Goal: Communication & Community: Answer question/provide support

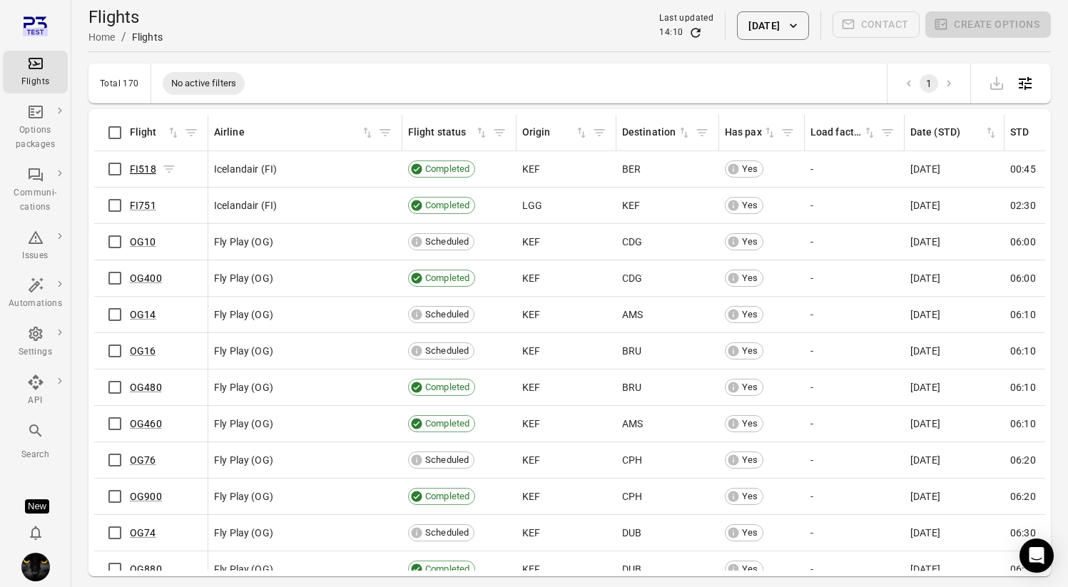
click at [145, 165] on link "FI518" at bounding box center [143, 168] width 26 height 11
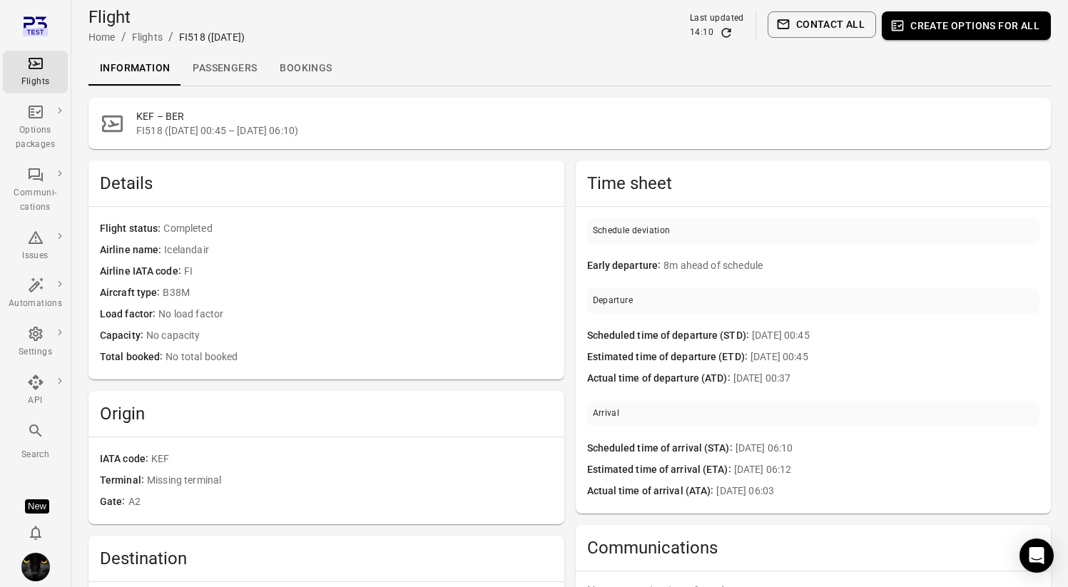
click at [238, 71] on link "Passengers" at bounding box center [224, 68] width 87 height 34
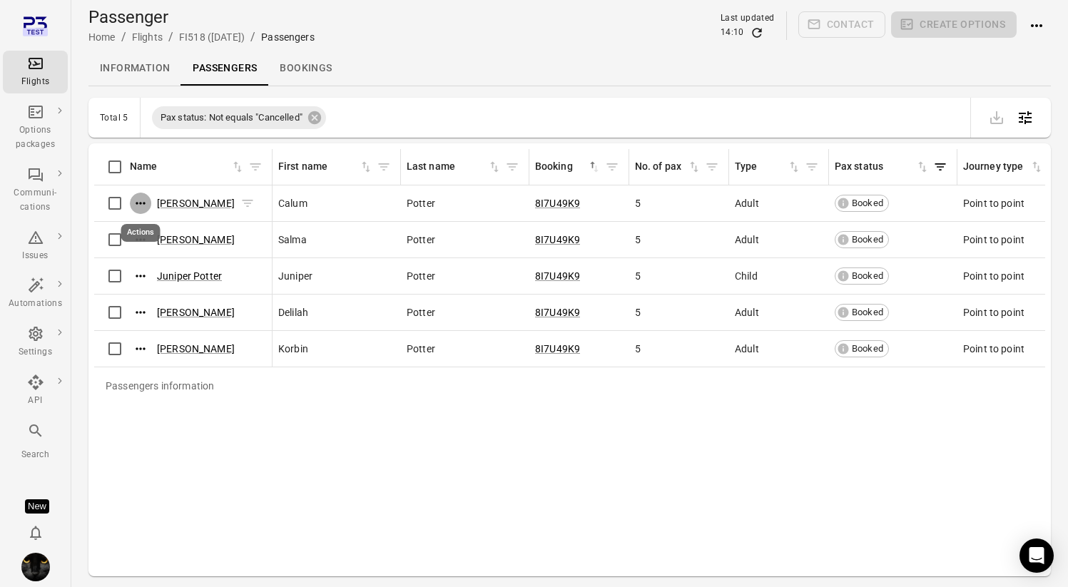
click at [141, 206] on icon "Actions" at bounding box center [140, 203] width 14 height 14
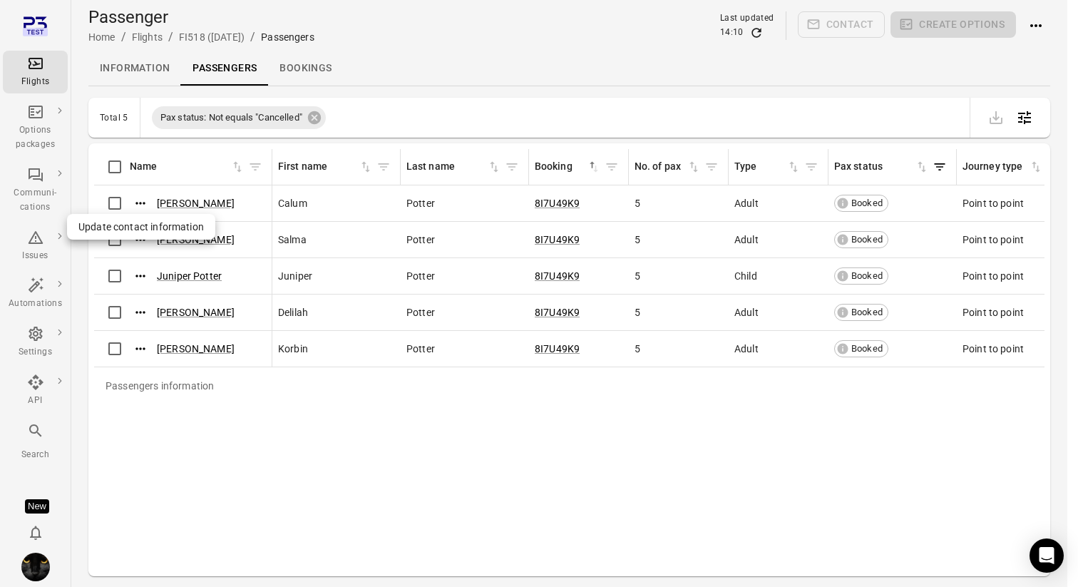
click at [141, 231] on span "Update contact information" at bounding box center [141, 227] width 126 height 14
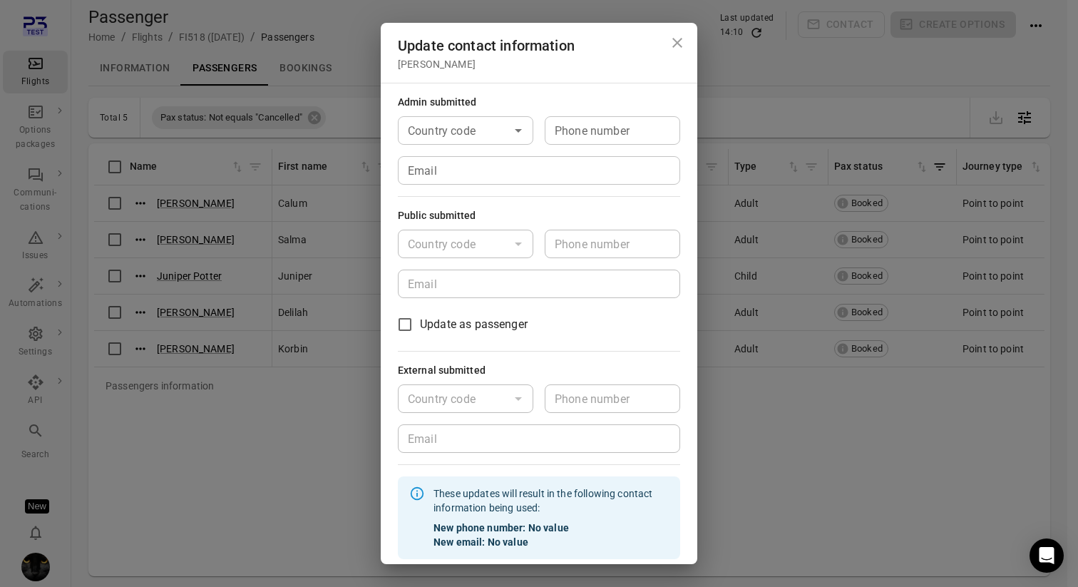
click at [454, 175] on input "Email" at bounding box center [539, 170] width 282 height 29
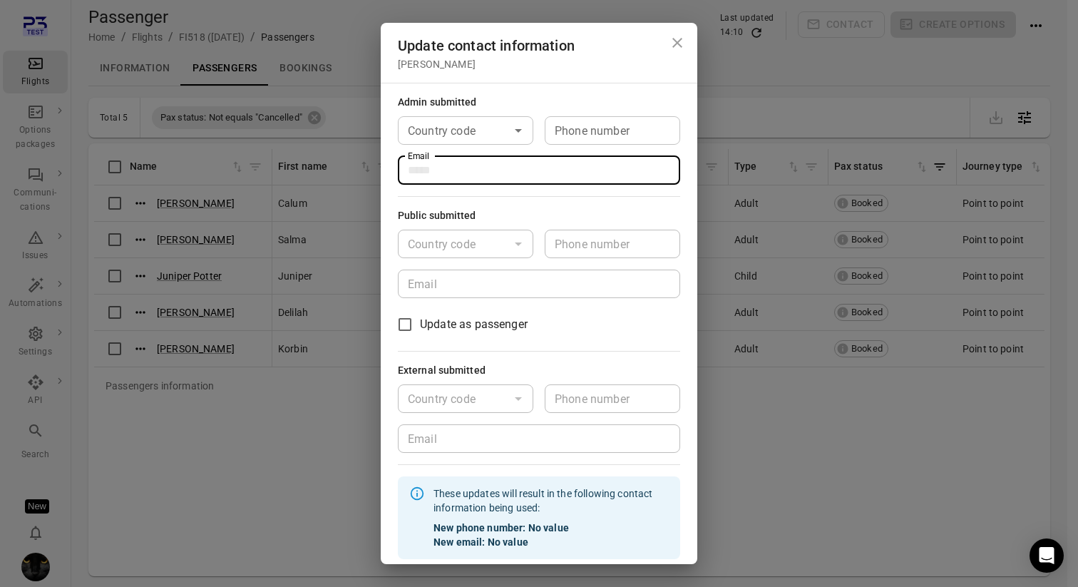
type input "**********"
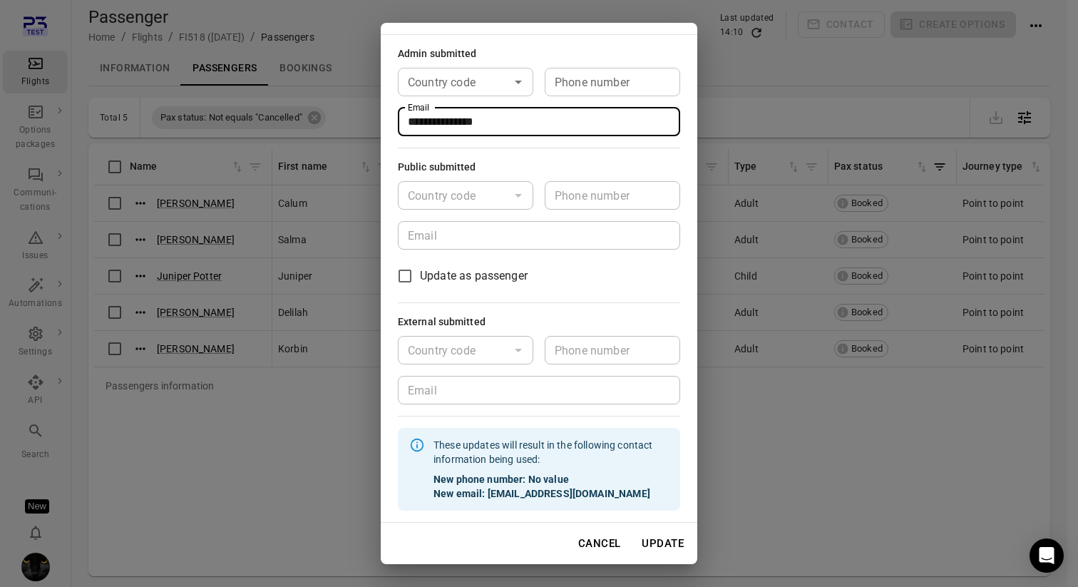
click at [649, 541] on button "Update" at bounding box center [663, 543] width 58 height 30
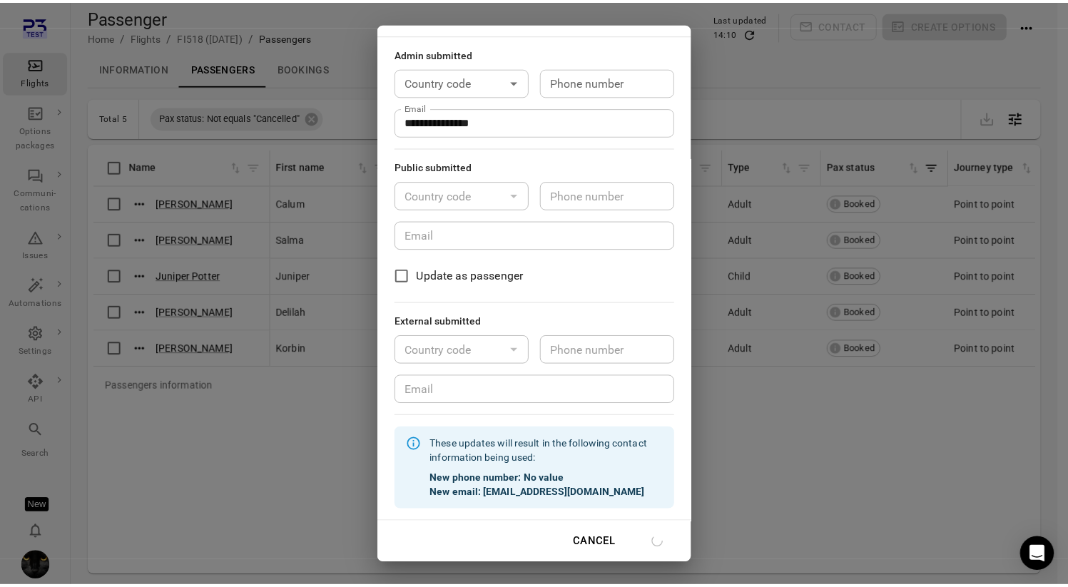
scroll to position [34, 0]
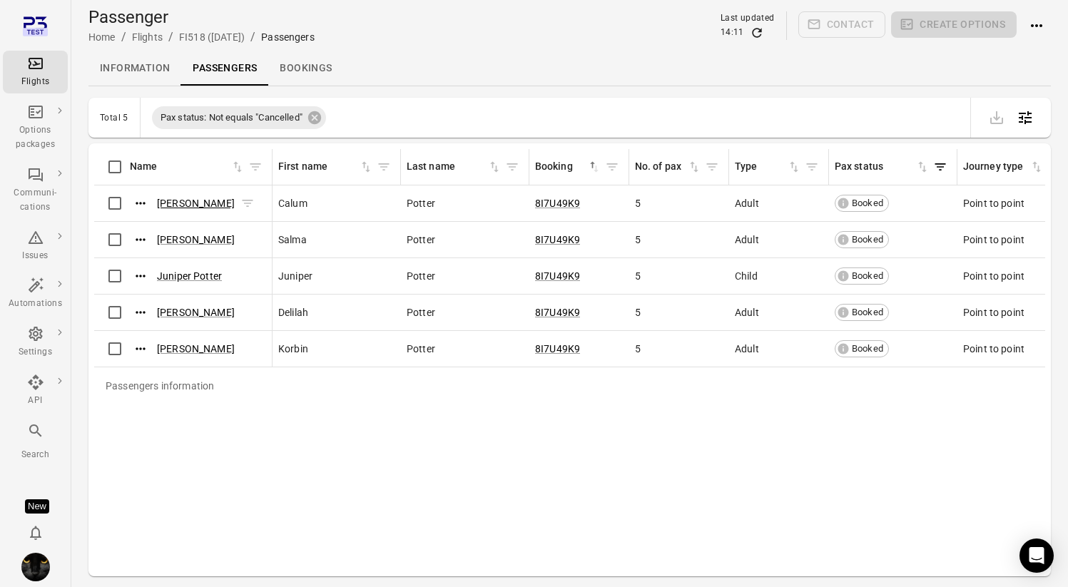
click at [200, 205] on link "[PERSON_NAME]" at bounding box center [196, 203] width 78 height 11
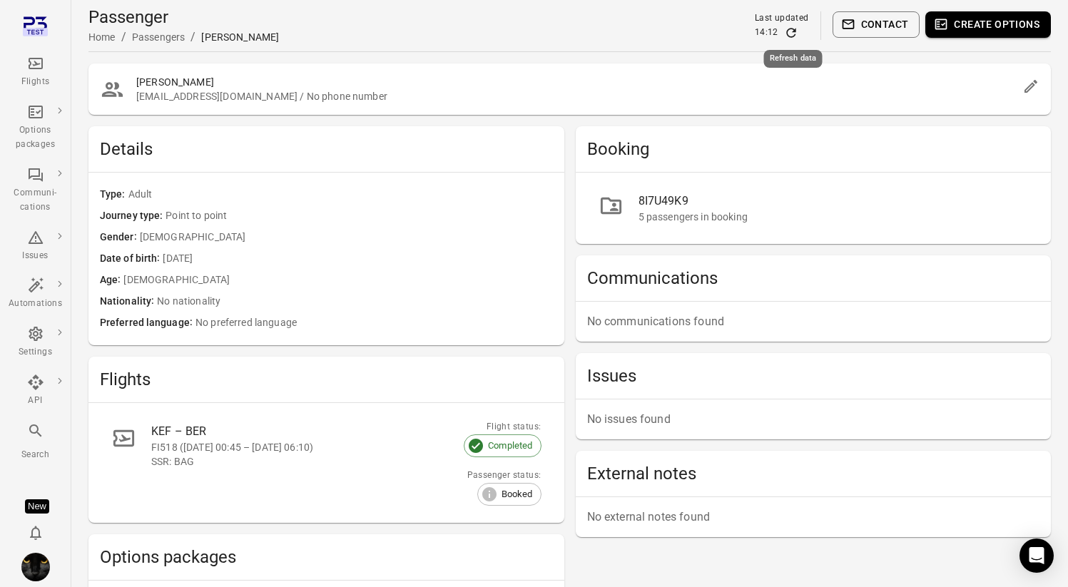
click at [794, 32] on icon "Refresh data" at bounding box center [791, 33] width 14 height 14
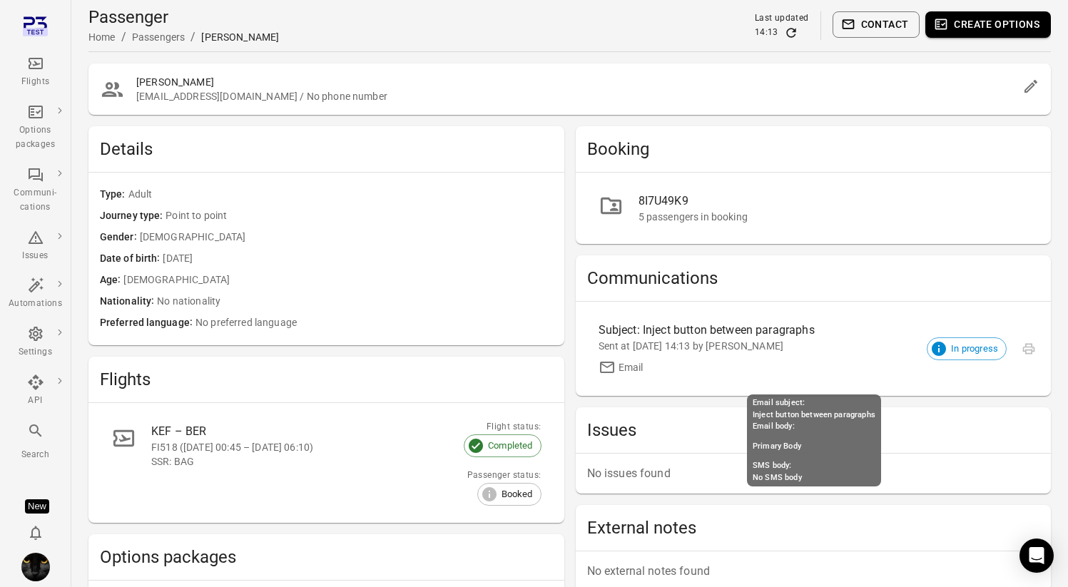
click at [772, 344] on div "Sent at [DATE] 14:13 by [PERSON_NAME]" at bounding box center [801, 346] width 407 height 14
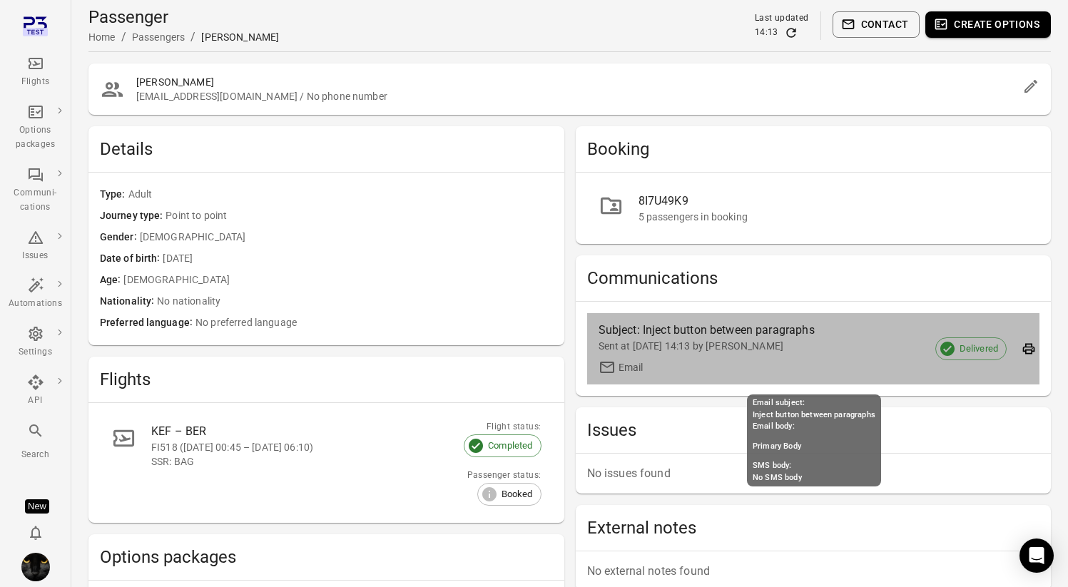
click at [900, 341] on div "Sent at [DATE] 14:13 by [PERSON_NAME]" at bounding box center [801, 346] width 407 height 14
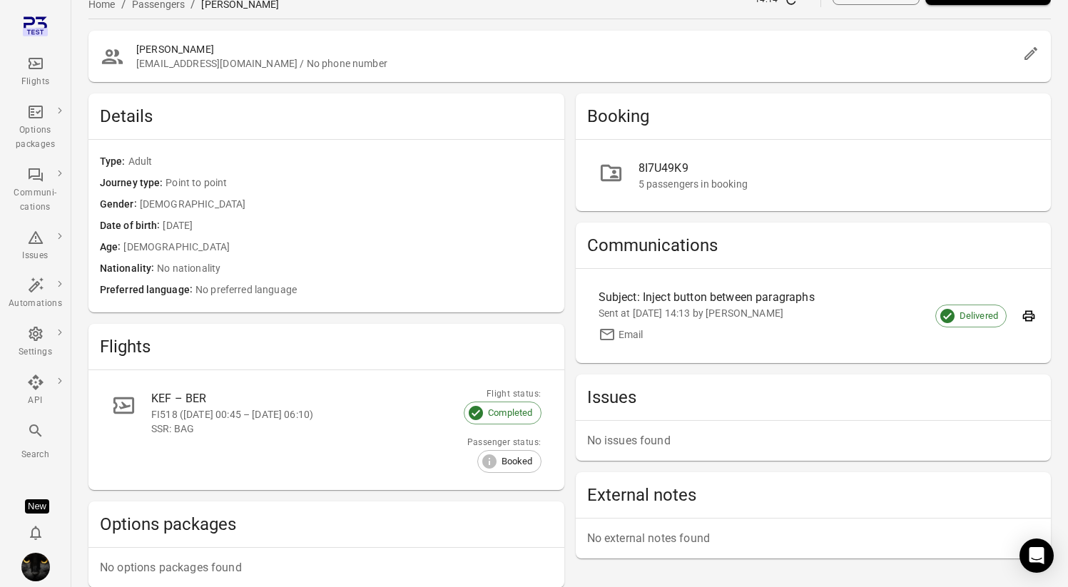
scroll to position [41, 0]
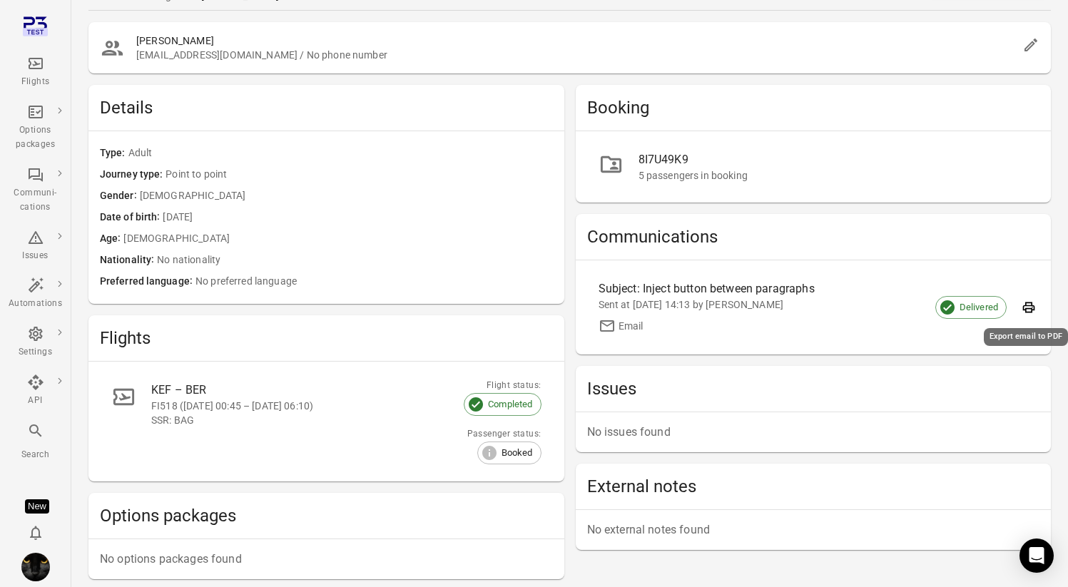
click at [1027, 302] on icon "Export email to PDF" at bounding box center [1029, 307] width 12 height 11
click at [1031, 307] on icon "Export email to PDF" at bounding box center [1028, 307] width 14 height 14
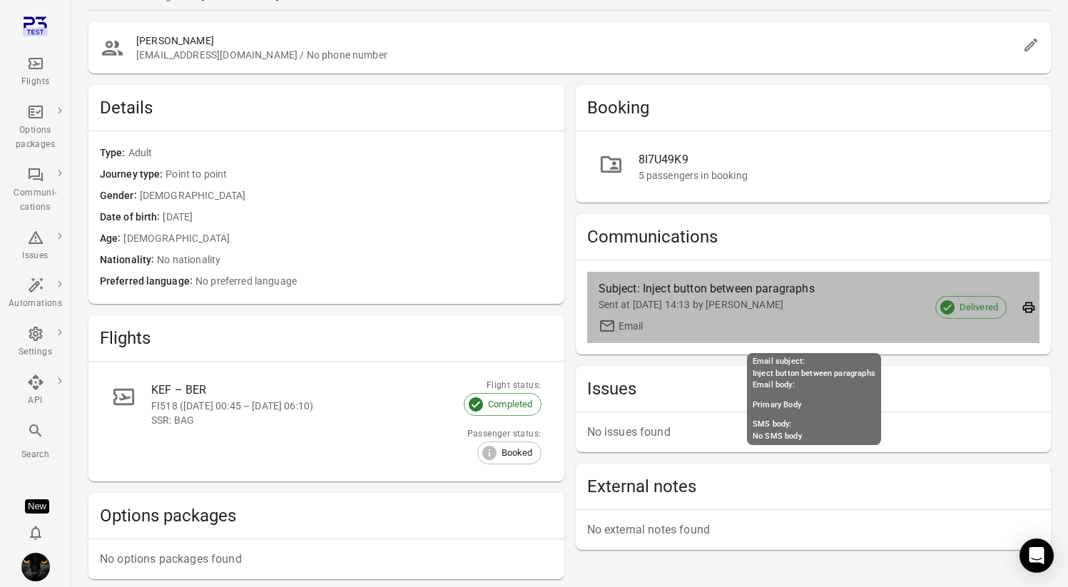
click at [735, 282] on div "Subject: Inject button between paragraphs" at bounding box center [750, 288] width 305 height 17
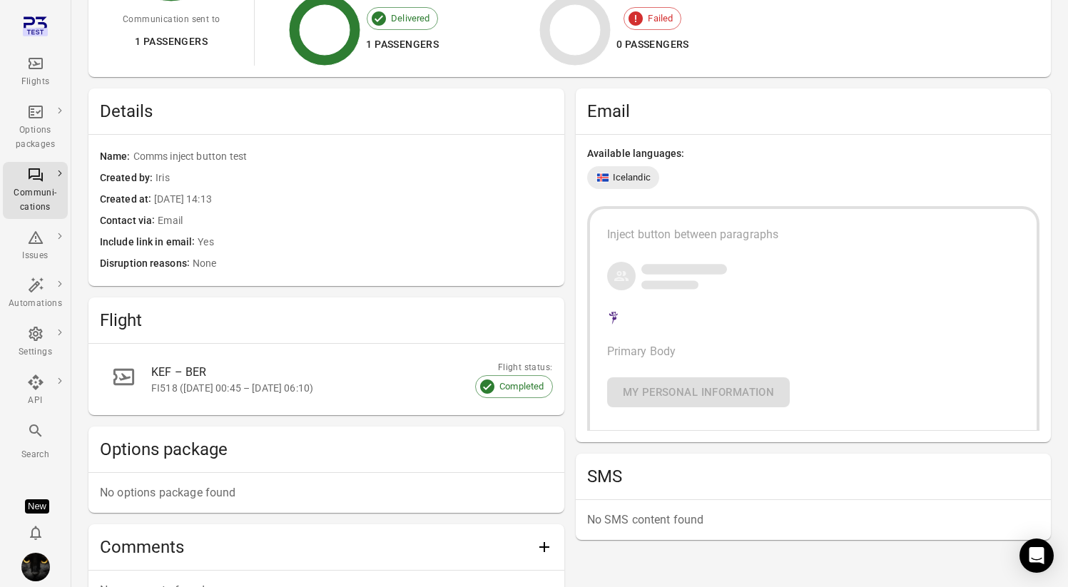
scroll to position [298, 0]
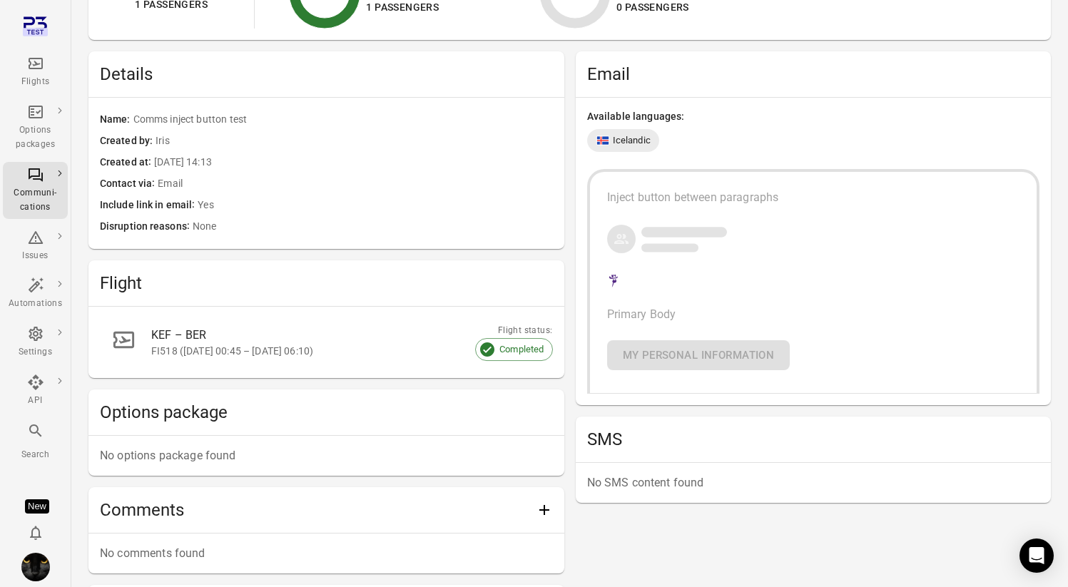
click at [749, 231] on div at bounding box center [813, 238] width 413 height 31
drag, startPoint x: 608, startPoint y: 193, endPoint x: 742, endPoint y: 326, distance: 188.1
click at [742, 326] on div "Inject button between paragraphs Primary Body My personal information" at bounding box center [813, 279] width 413 height 181
click at [817, 275] on div "Inject button between paragraphs Primary Body My personal information" at bounding box center [813, 279] width 413 height 181
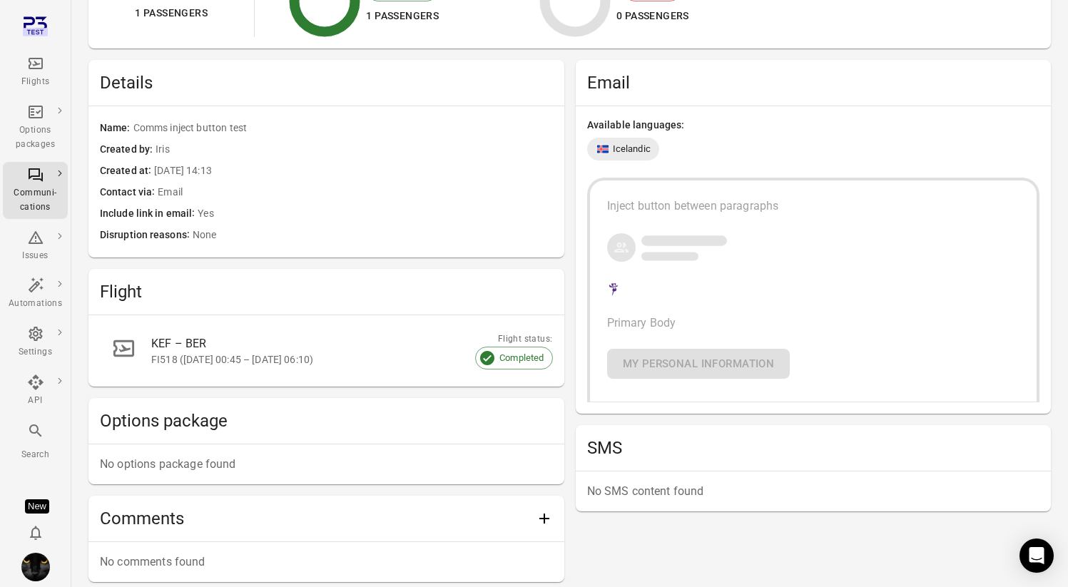
scroll to position [5, 0]
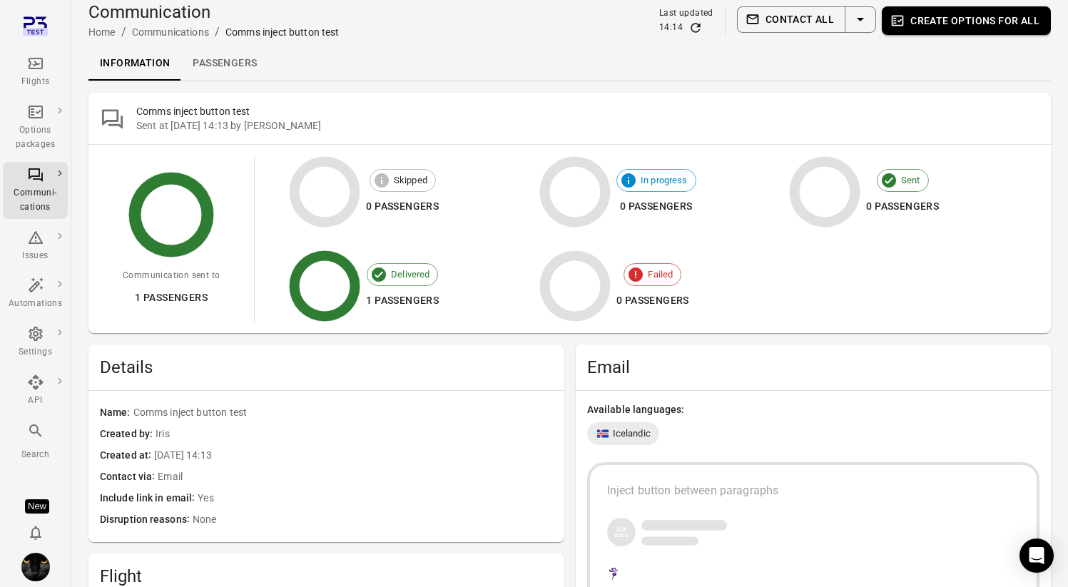
scroll to position [41, 0]
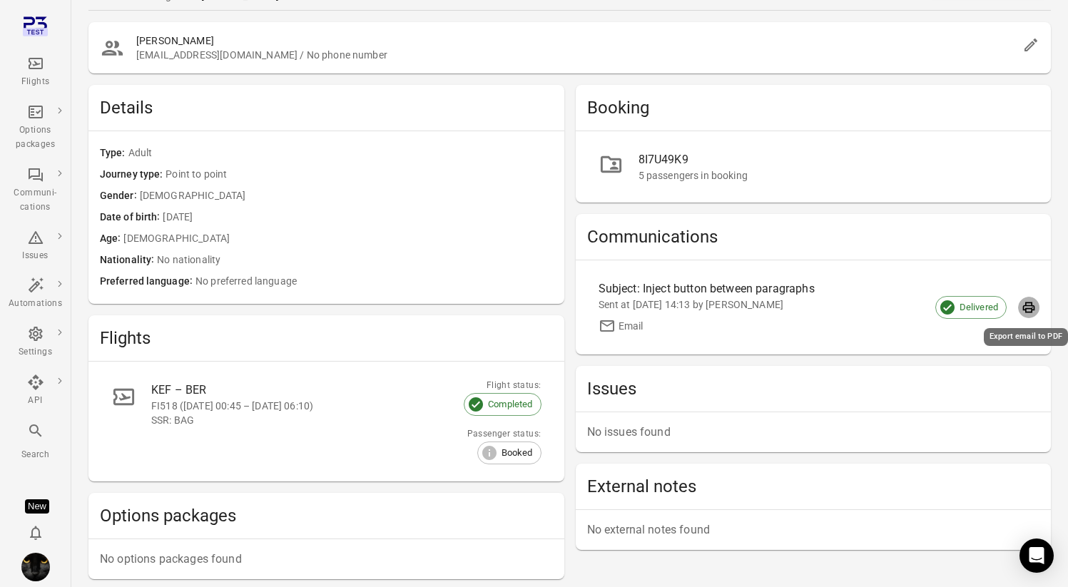
click at [1030, 307] on icon "Export email to PDF" at bounding box center [1029, 307] width 12 height 11
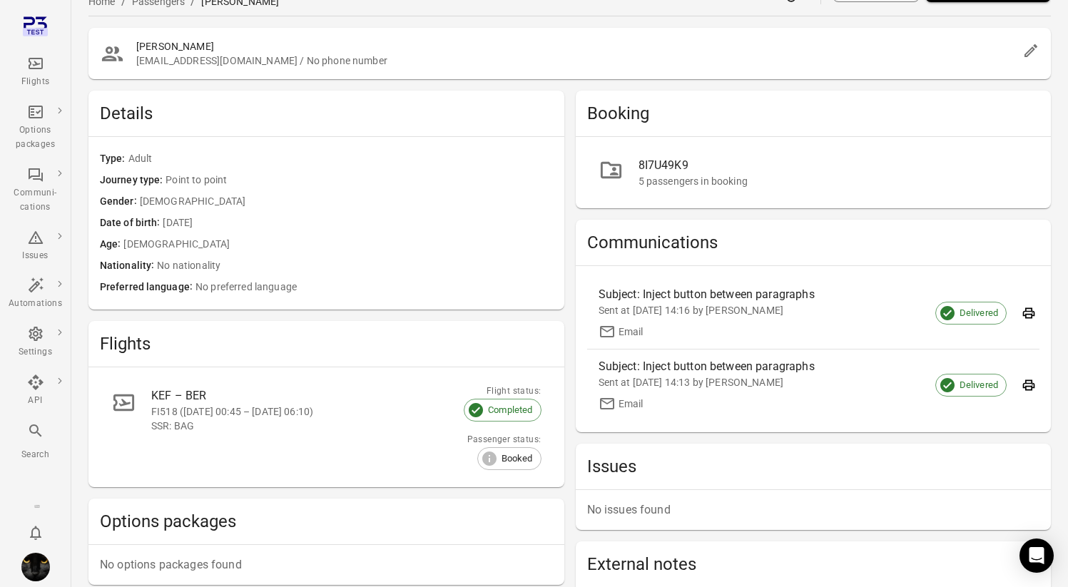
scroll to position [42, 0]
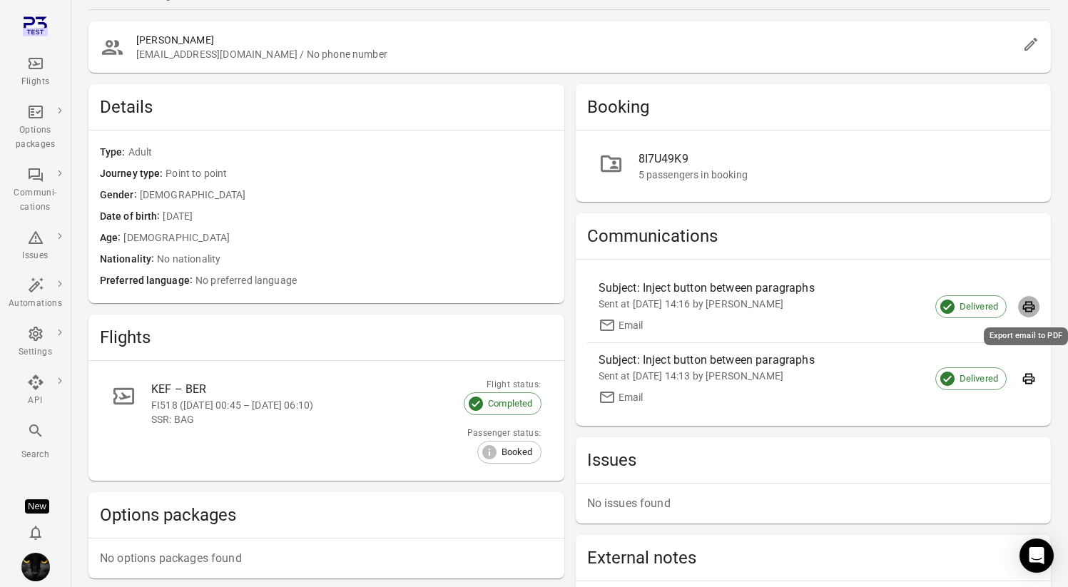
click at [1033, 307] on icon "Export email to PDF" at bounding box center [1029, 307] width 12 height 11
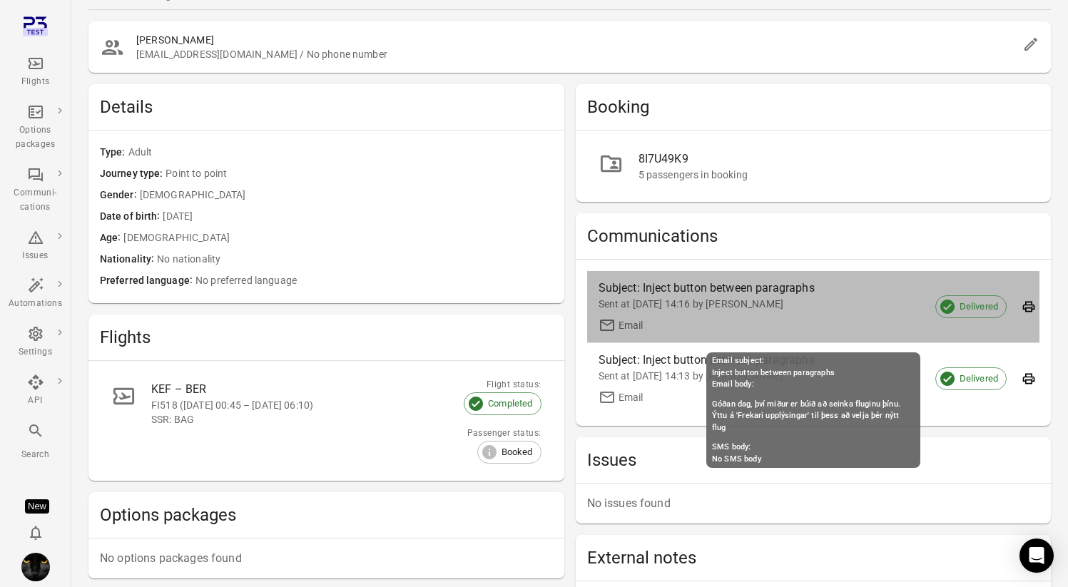
click at [682, 304] on div "Sent at 26 Aug 2025 14:16 by Iris" at bounding box center [801, 304] width 407 height 14
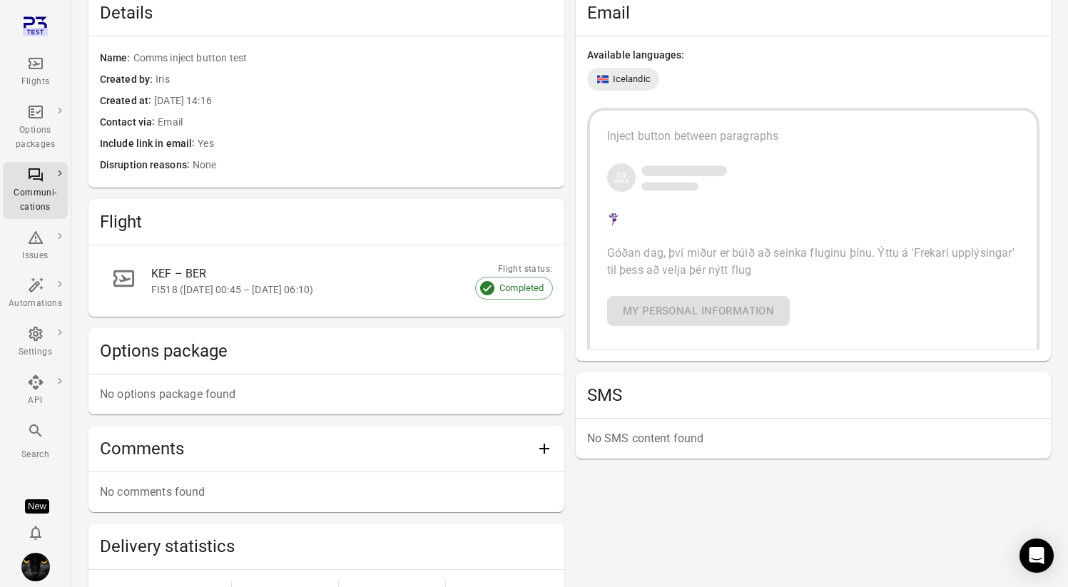
scroll to position [557, 0]
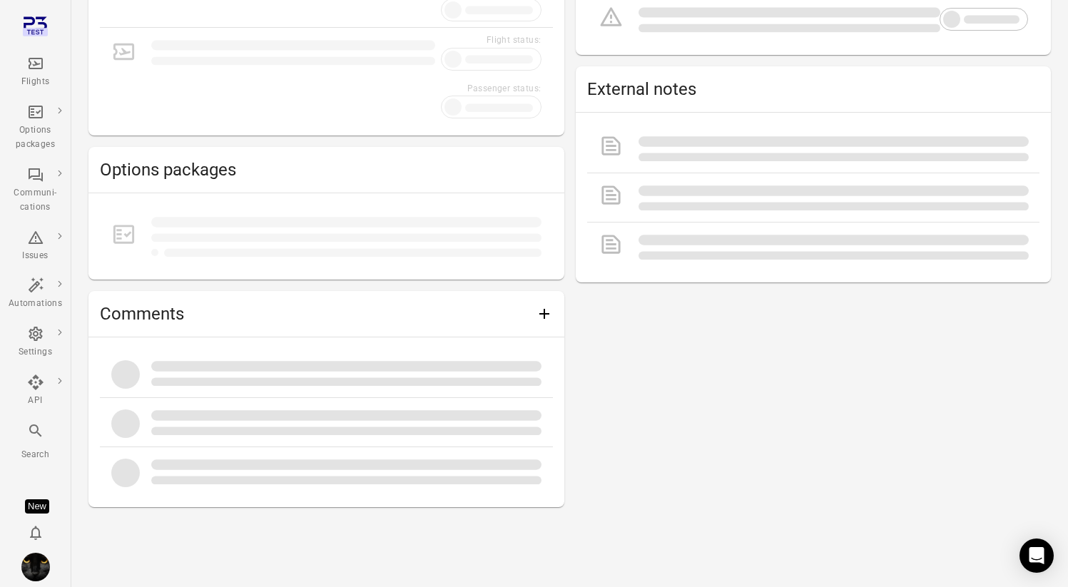
scroll to position [42, 0]
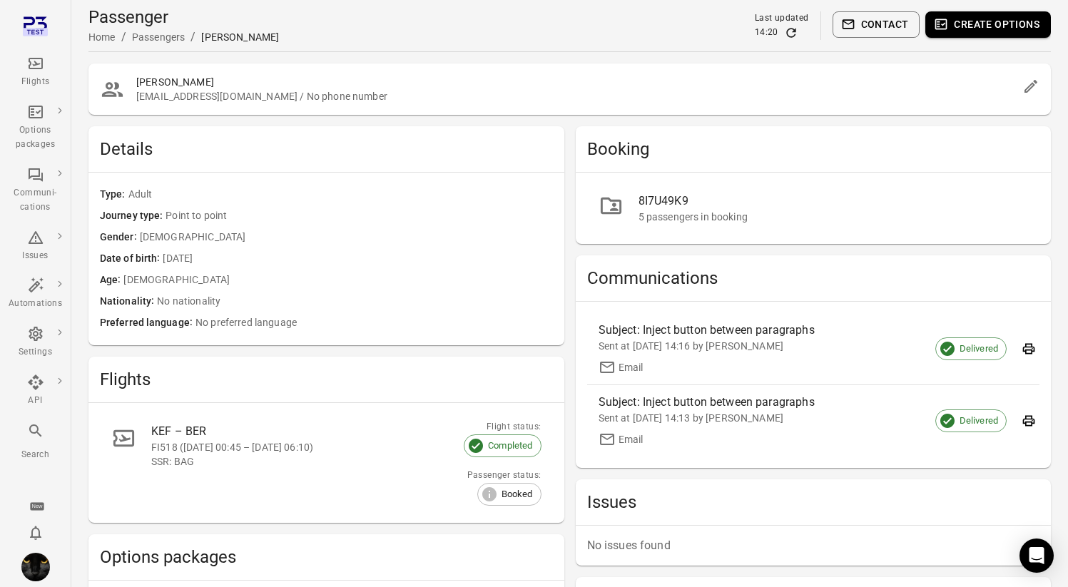
click at [783, 456] on div "Subject: Inject button between paragraphs Sent at [DATE] 14:16 by Iris Email De…" at bounding box center [814, 385] width 476 height 166
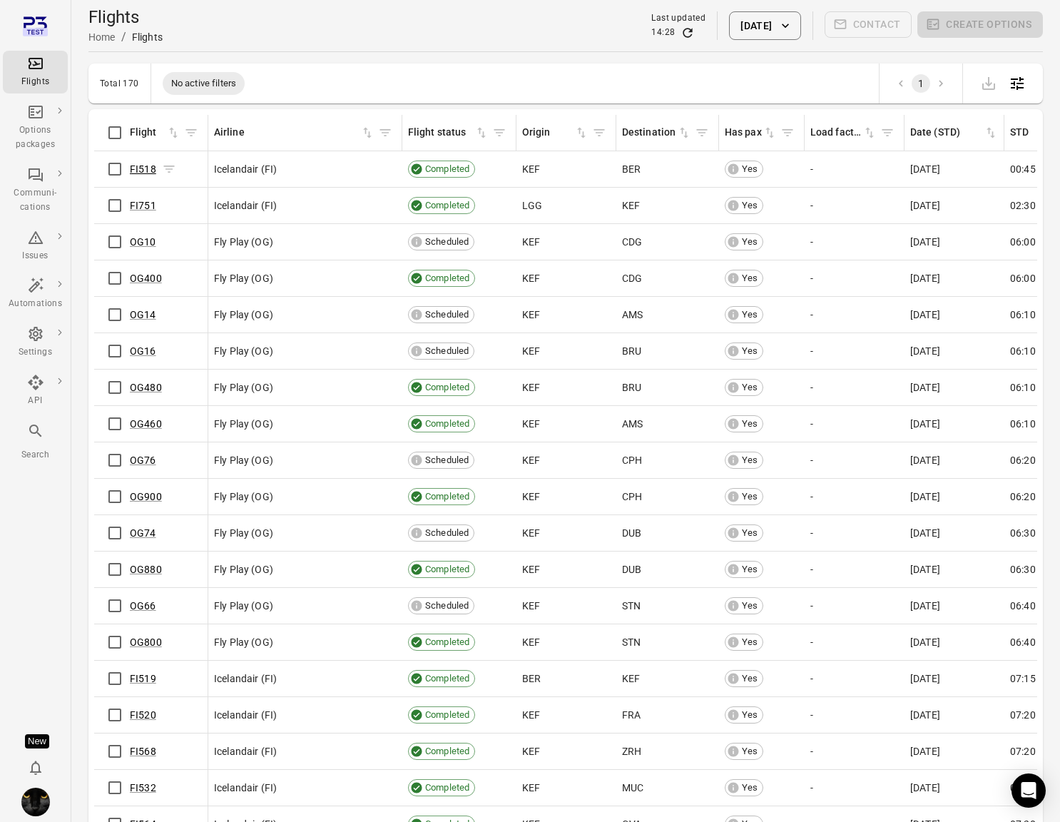
click at [150, 170] on link "FI518" at bounding box center [143, 168] width 26 height 11
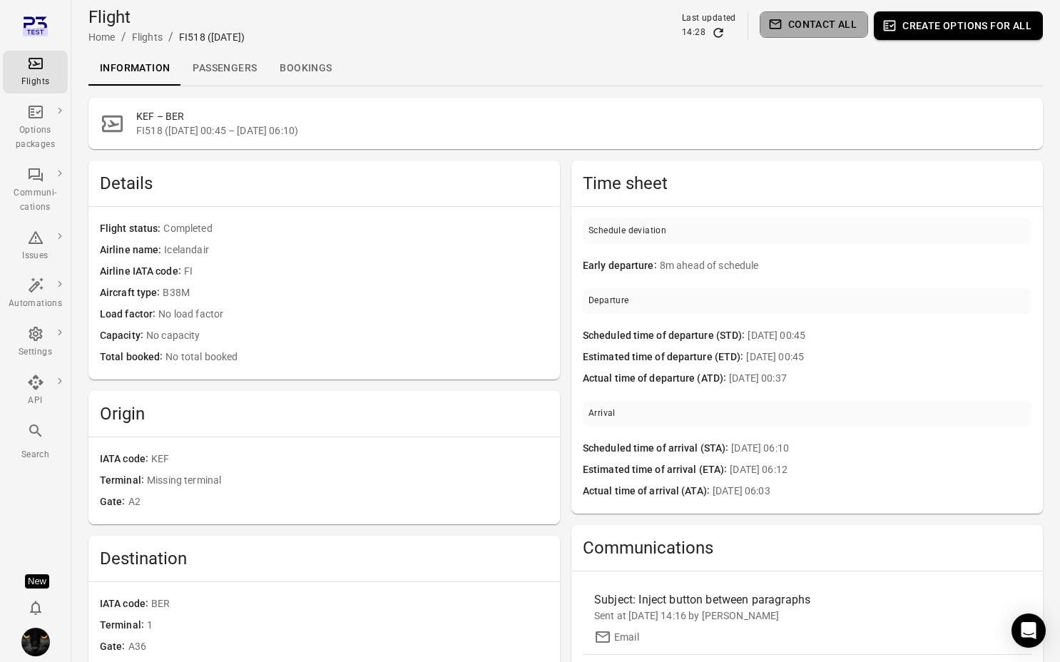
click at [838, 26] on button "Contact all" at bounding box center [814, 24] width 108 height 26
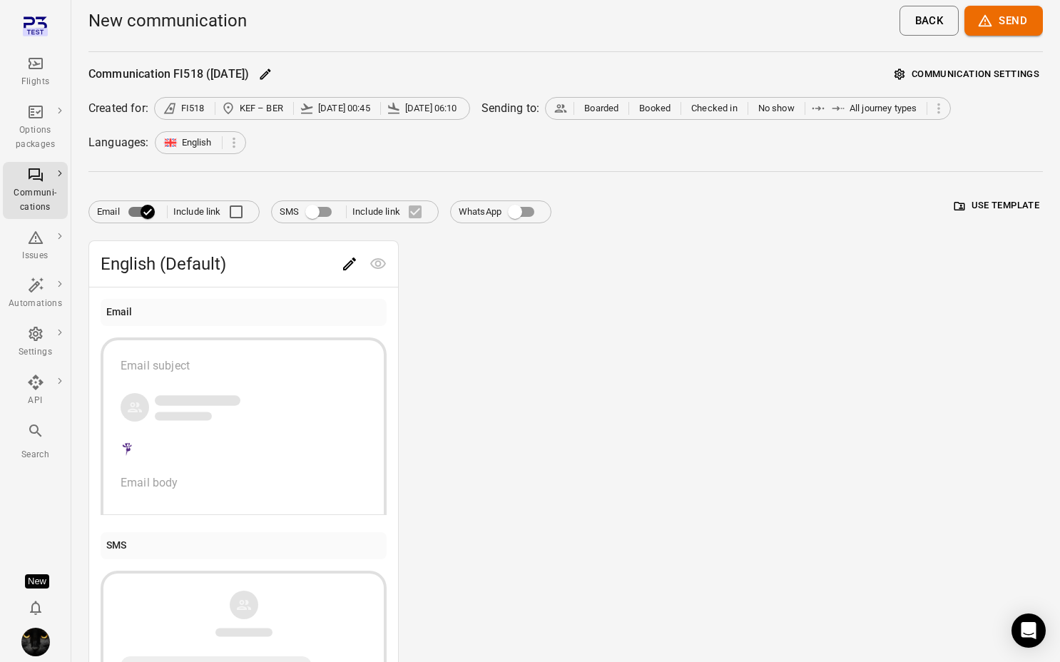
click at [352, 264] on icon "Edit" at bounding box center [349, 263] width 17 height 17
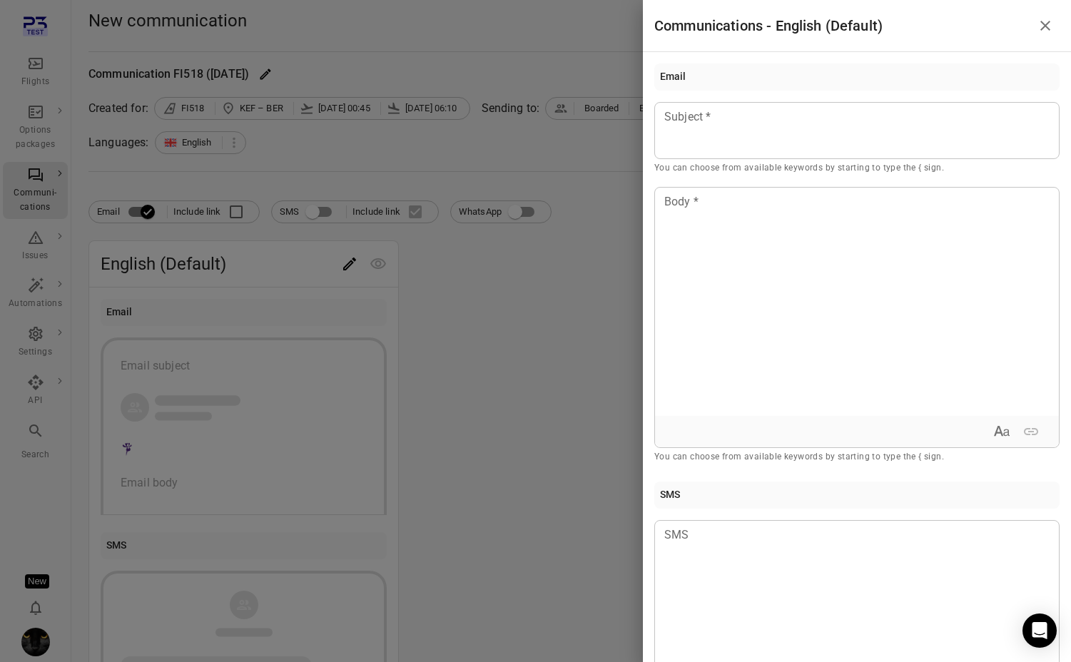
click at [755, 173] on p "You can choose from available keywords by starting to type the { sign." at bounding box center [856, 168] width 405 height 14
click at [761, 142] on div at bounding box center [856, 130] width 405 height 57
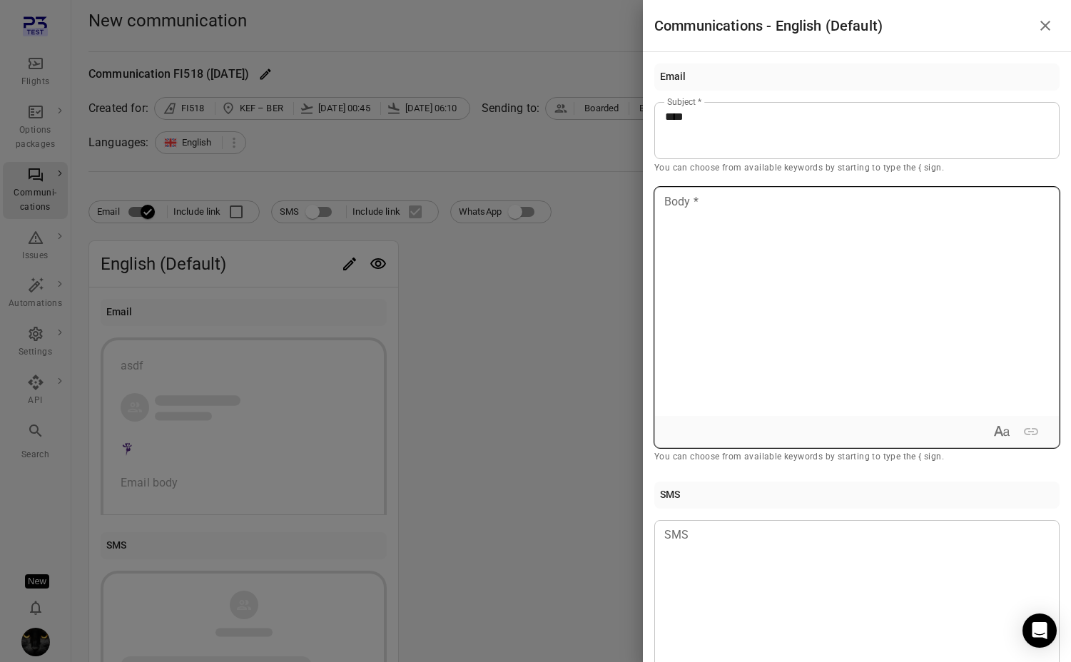
click at [755, 291] on div at bounding box center [857, 302] width 404 height 228
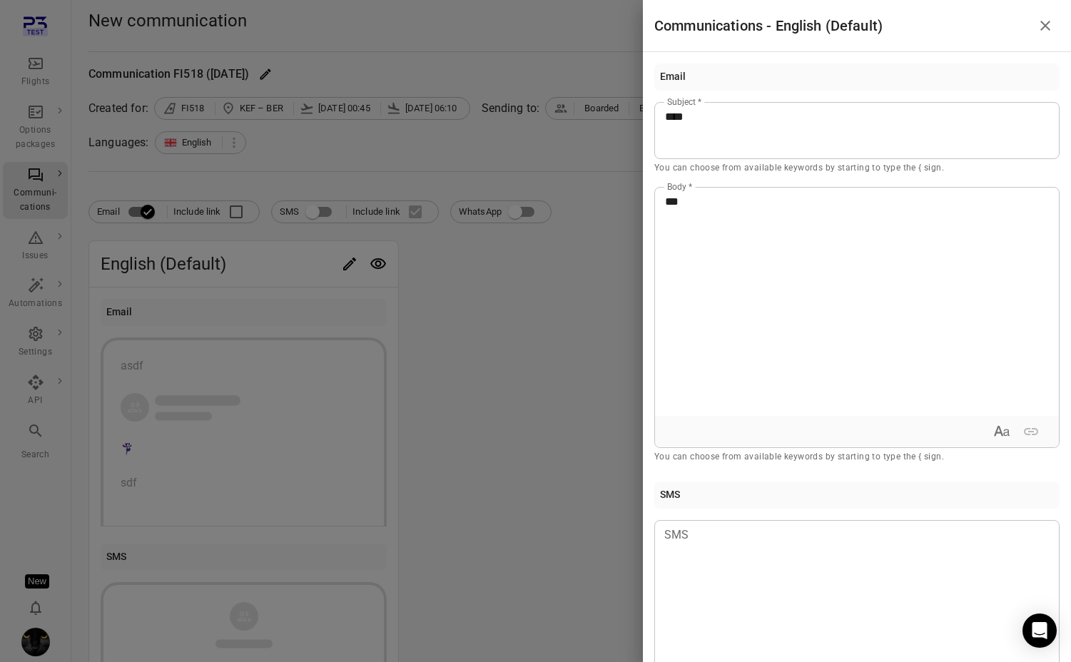
click at [543, 342] on div at bounding box center [535, 331] width 1071 height 662
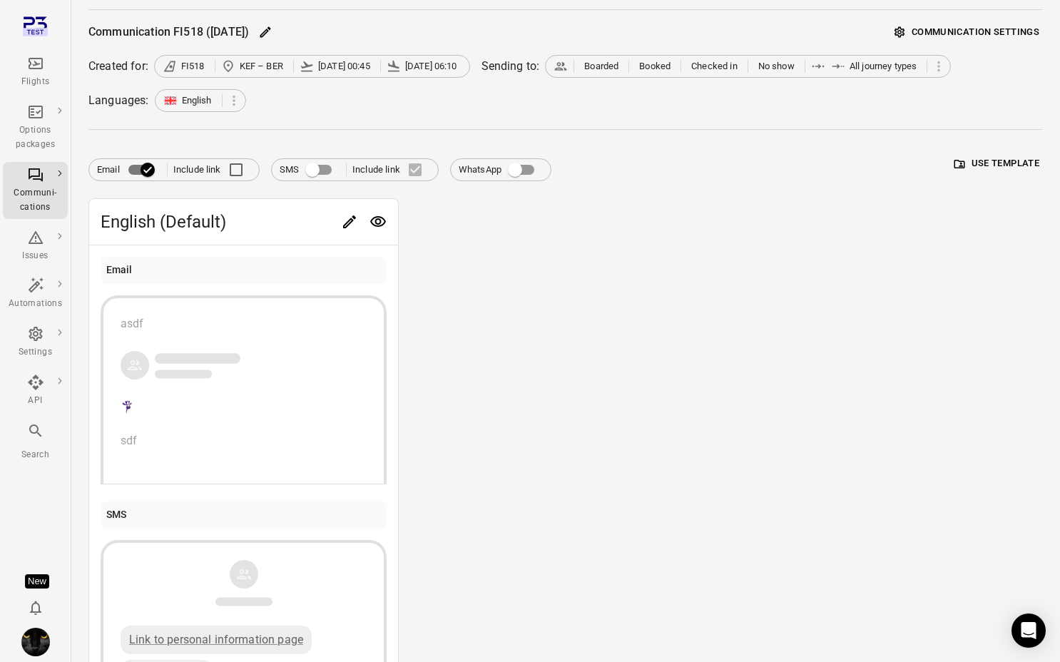
scroll to position [161, 0]
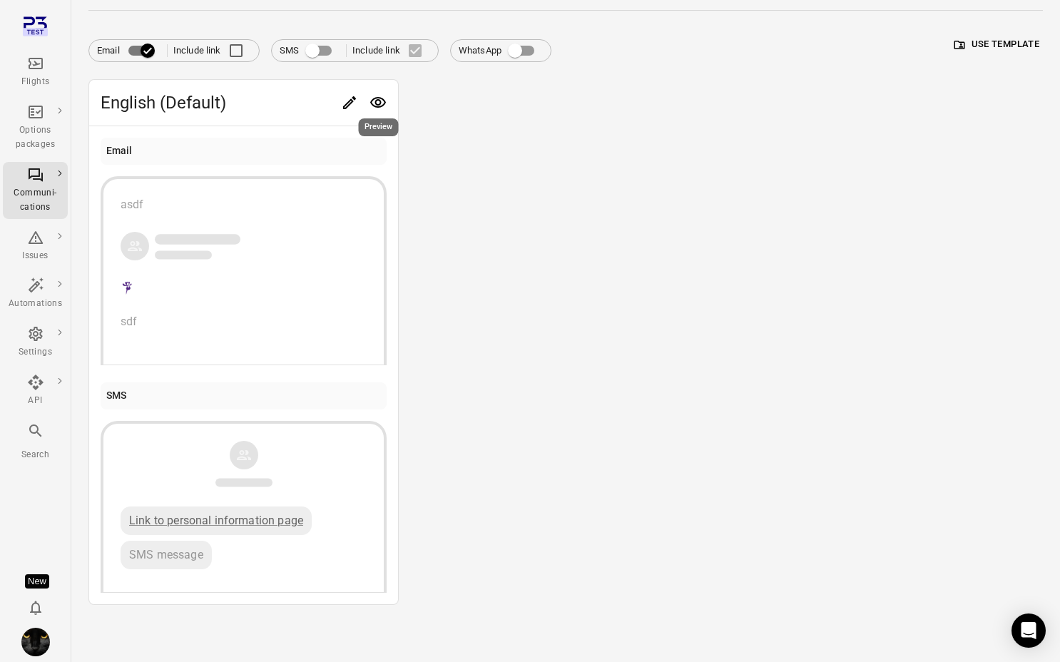
click at [377, 107] on icon "Preview" at bounding box center [378, 102] width 16 height 11
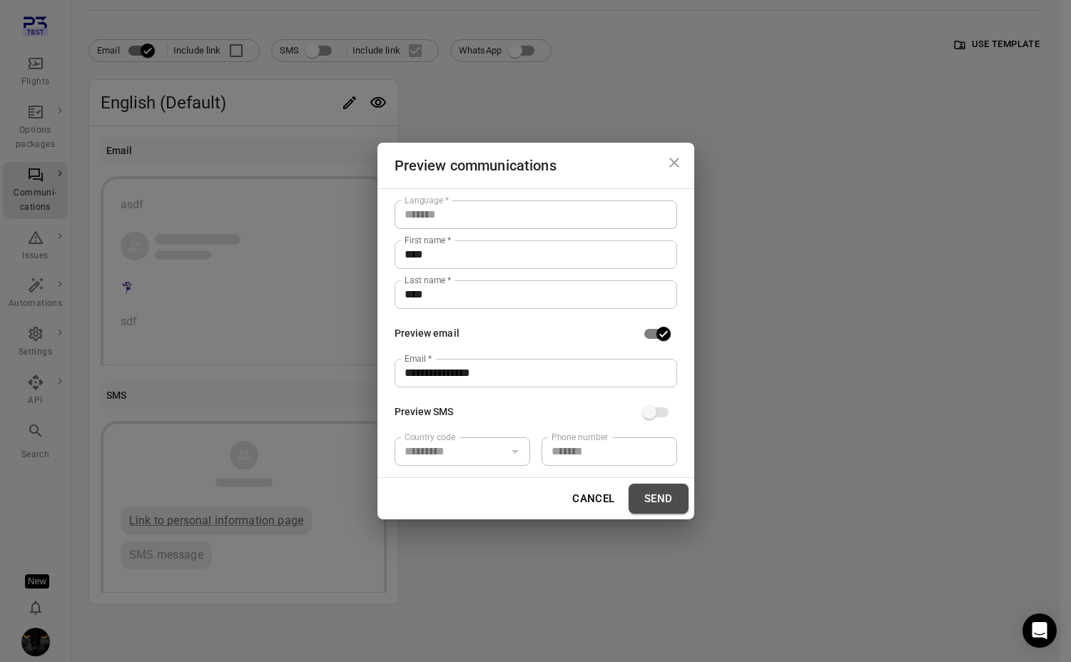
click at [677, 506] on button "Send" at bounding box center [658, 499] width 60 height 30
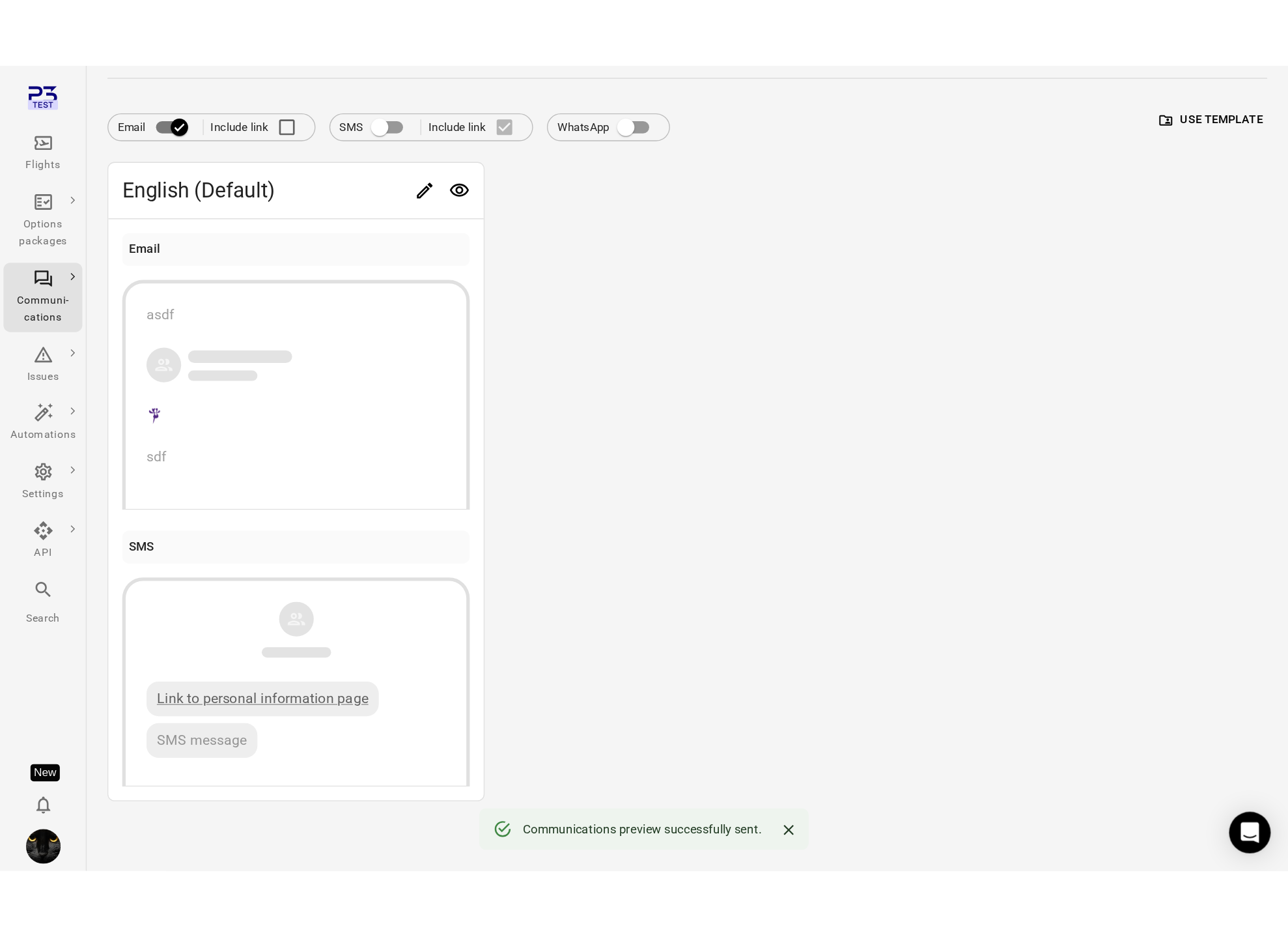
scroll to position [0, 0]
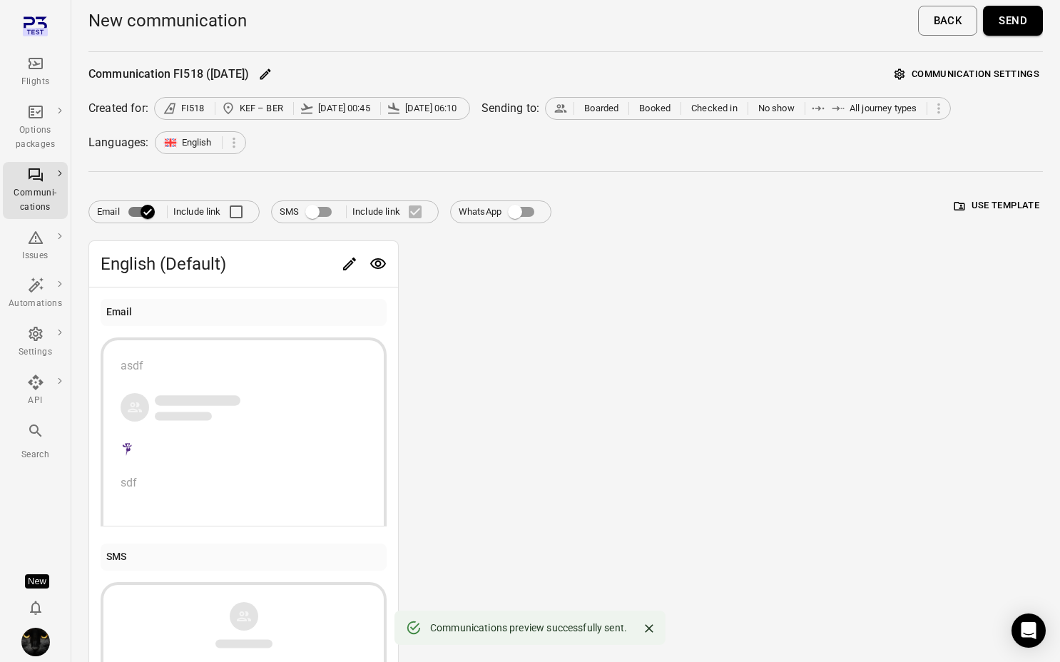
click at [1008, 28] on button "Send" at bounding box center [1013, 21] width 60 height 30
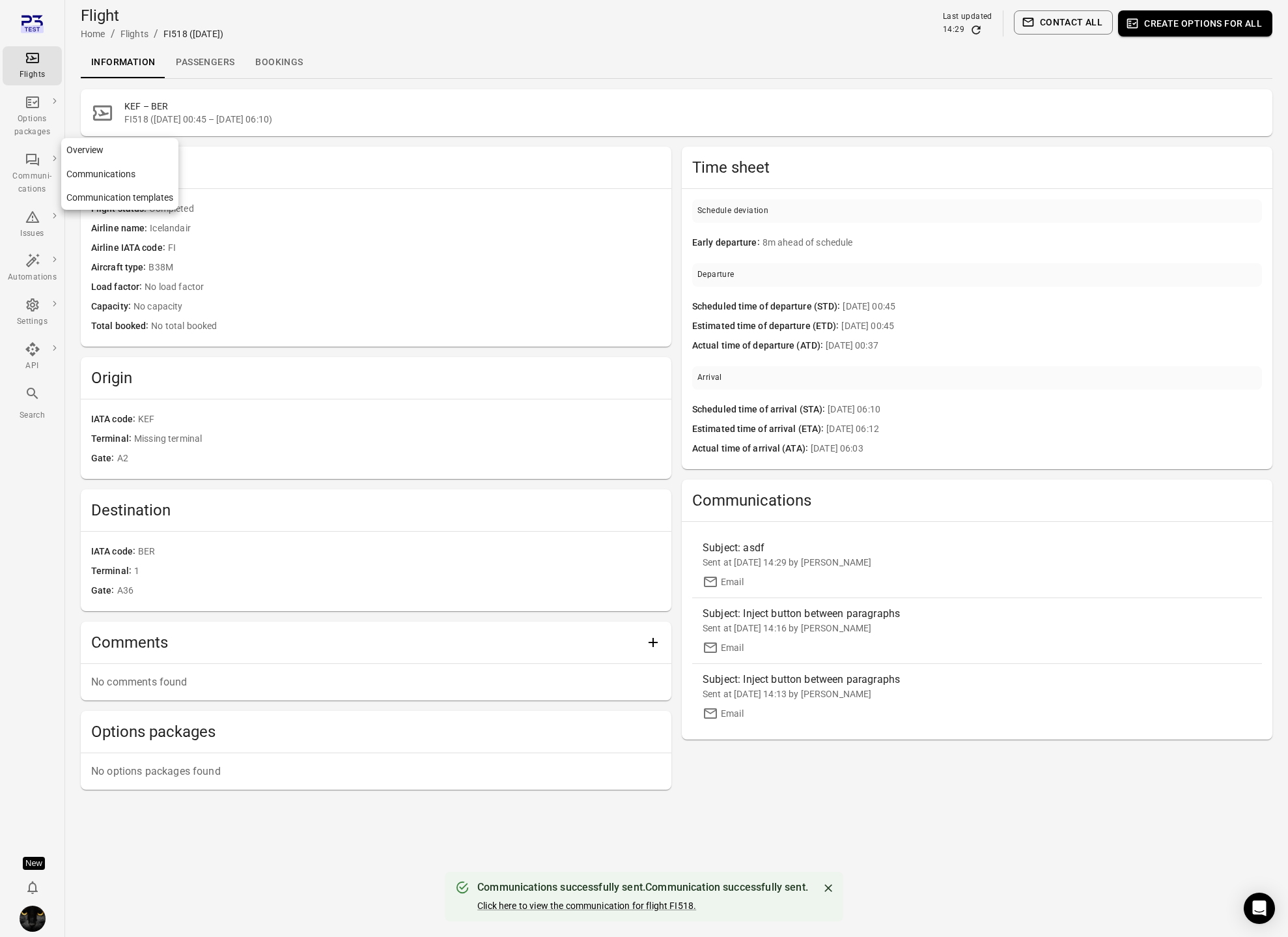
click at [37, 153] on icon "Main navigation" at bounding box center [32, 159] width 16 height 16
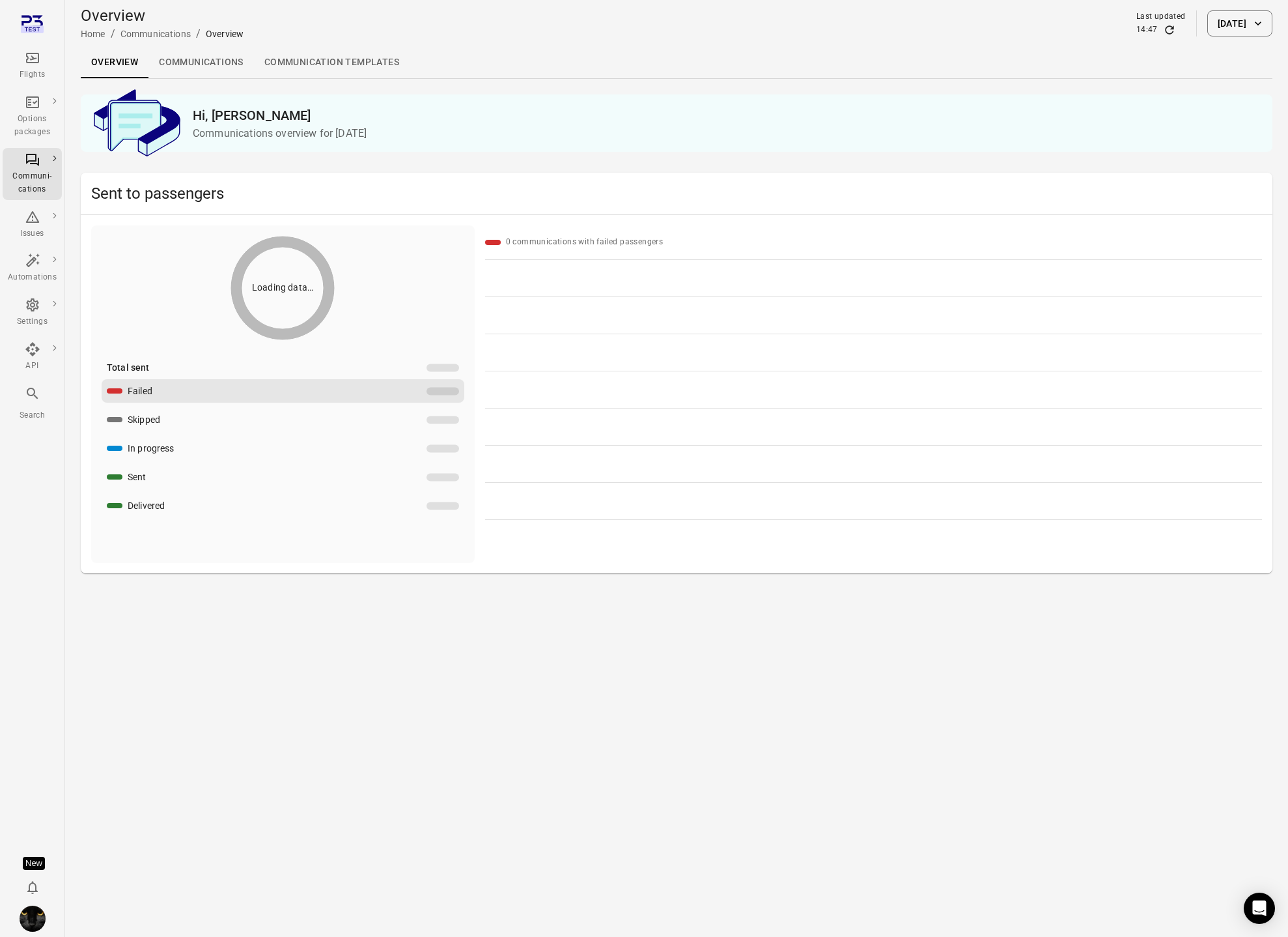
click at [210, 65] on link "Communications" at bounding box center [202, 62] width 106 height 31
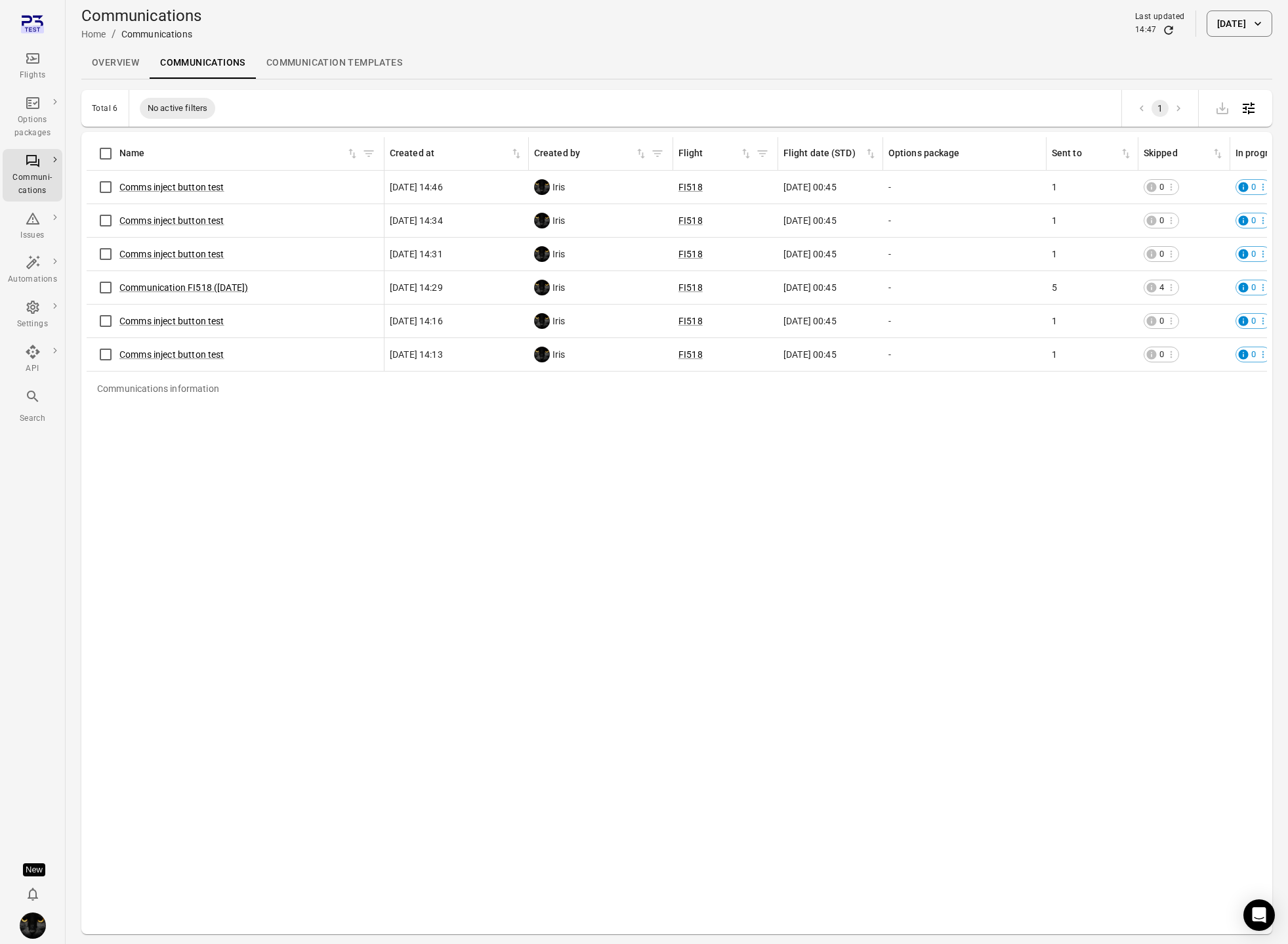
click at [310, 58] on link "Communication templates" at bounding box center [334, 63] width 156 height 31
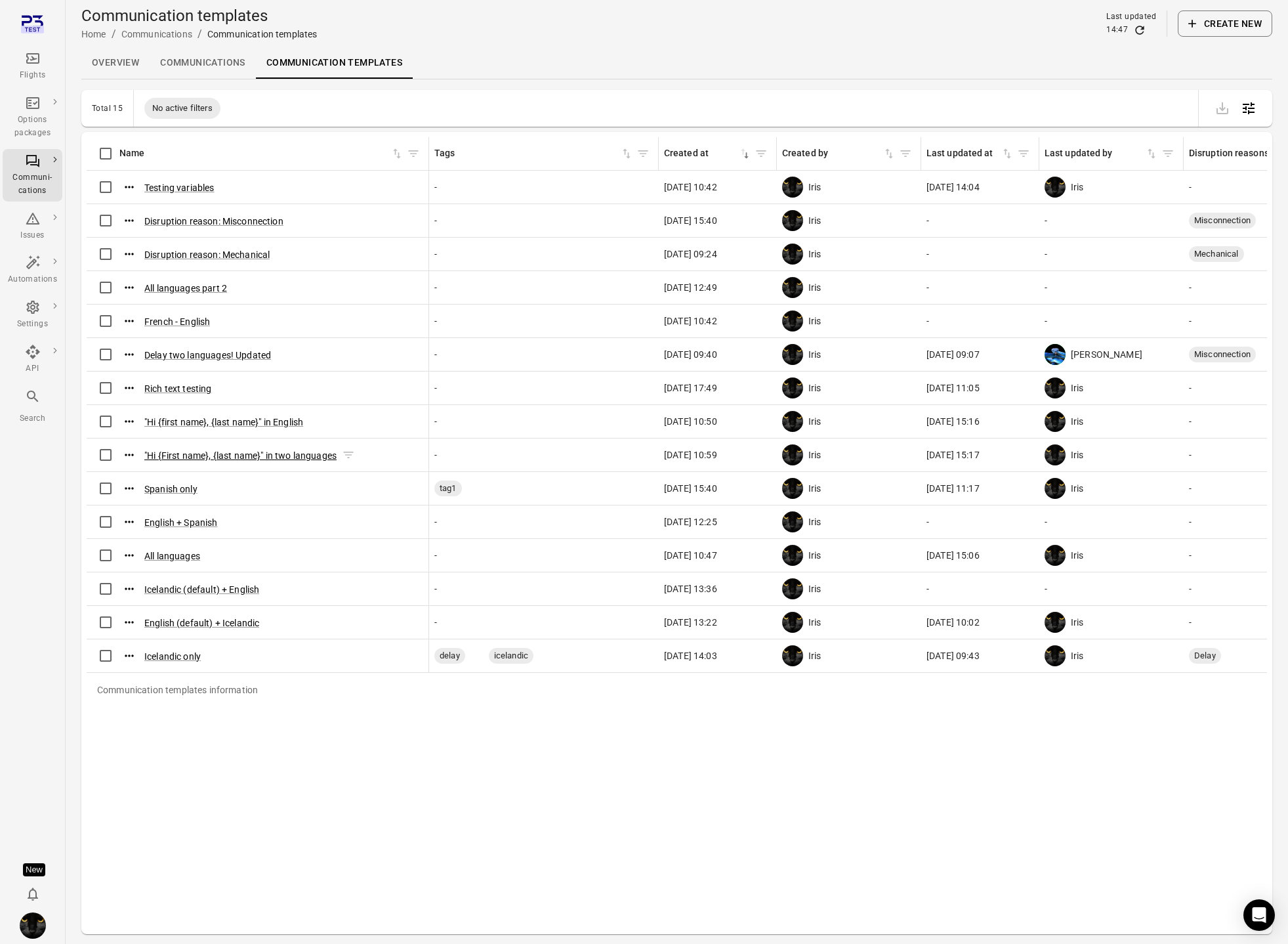
click at [250, 456] on button ""Hi {First name}, {last name}" in two languages" at bounding box center [240, 455] width 192 height 13
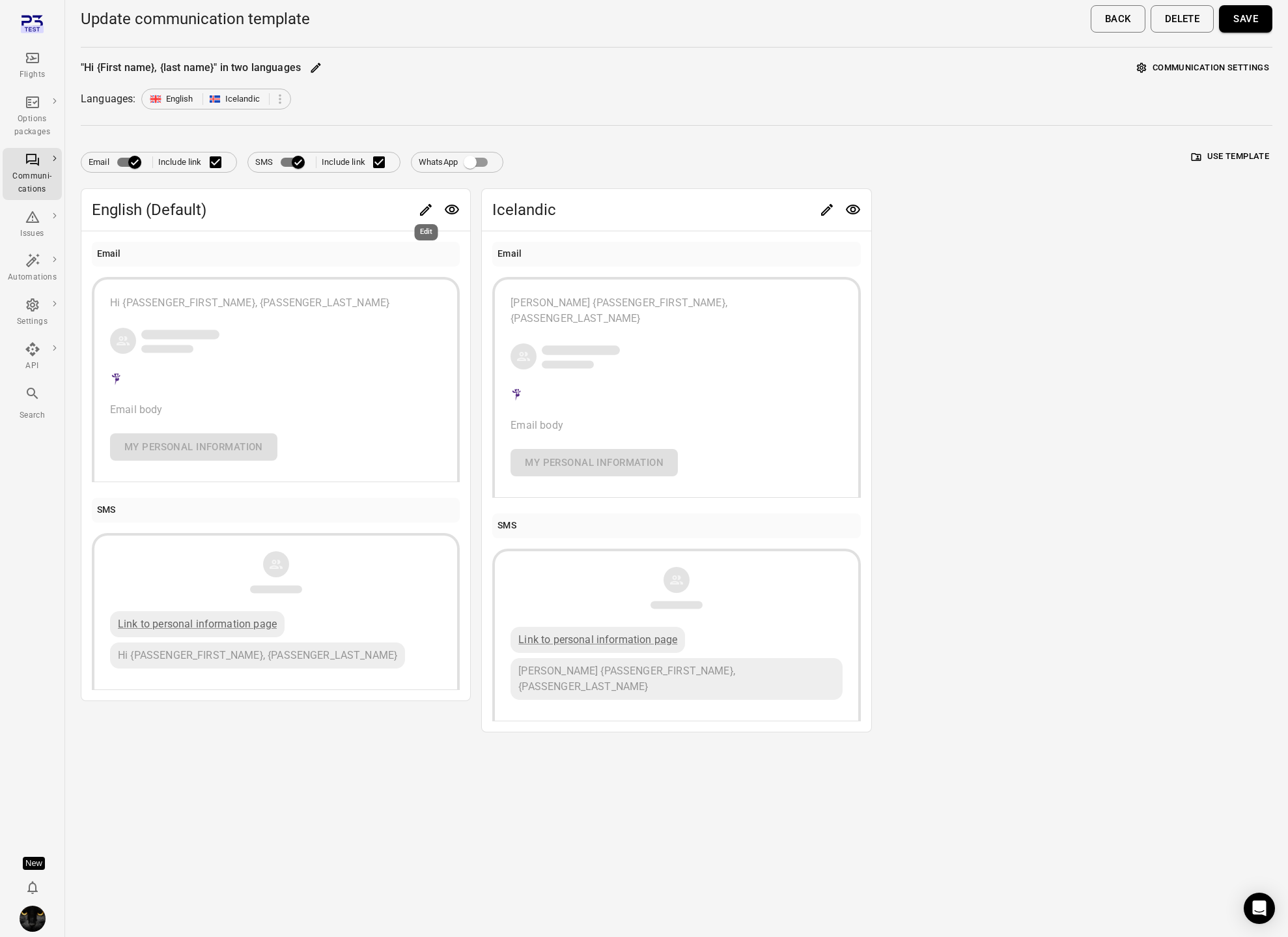
click at [421, 208] on icon "Edit" at bounding box center [425, 209] width 16 height 16
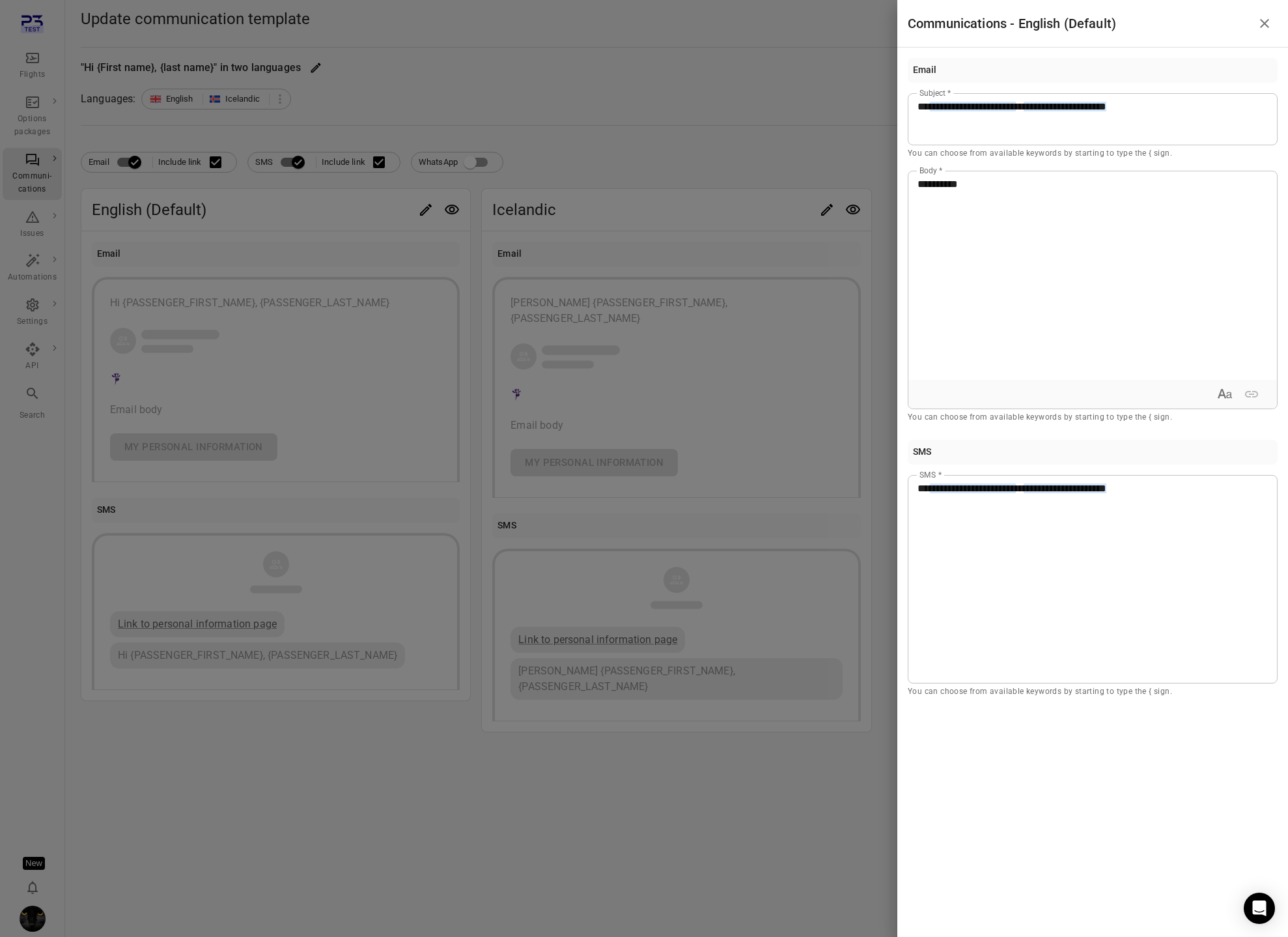
drag, startPoint x: 10, startPoint y: 166, endPoint x: 20, endPoint y: 169, distance: 10.4
click at [10, 166] on div at bounding box center [644, 468] width 1288 height 937
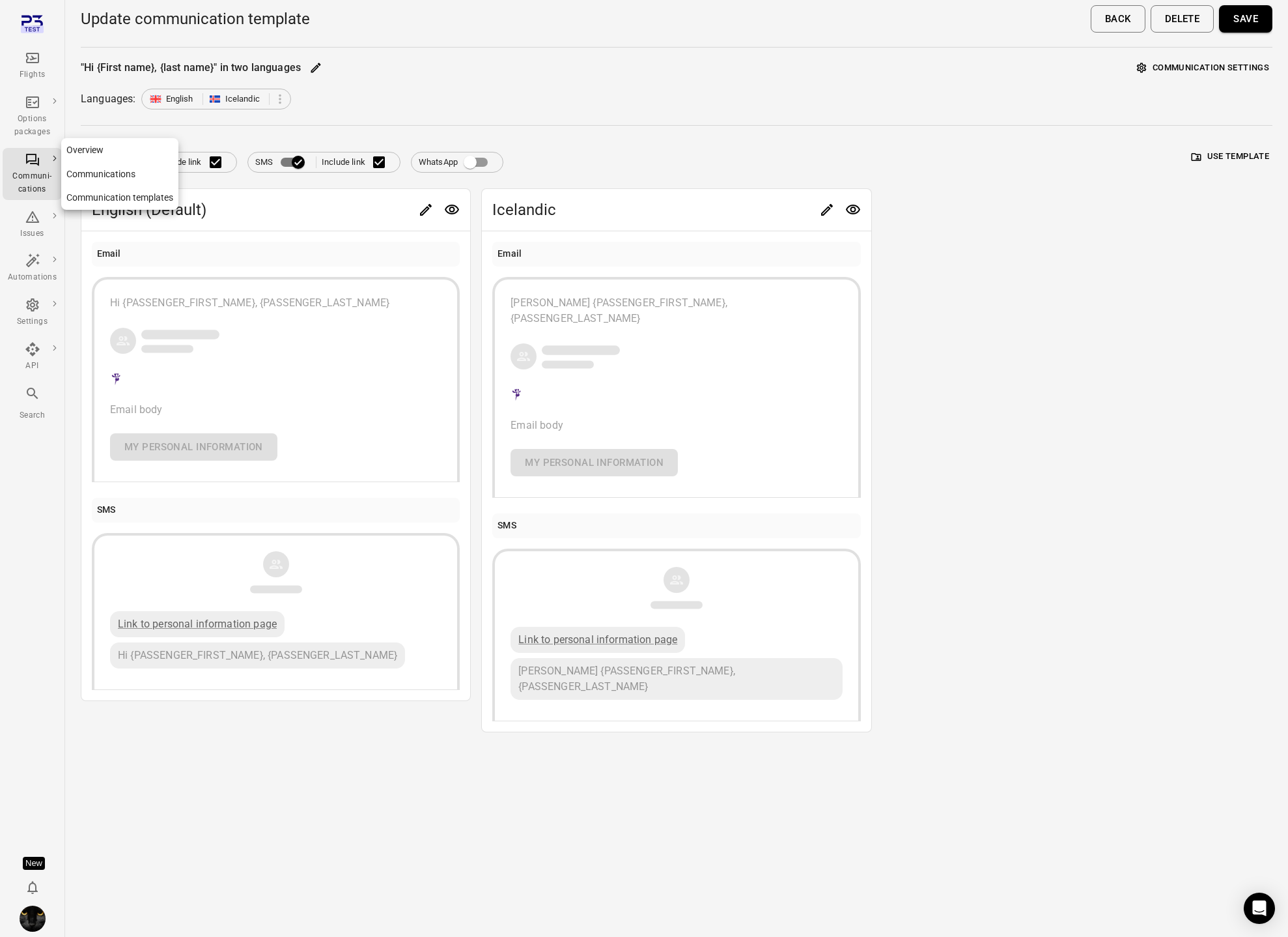
click at [23, 170] on div "Communi-cations" at bounding box center [32, 183] width 48 height 26
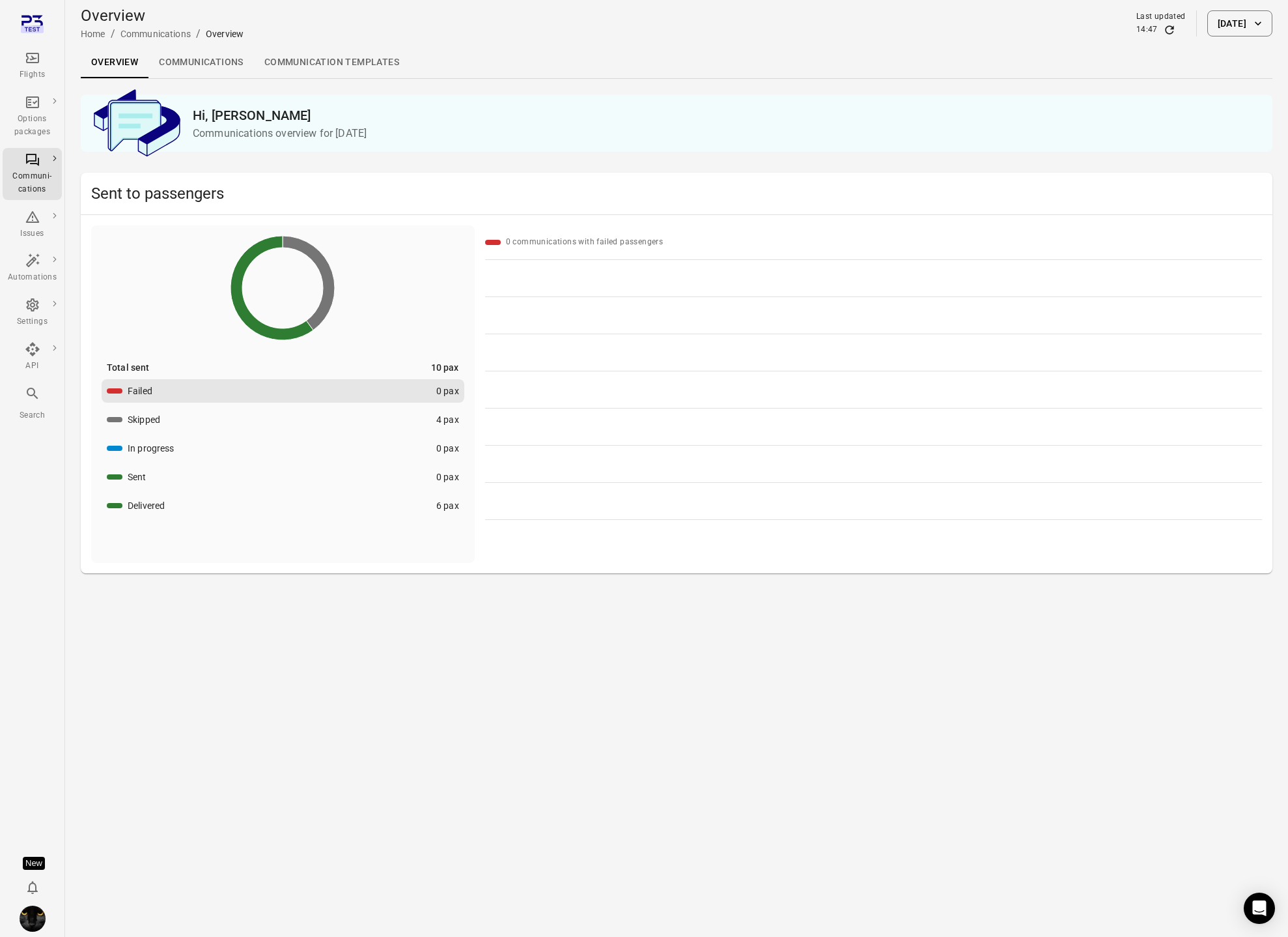
click at [301, 63] on link "Communication templates" at bounding box center [331, 62] width 155 height 31
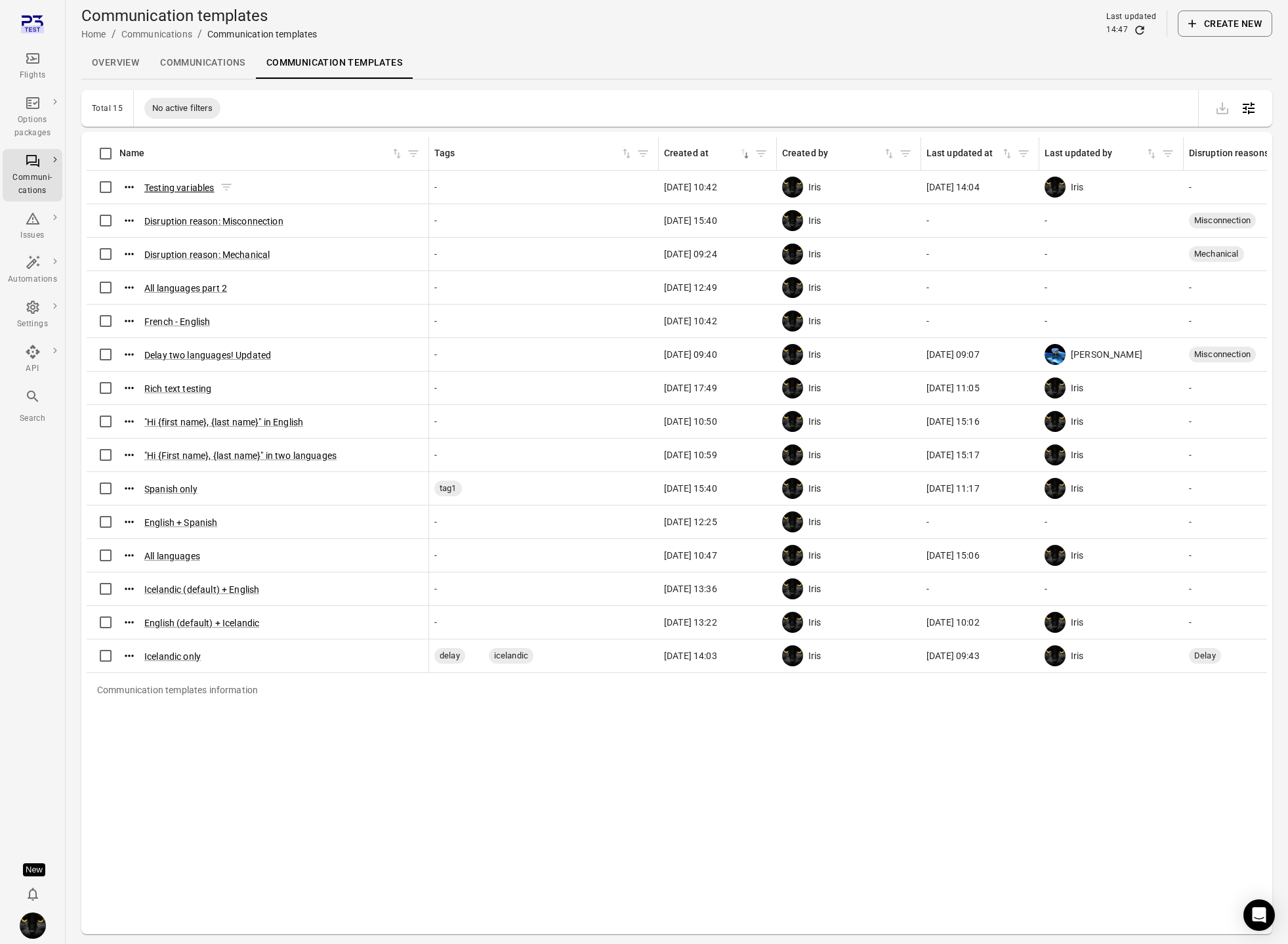
click at [185, 181] on button "Testing variables" at bounding box center [179, 188] width 70 height 13
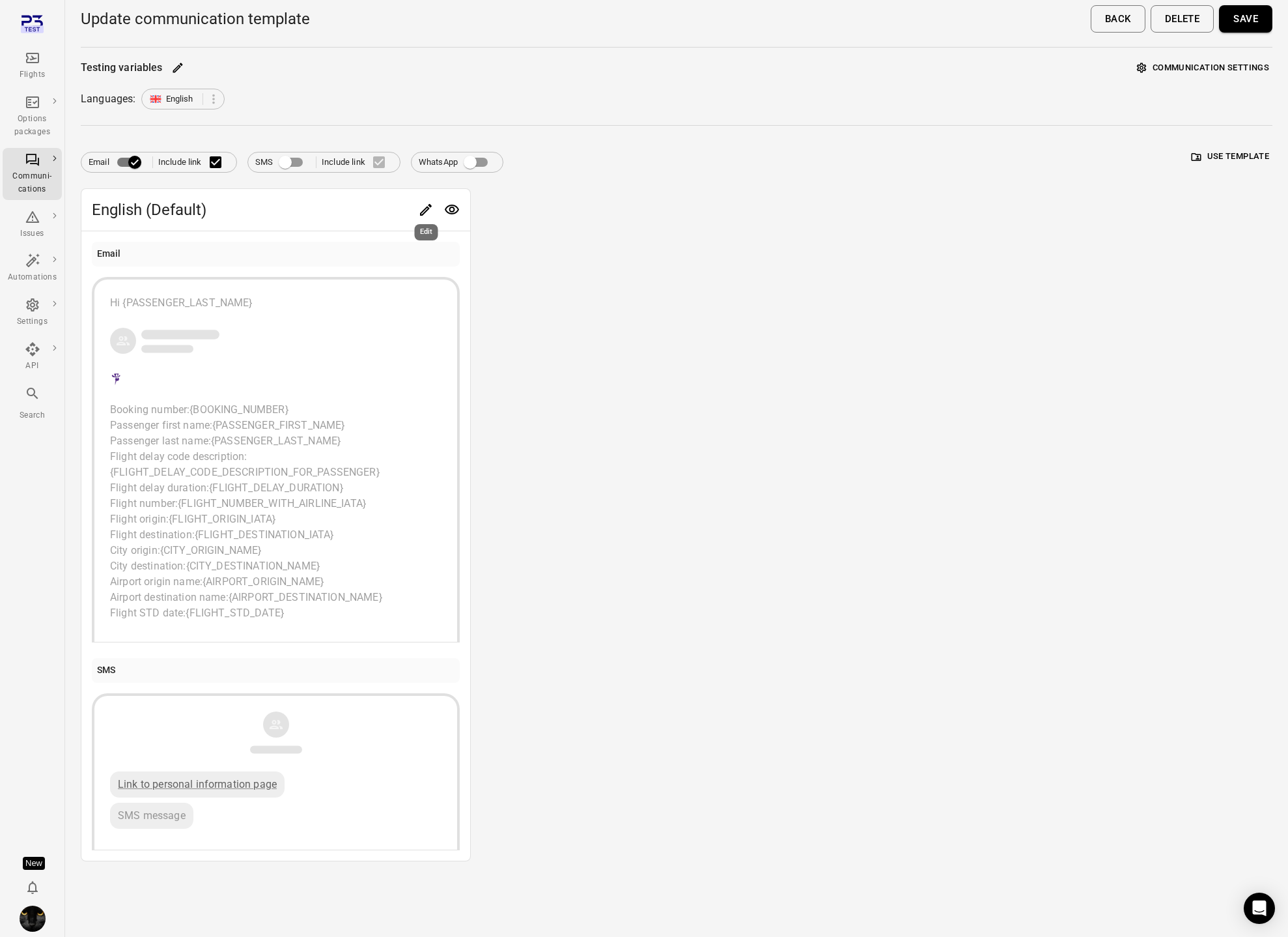
click at [424, 208] on icon "Edit" at bounding box center [425, 209] width 16 height 16
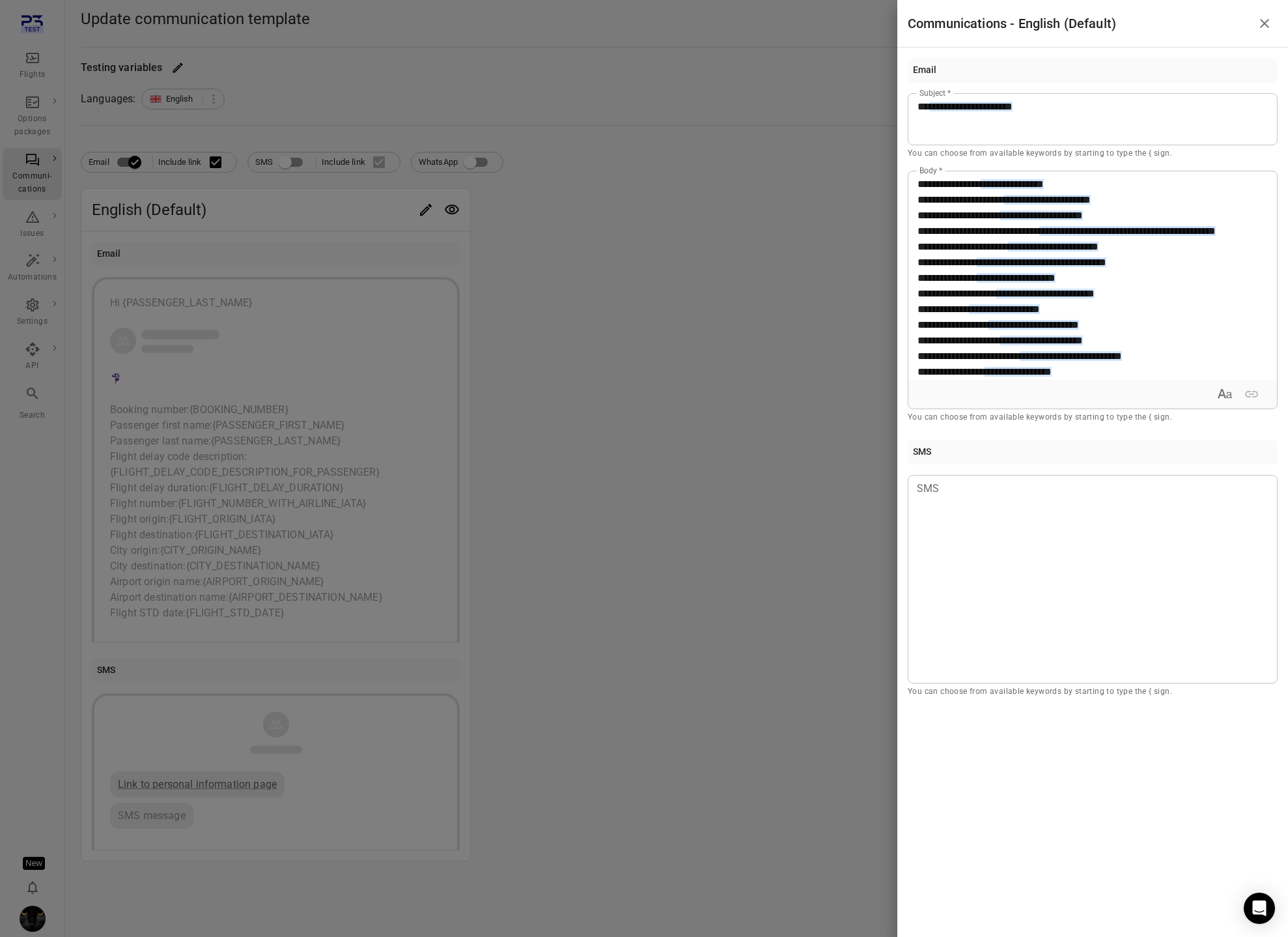
click at [473, 230] on div at bounding box center [644, 468] width 1288 height 937
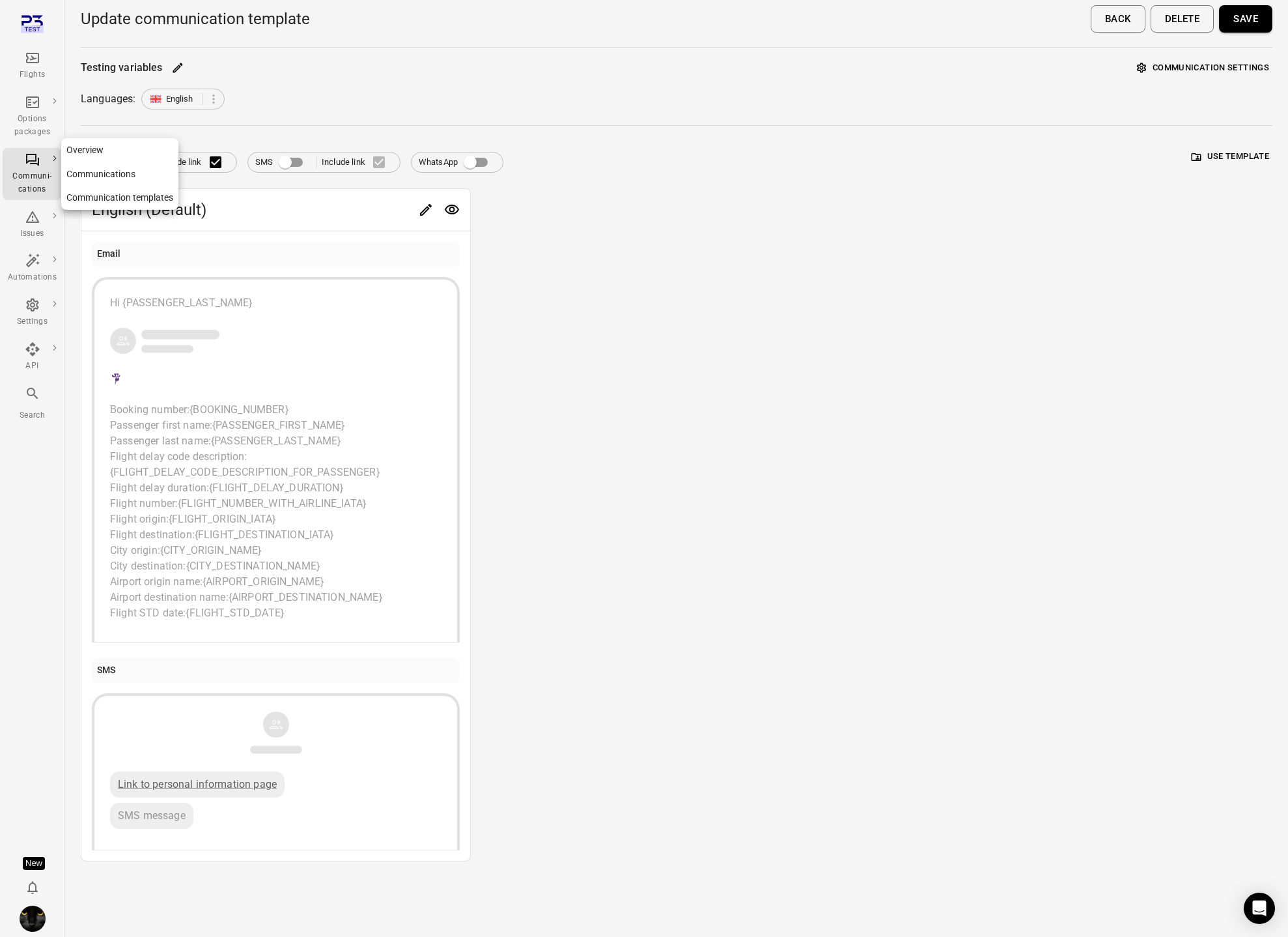
click at [24, 174] on div "Communi-cations" at bounding box center [32, 183] width 48 height 26
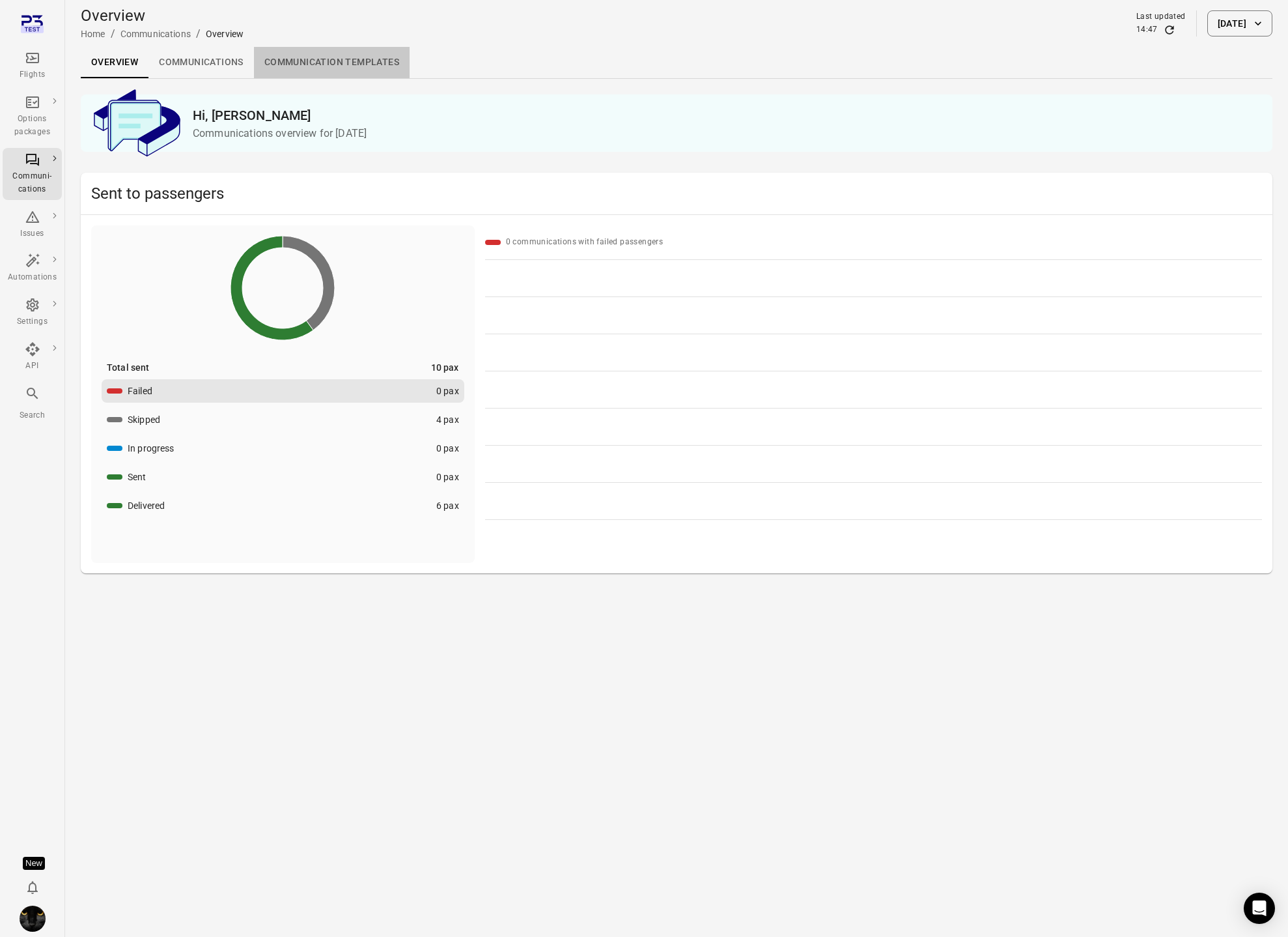
click at [380, 60] on link "Communication templates" at bounding box center [331, 62] width 155 height 31
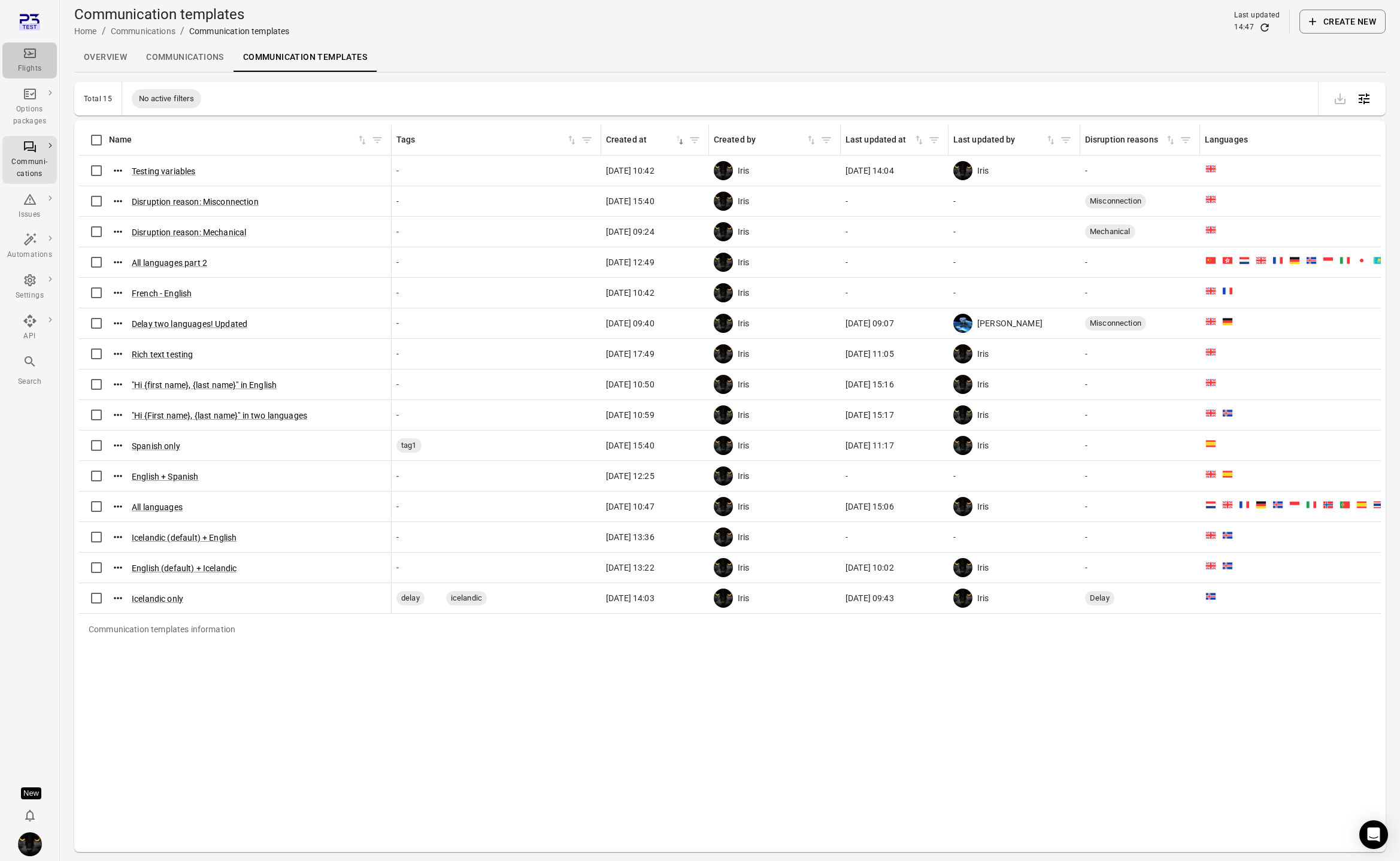
click at [34, 57] on icon "Main navigation" at bounding box center [30, 53] width 12 height 9
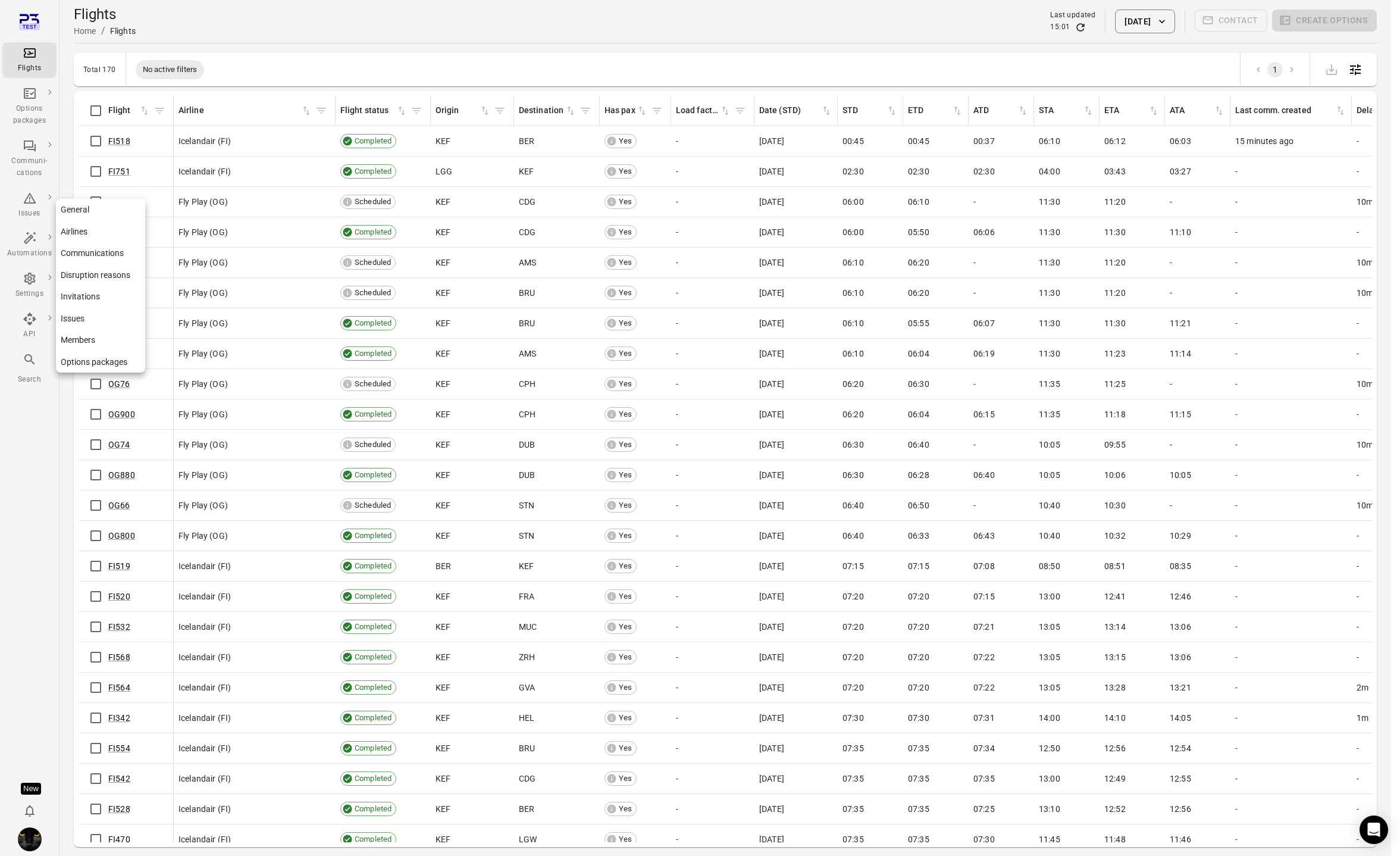
click at [28, 286] on div "Settings" at bounding box center [29, 285] width 44 height 28
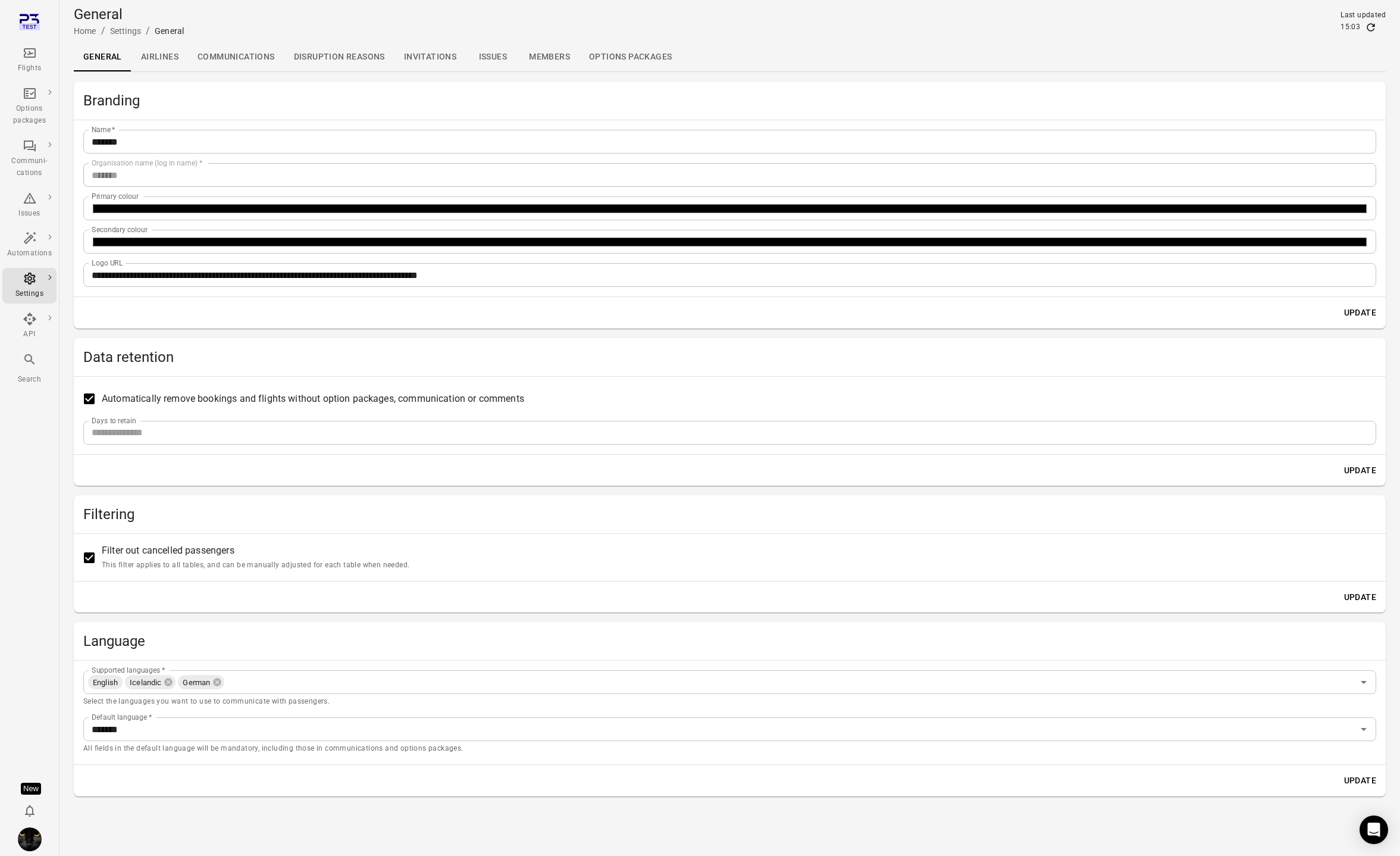
click at [537, 59] on link "Members" at bounding box center [550, 57] width 60 height 28
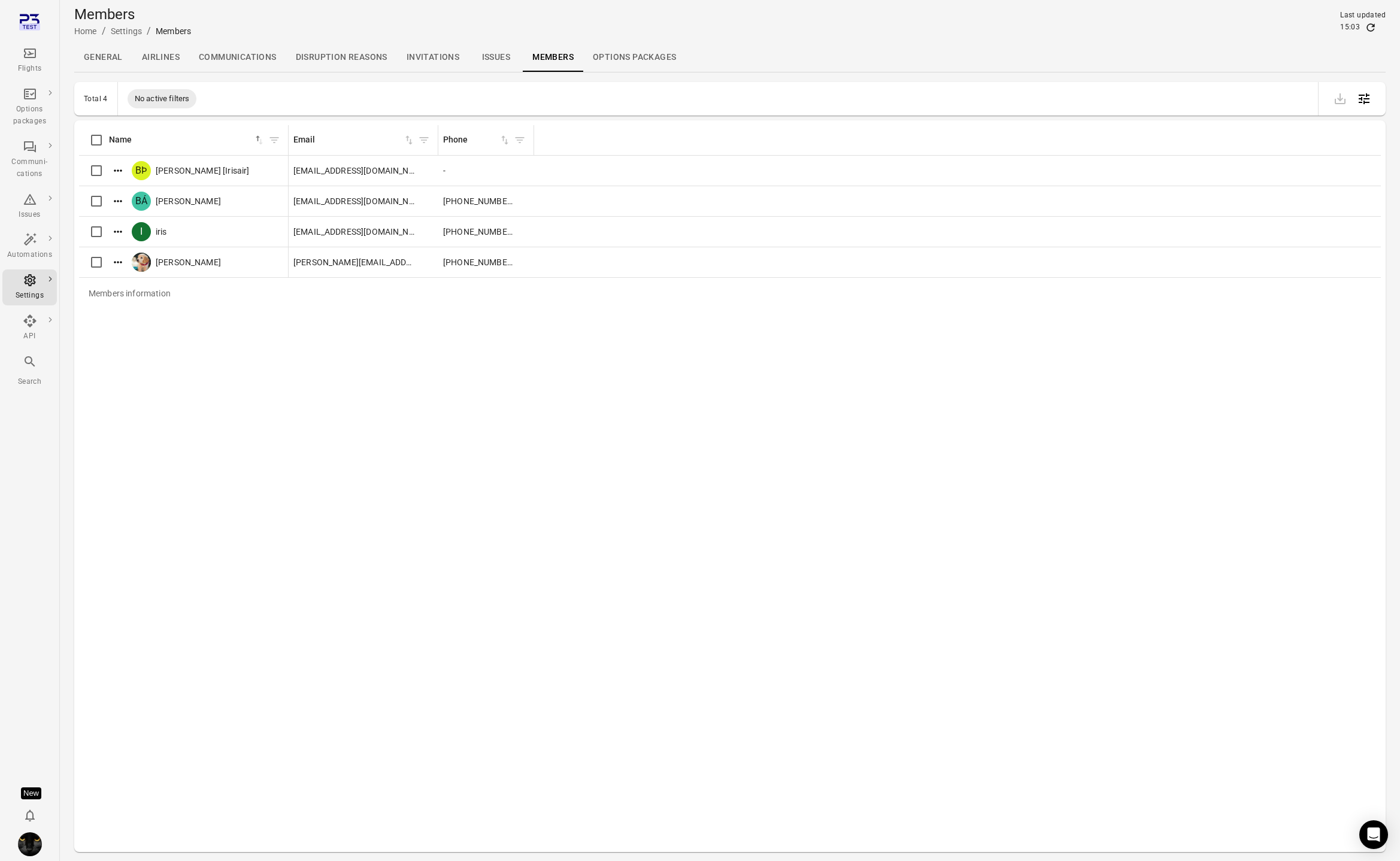
click at [456, 55] on link "Invitations" at bounding box center [433, 57] width 72 height 29
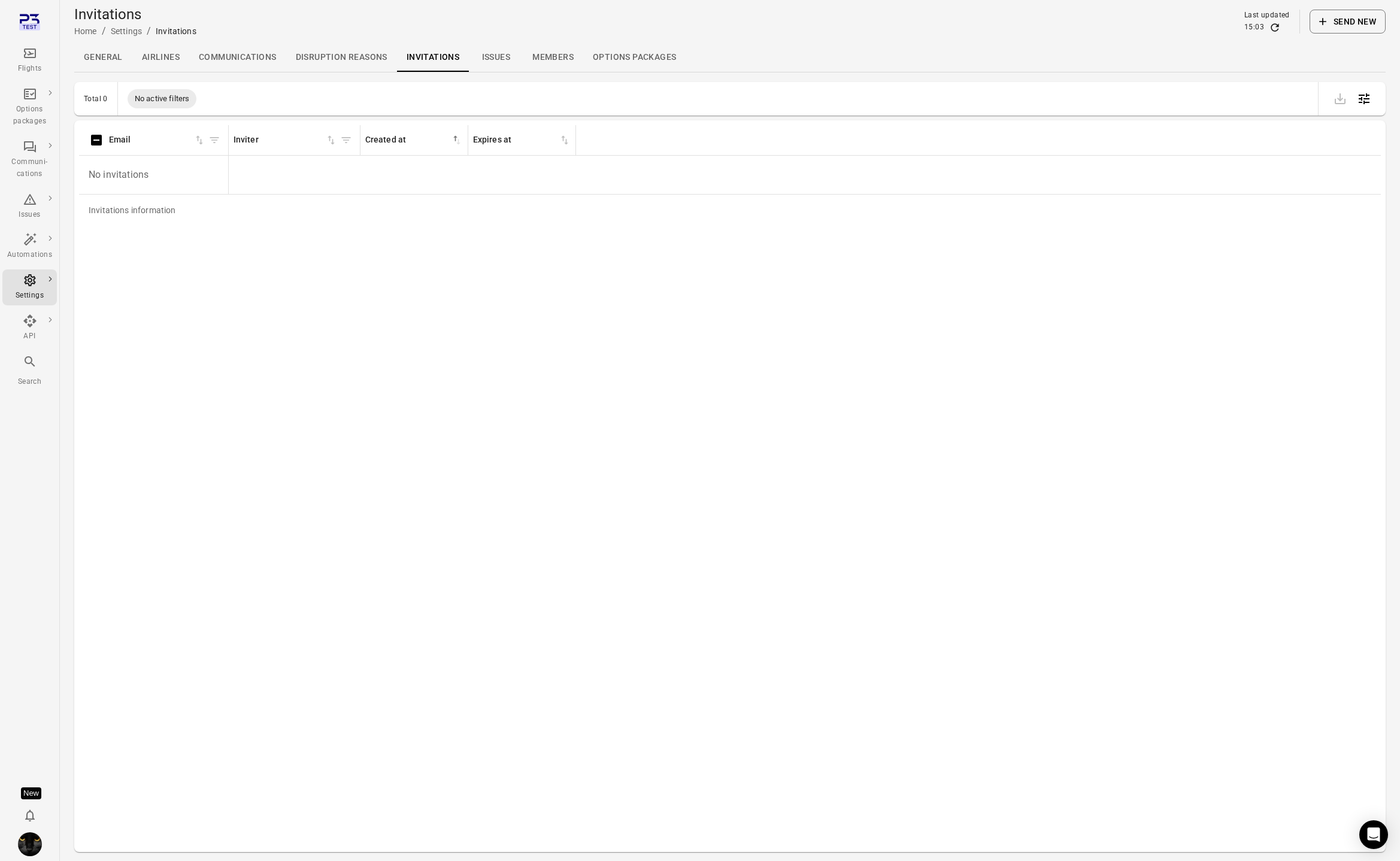
click at [575, 52] on link "Members" at bounding box center [553, 57] width 60 height 29
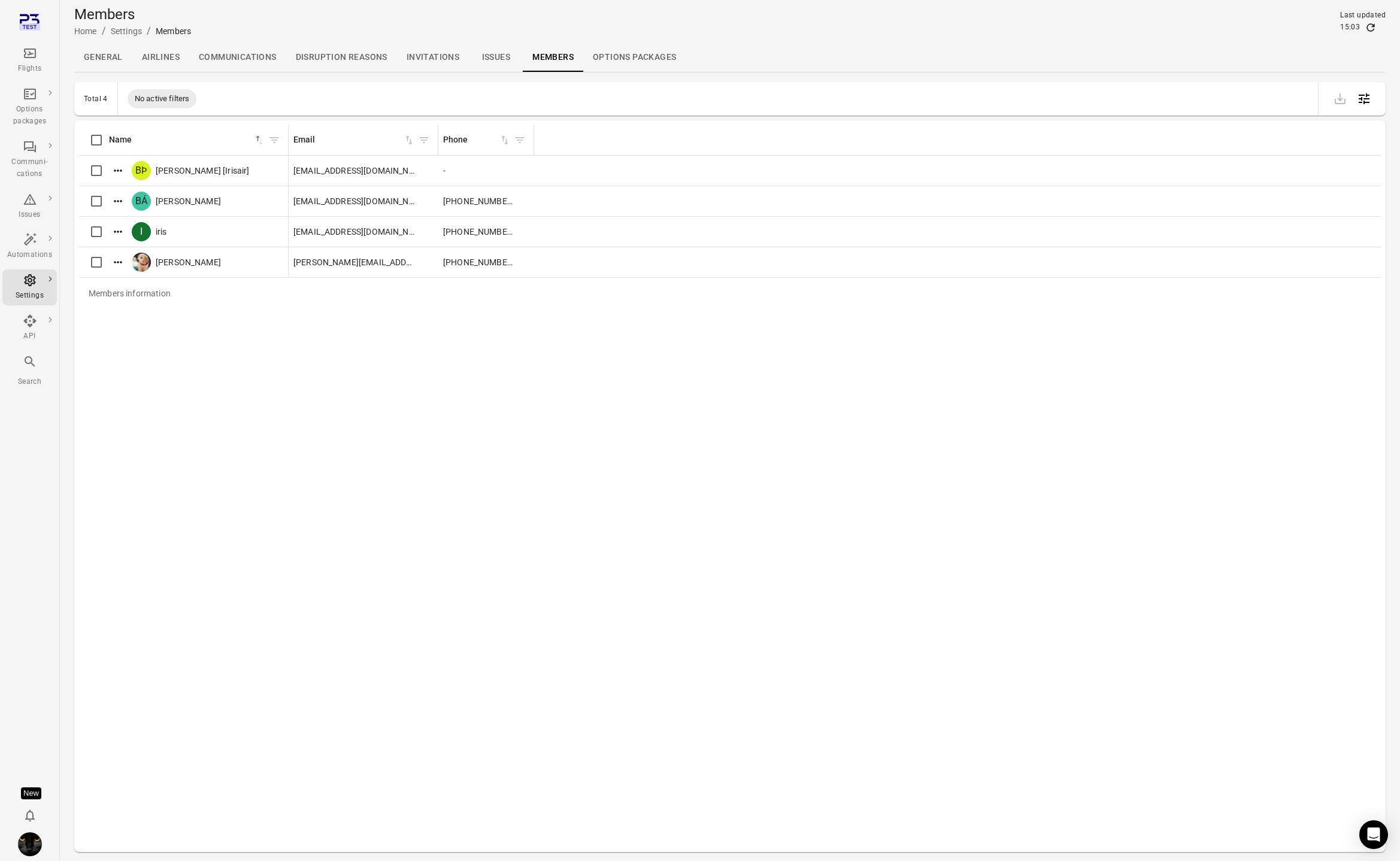
click at [450, 55] on link "Invitations" at bounding box center [433, 57] width 72 height 29
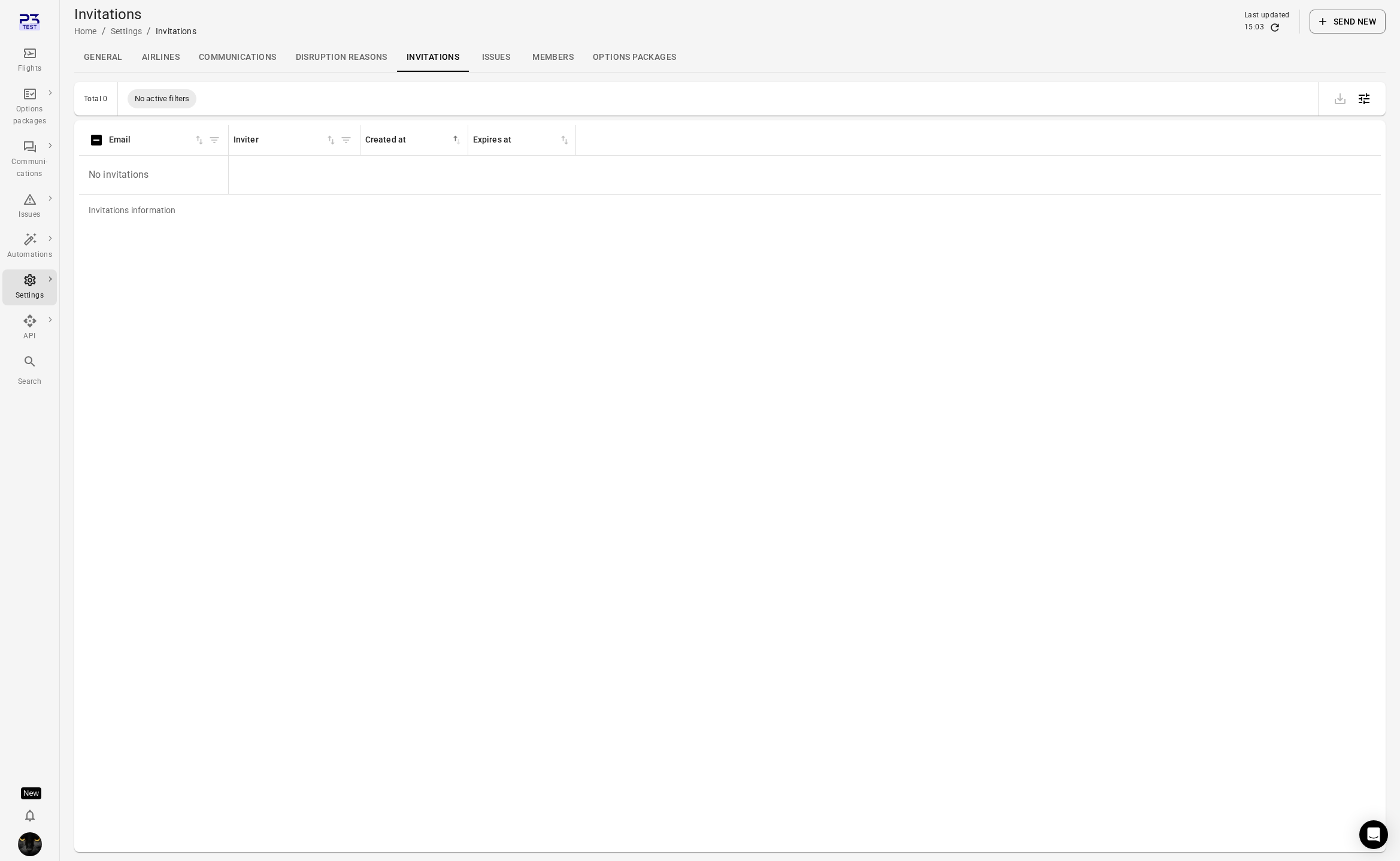
click at [544, 58] on link "Members" at bounding box center [553, 57] width 60 height 29
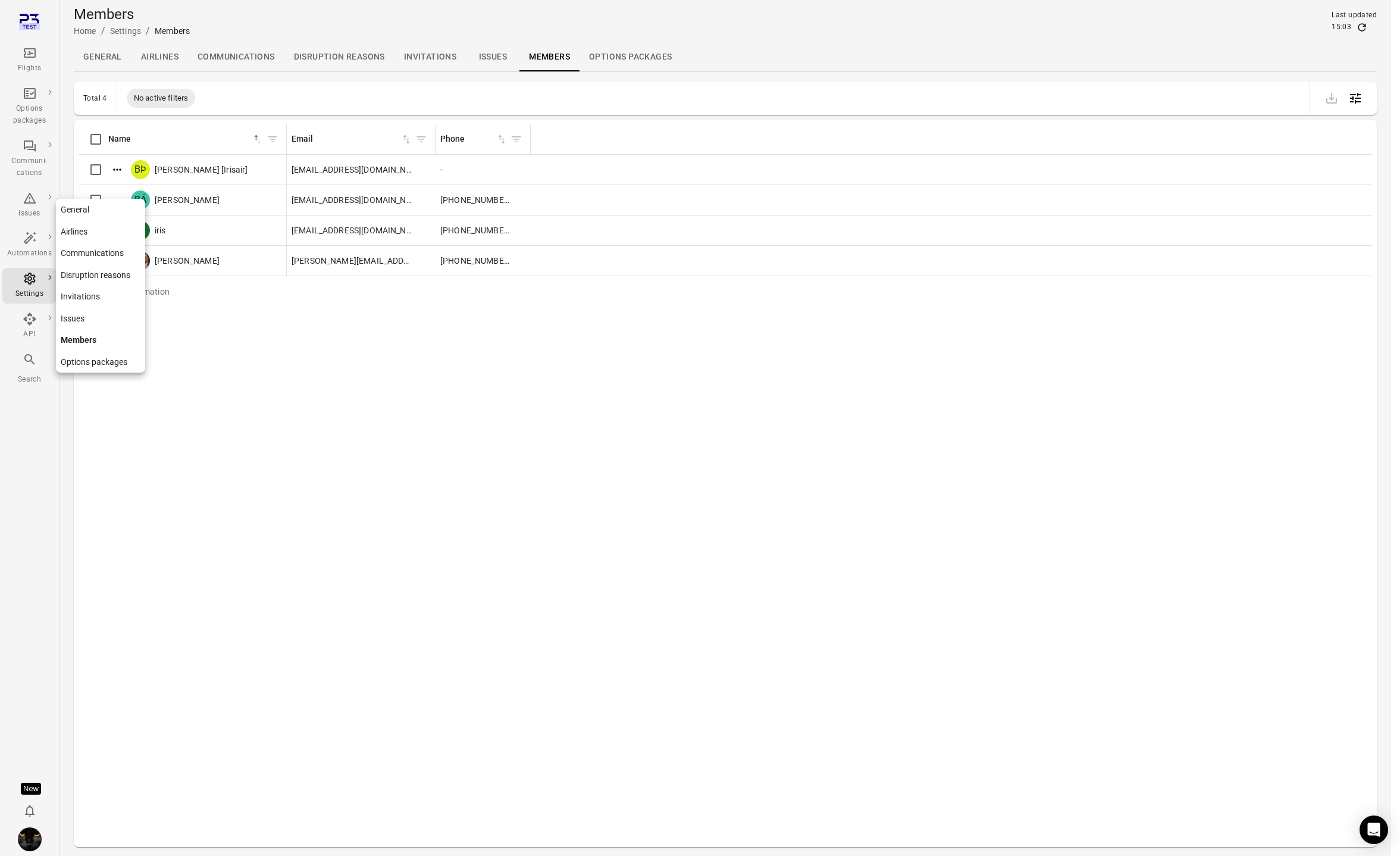
click at [37, 290] on div "Settings" at bounding box center [29, 294] width 44 height 12
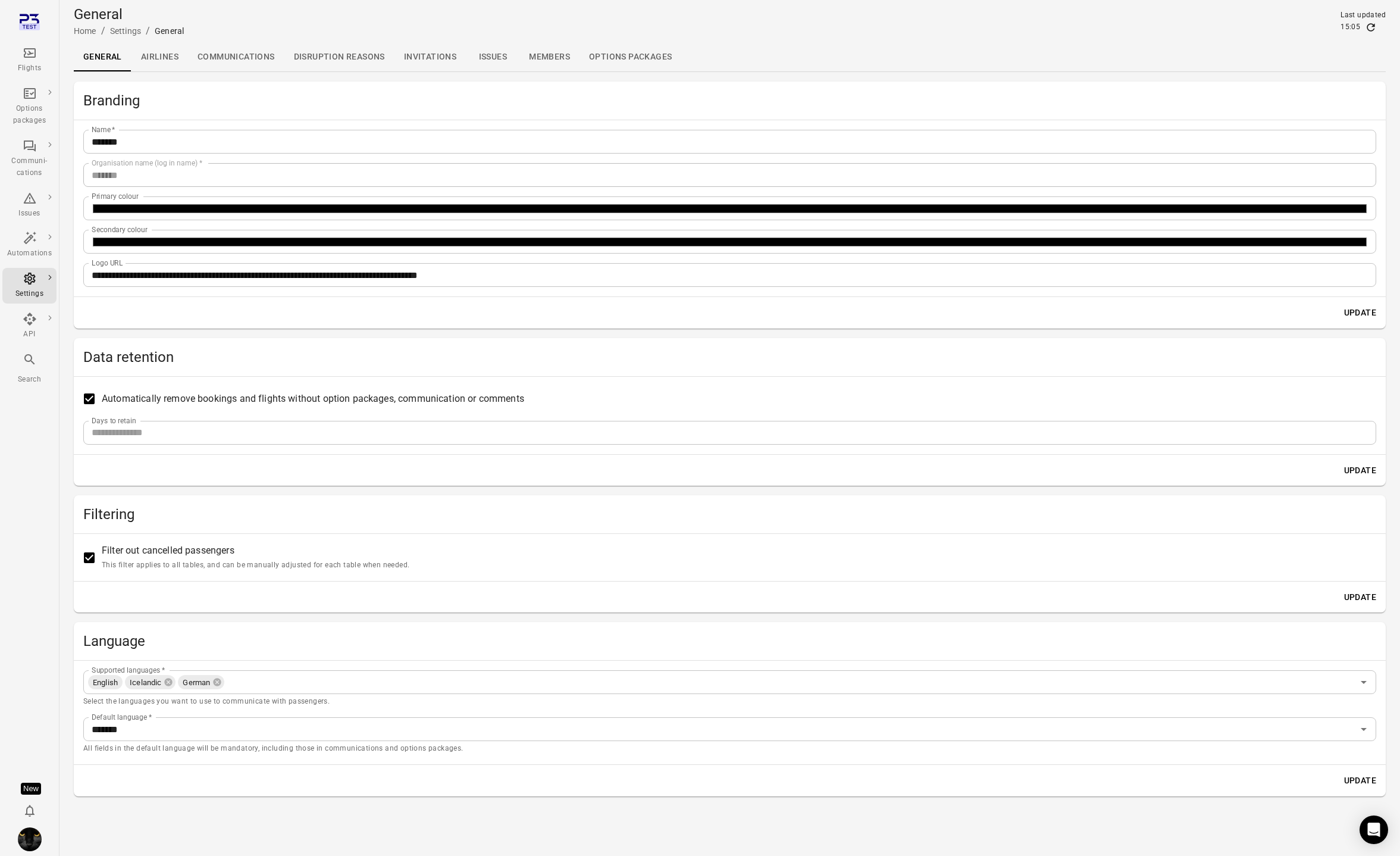
click at [164, 58] on link "Airlines" at bounding box center [160, 57] width 57 height 28
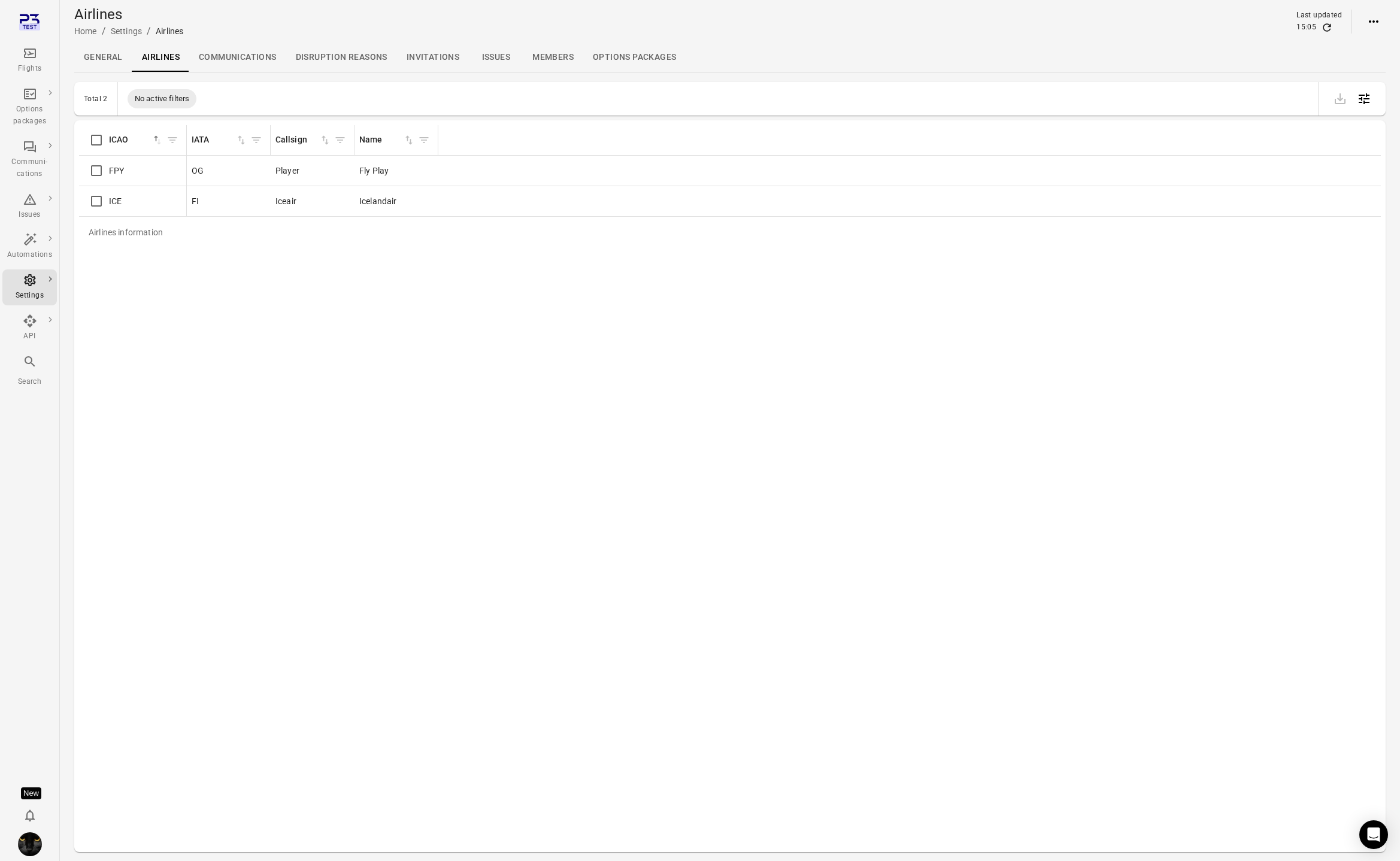
click at [442, 53] on link "Invitations" at bounding box center [433, 57] width 72 height 29
click at [548, 49] on link "Members" at bounding box center [553, 57] width 60 height 29
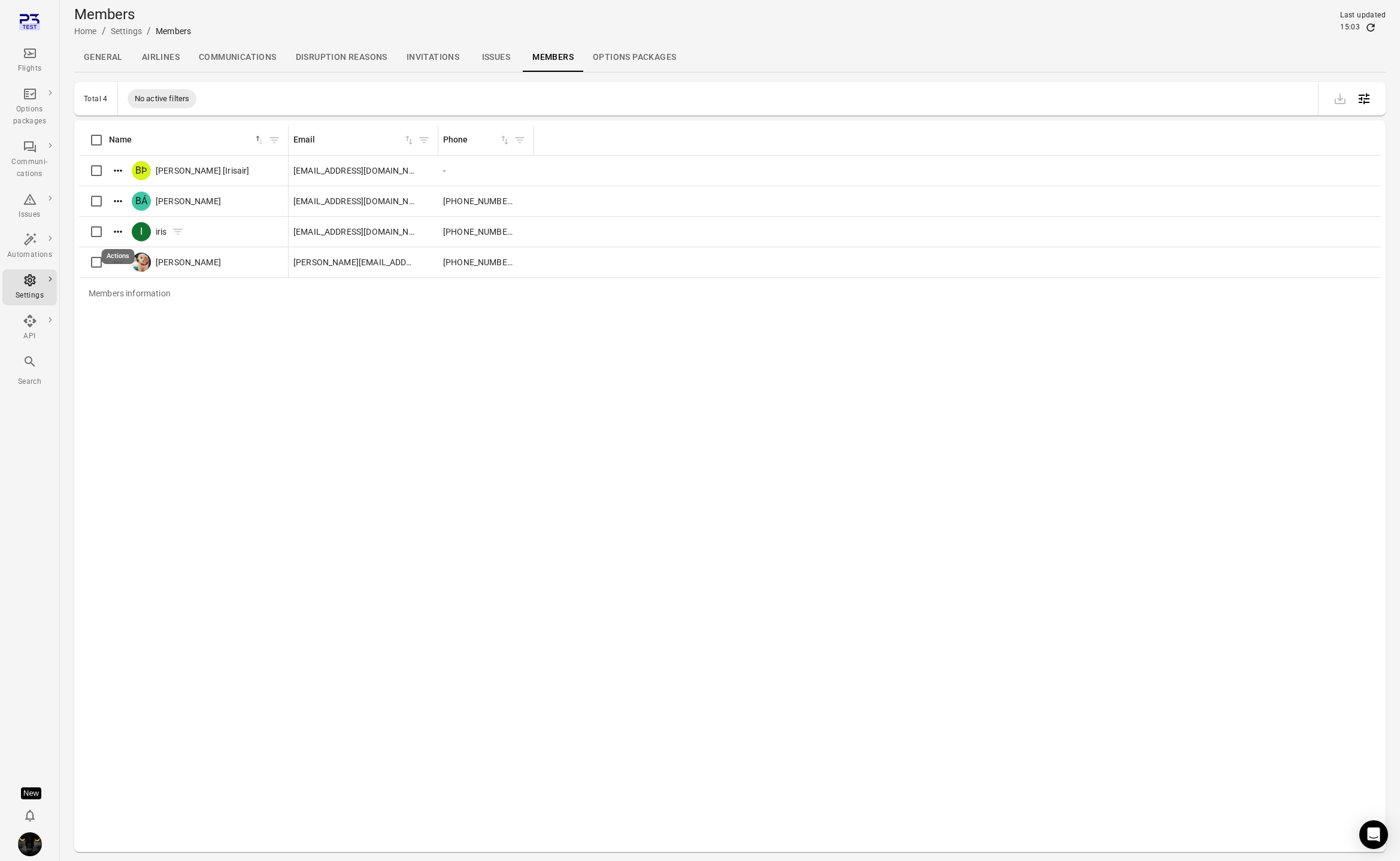
click at [116, 232] on icon "Actions" at bounding box center [118, 232] width 12 height 12
click at [114, 252] on span "Edit roles" at bounding box center [118, 251] width 35 height 12
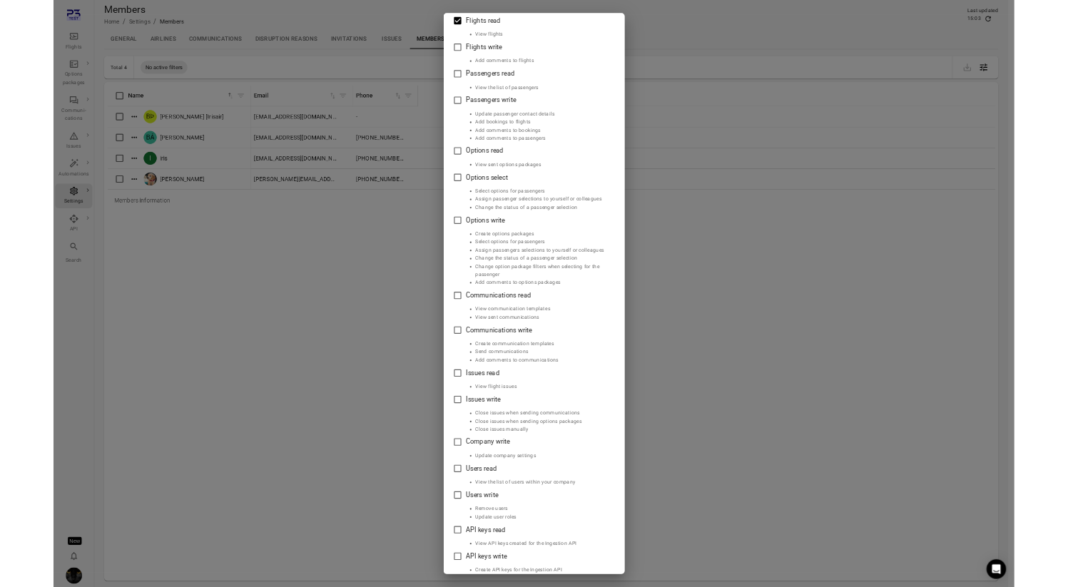
scroll to position [117, 0]
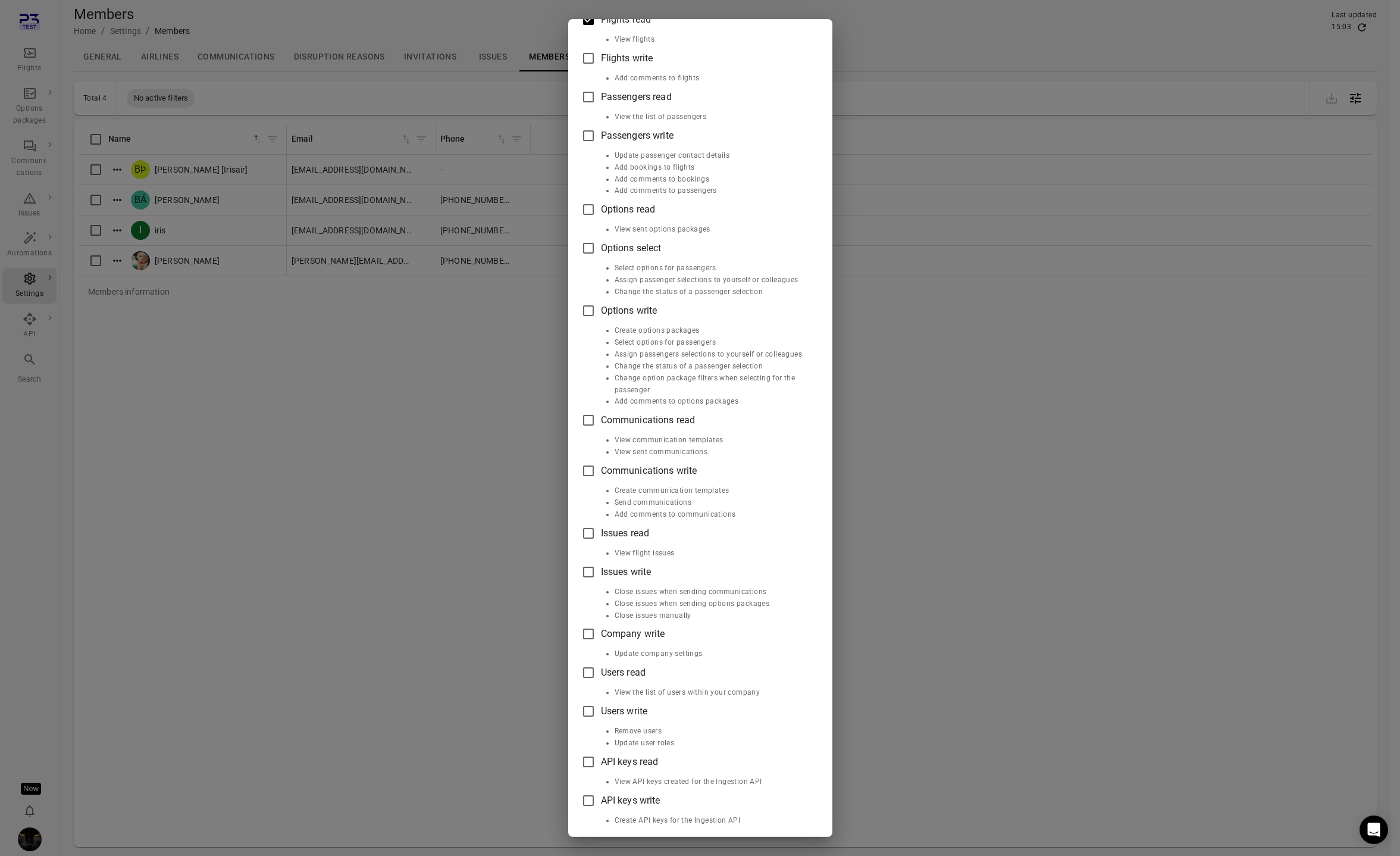
click at [884, 344] on div "Edit roles iris Roles Flights read View flights Flights write Add comments to f…" at bounding box center [700, 428] width 1400 height 856
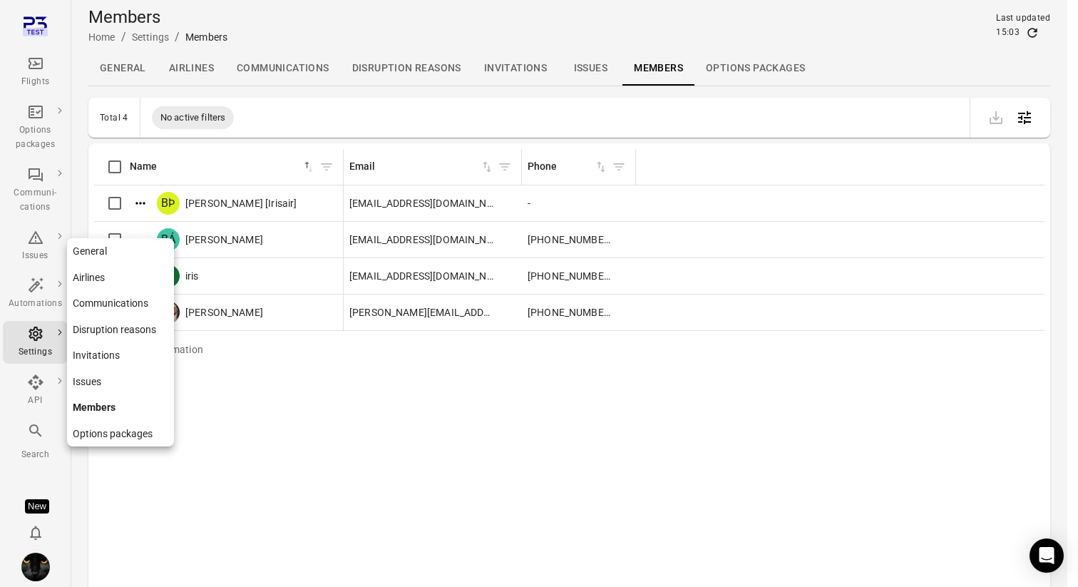
click at [36, 348] on div "Settings" at bounding box center [35, 352] width 53 height 14
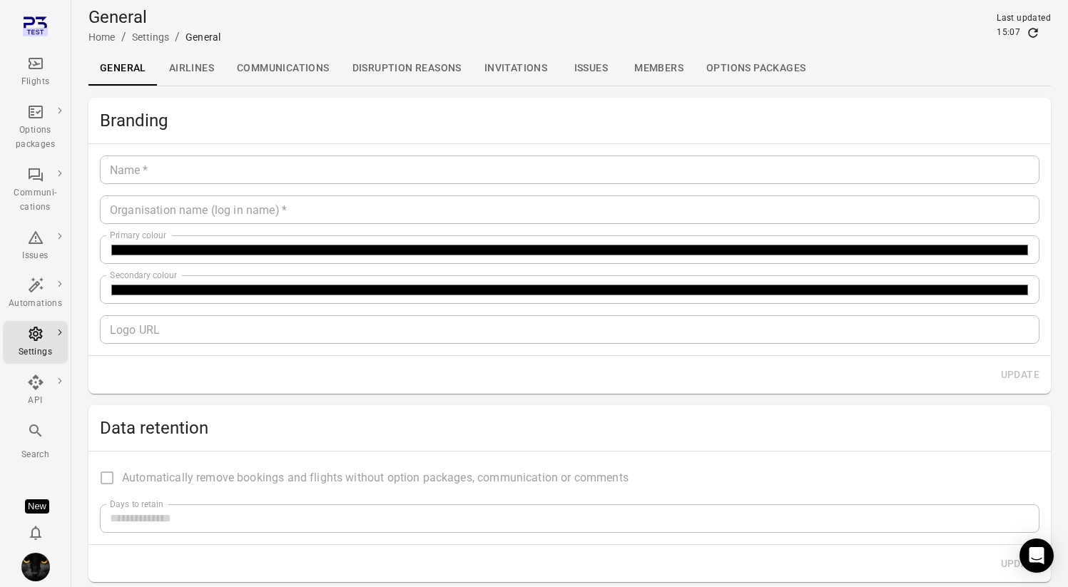
type input "*******"
type input "**********"
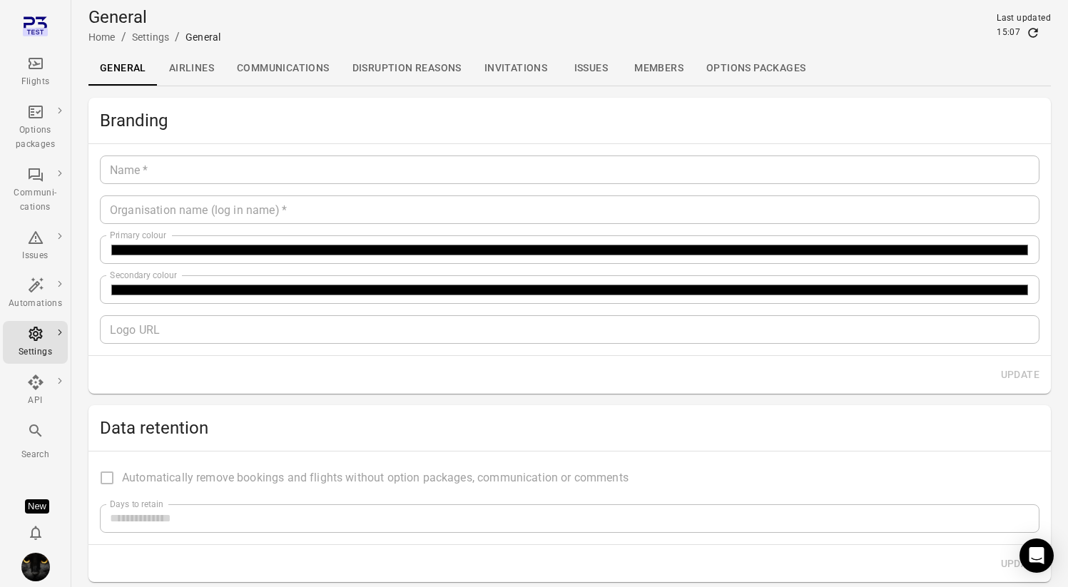
type input "**"
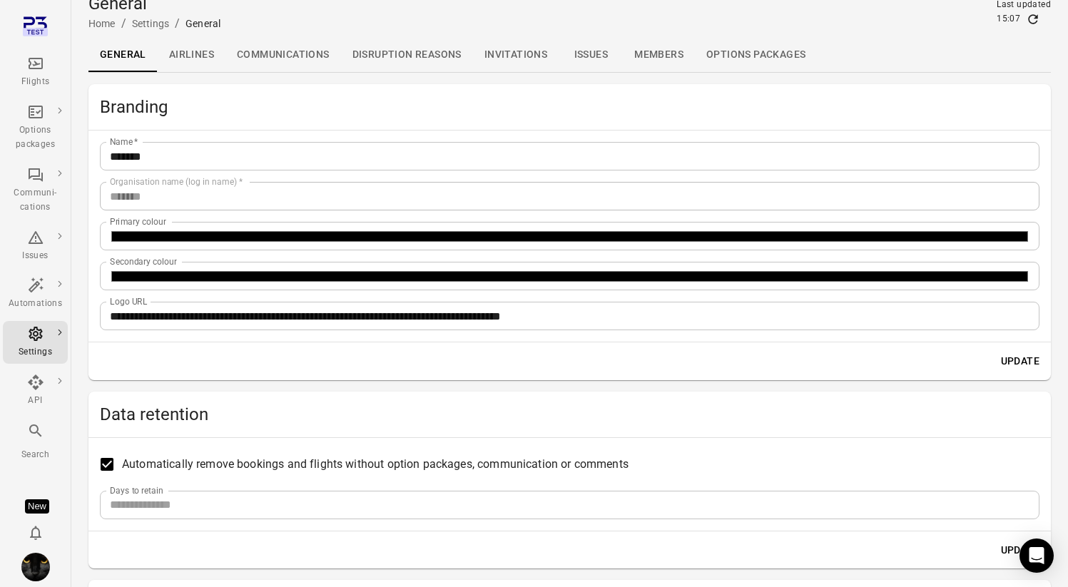
scroll to position [15, 0]
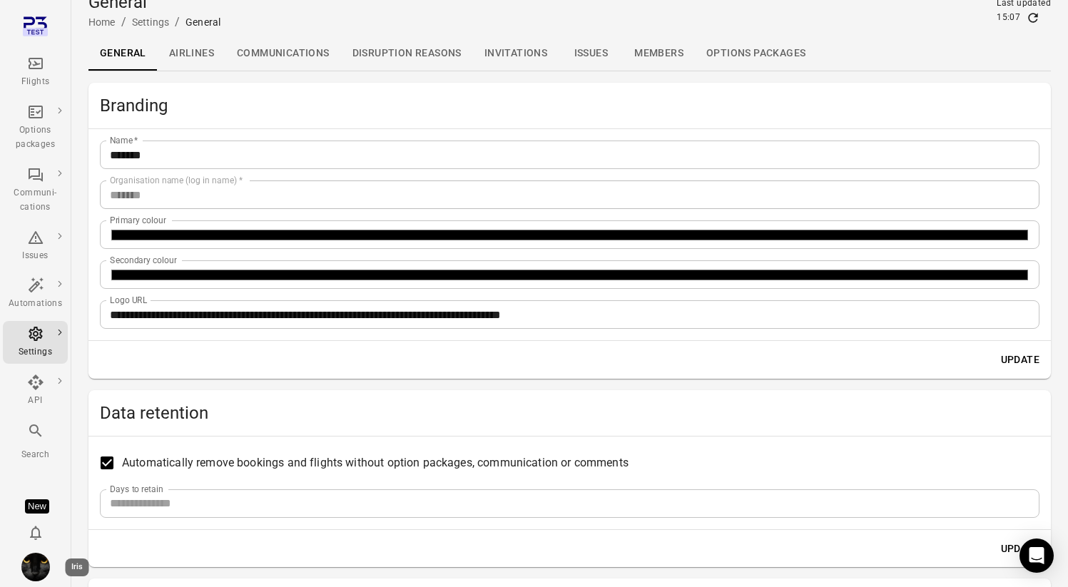
click at [39, 564] on img "Iris" at bounding box center [35, 567] width 29 height 29
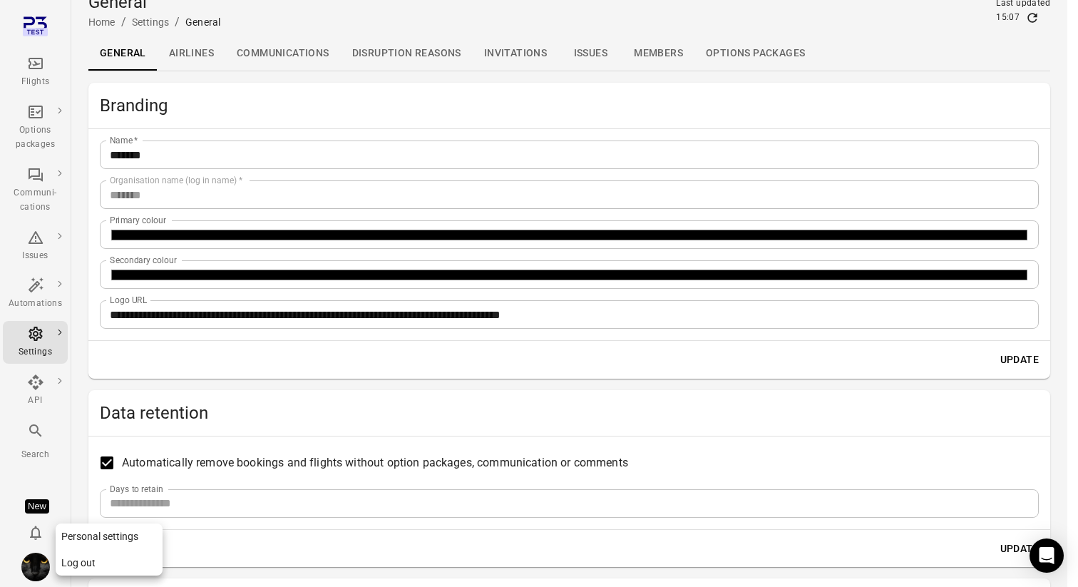
click at [122, 557] on button "Log out" at bounding box center [109, 563] width 107 height 26
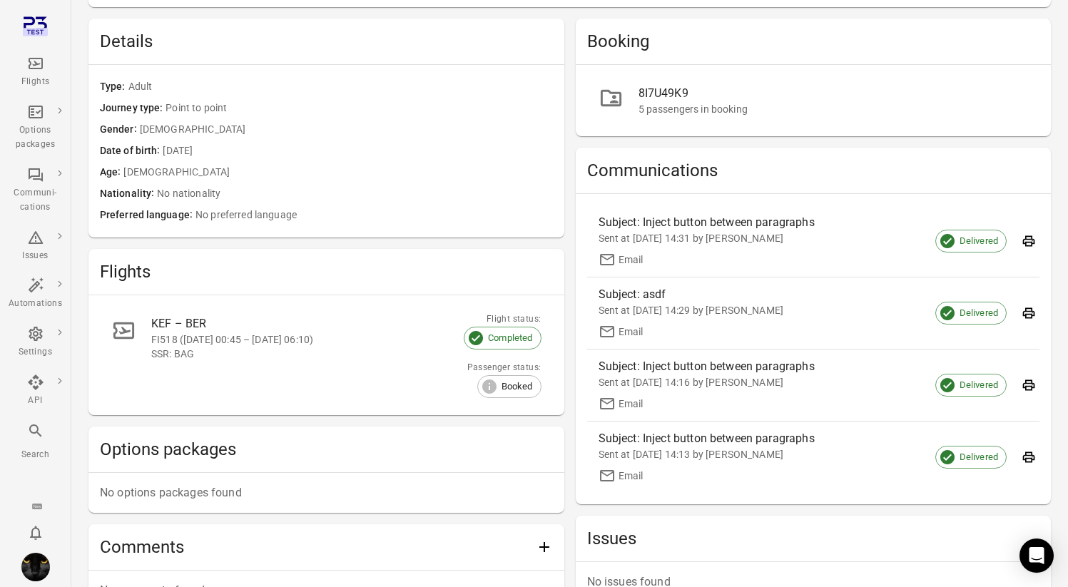
scroll to position [181, 0]
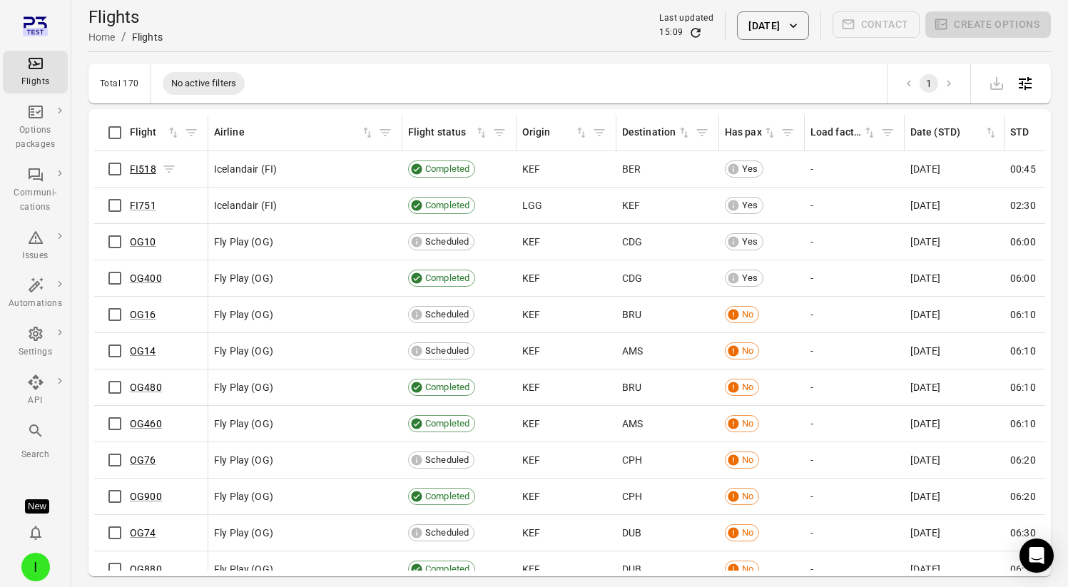
click at [138, 172] on link "FI518" at bounding box center [143, 168] width 26 height 11
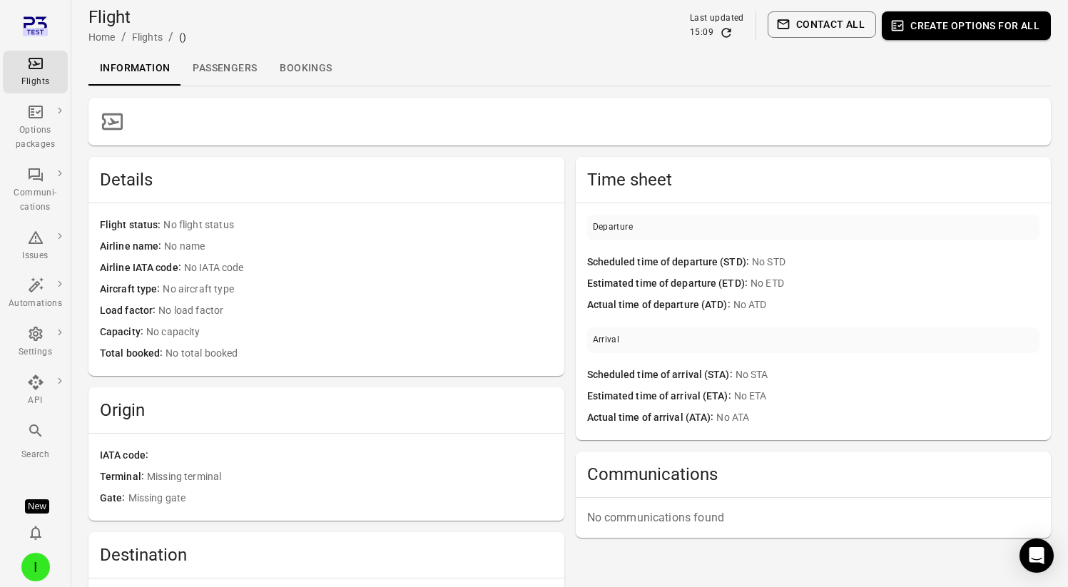
click at [242, 68] on link "Passengers" at bounding box center [224, 68] width 87 height 34
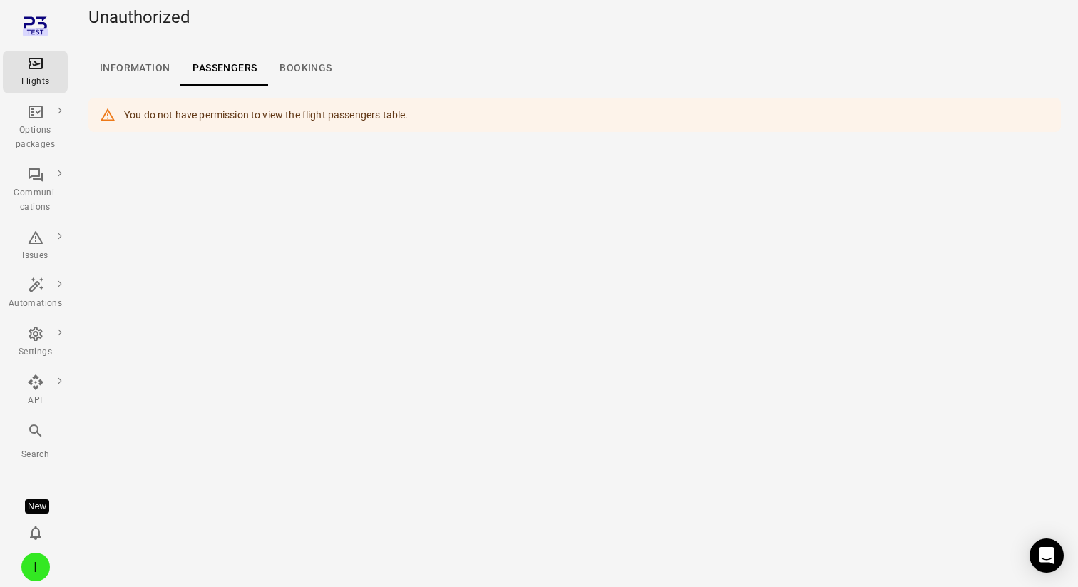
click at [305, 68] on link "Bookings" at bounding box center [305, 68] width 75 height 34
click at [36, 68] on icon "Main navigation" at bounding box center [36, 63] width 14 height 11
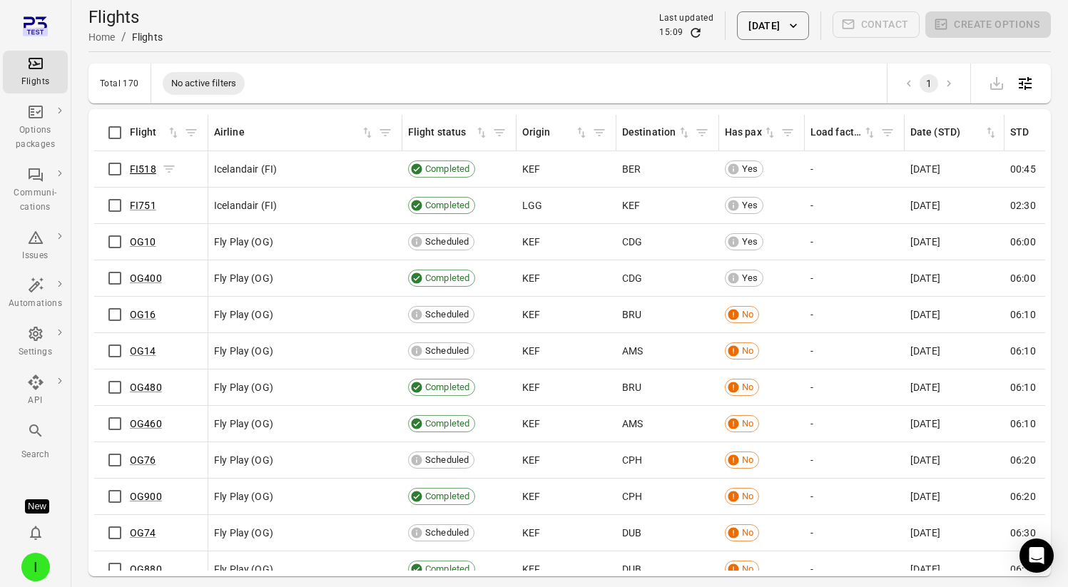
click at [136, 172] on link "FI518" at bounding box center [143, 168] width 26 height 11
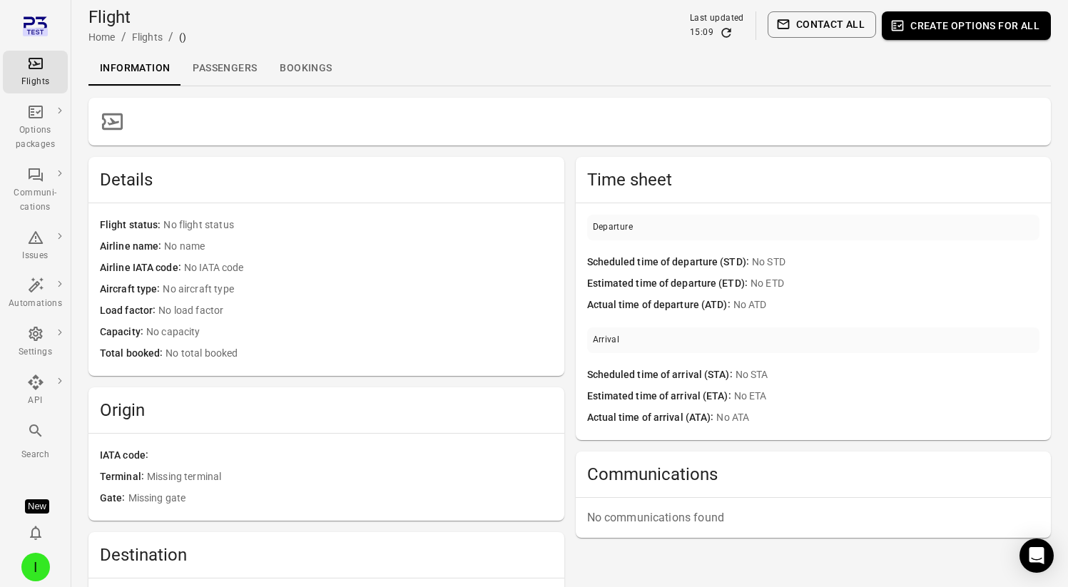
click at [317, 63] on link "Bookings" at bounding box center [305, 68] width 75 height 34
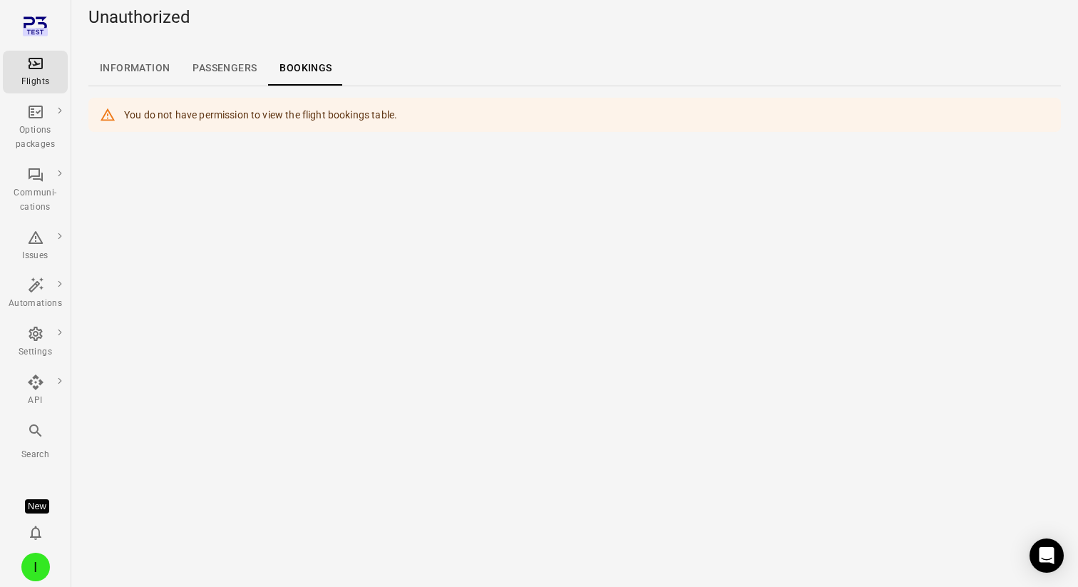
click at [235, 70] on link "Passengers" at bounding box center [224, 68] width 87 height 34
click at [156, 74] on link "Information" at bounding box center [134, 68] width 93 height 34
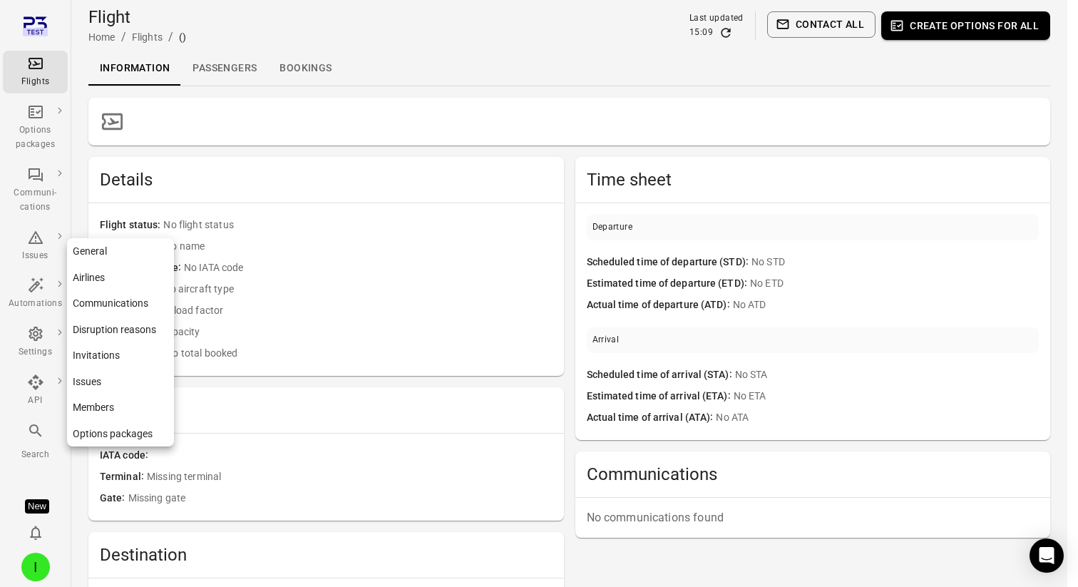
click at [39, 347] on div "Settings" at bounding box center [35, 352] width 53 height 14
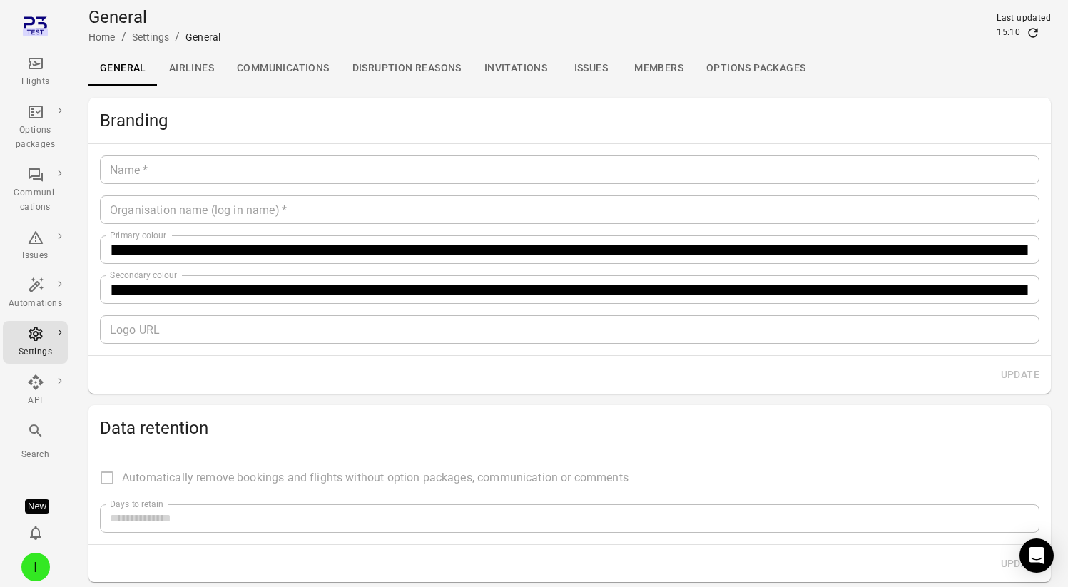
type input "*******"
type input "**********"
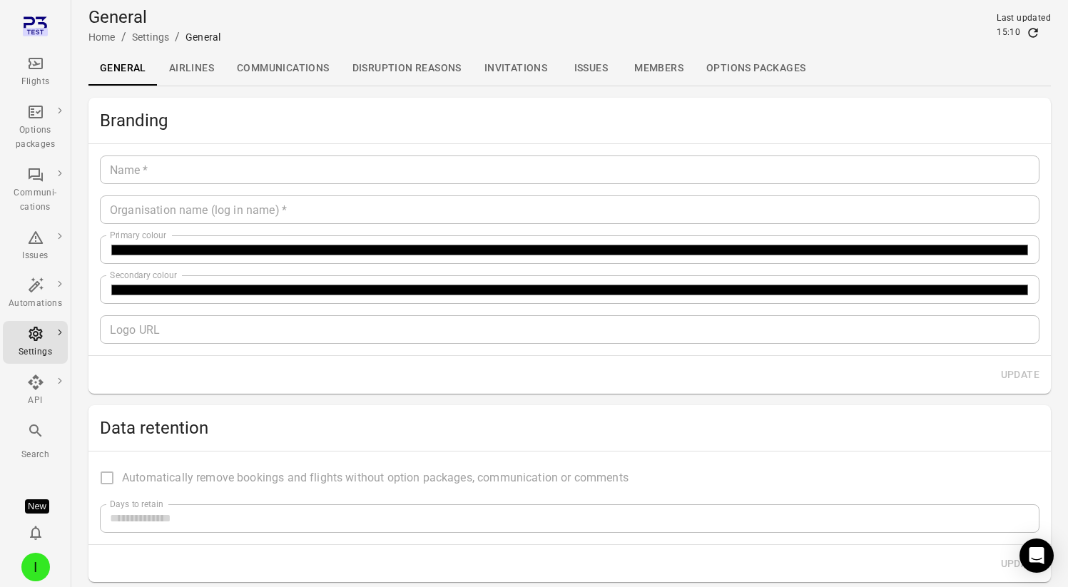
type input "**"
type input "*********"
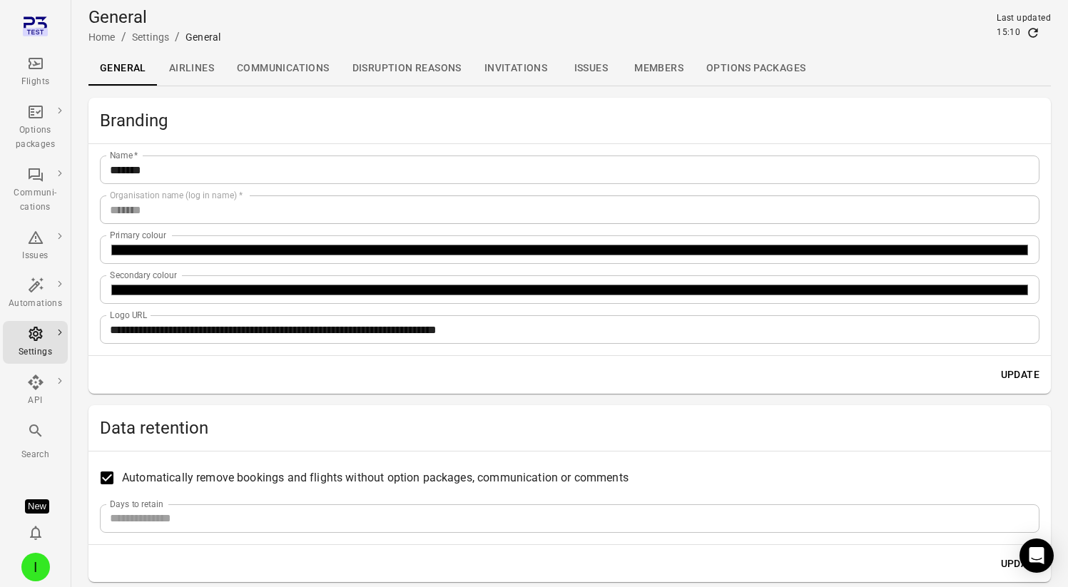
click at [531, 65] on link "Invitations" at bounding box center [516, 68] width 86 height 34
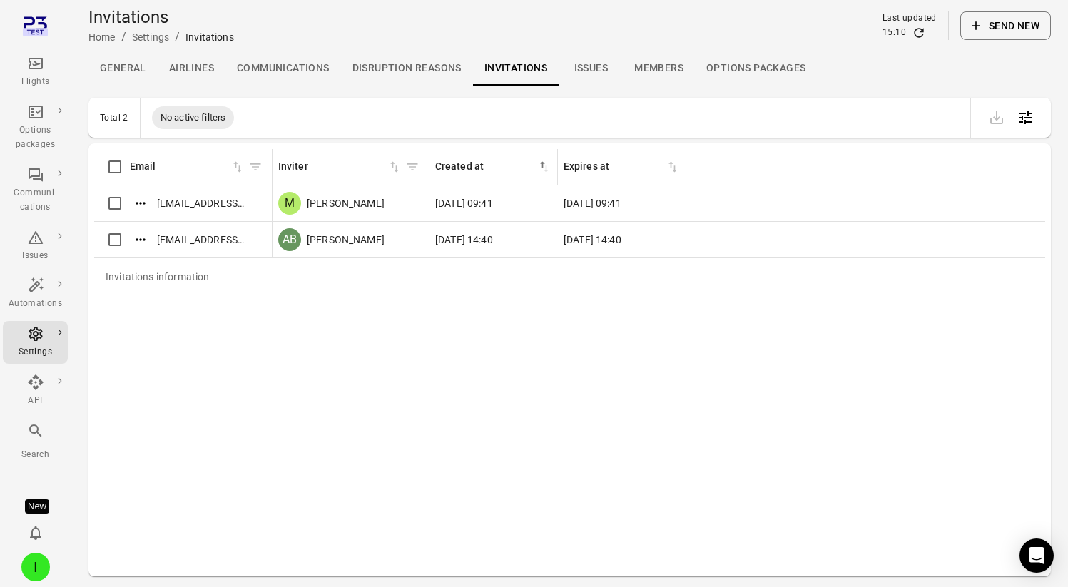
click at [1008, 24] on button "Send new" at bounding box center [1005, 25] width 91 height 29
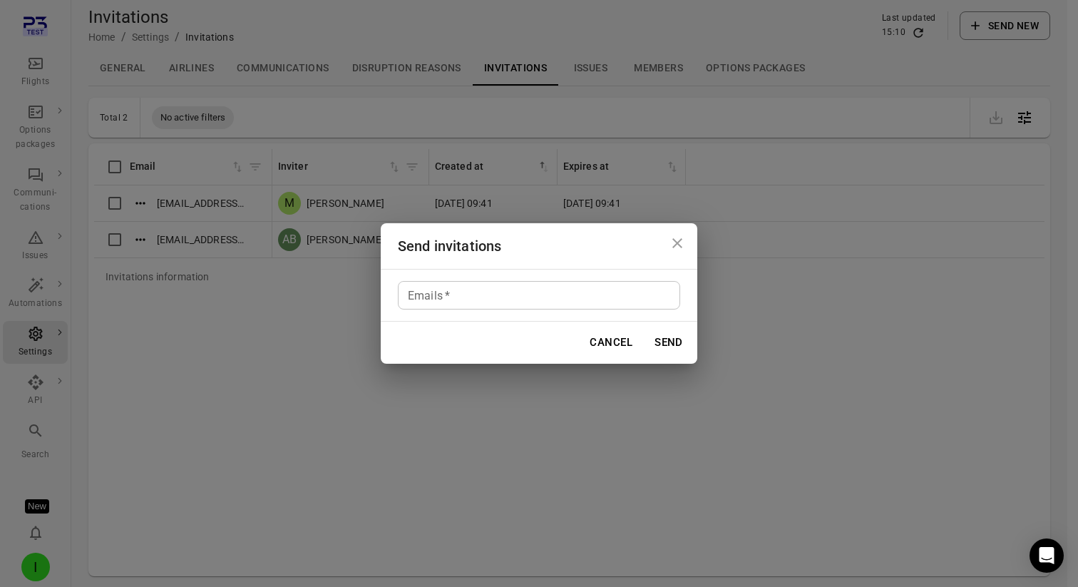
click at [680, 240] on icon "Close dialog" at bounding box center [678, 243] width 10 height 10
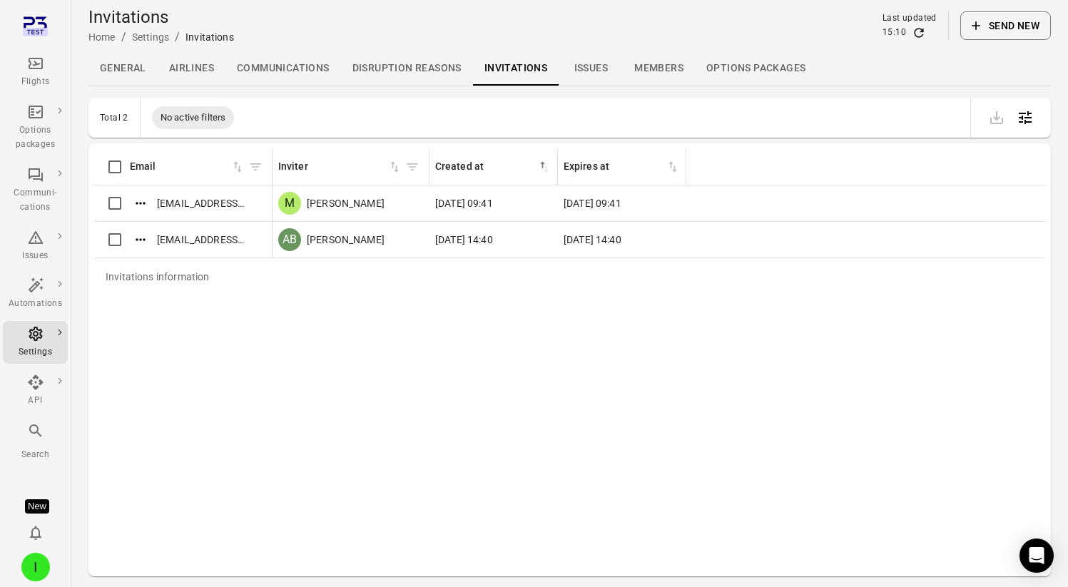
click at [658, 66] on link "Members" at bounding box center [659, 68] width 72 height 34
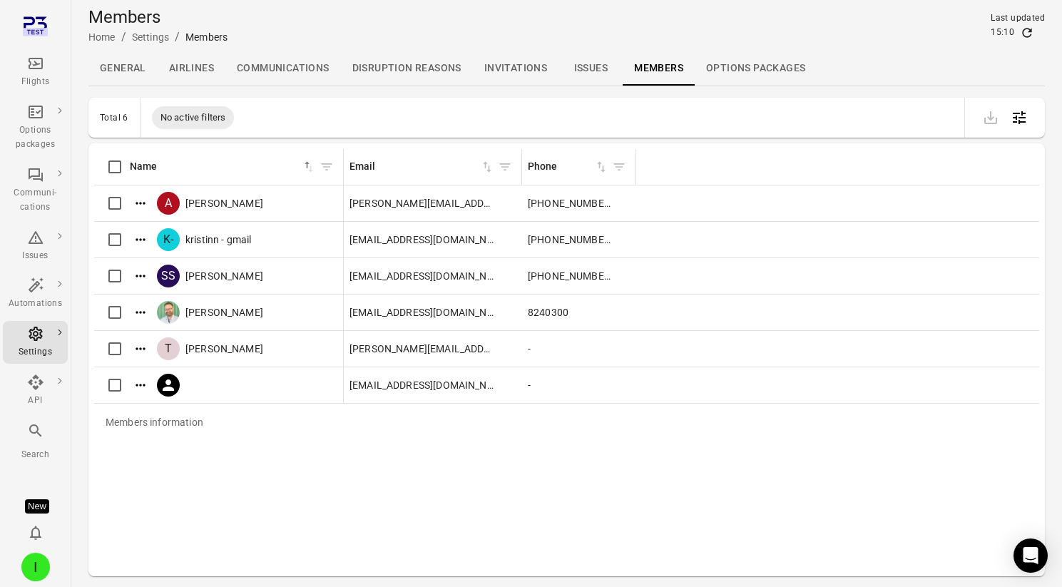
click at [34, 68] on icon "Main navigation" at bounding box center [36, 63] width 14 height 11
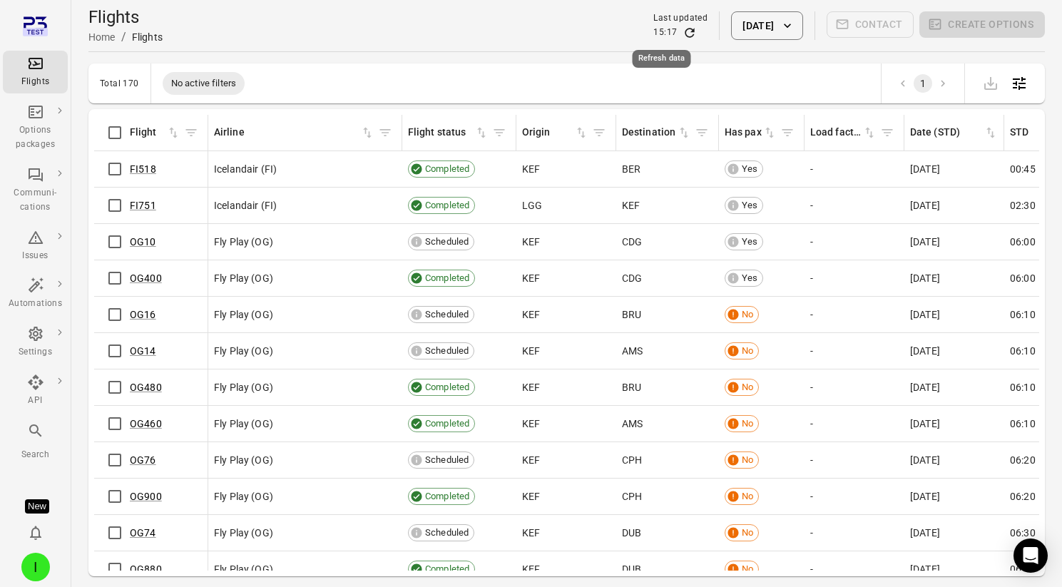
click at [683, 34] on icon "Refresh data" at bounding box center [690, 33] width 14 height 14
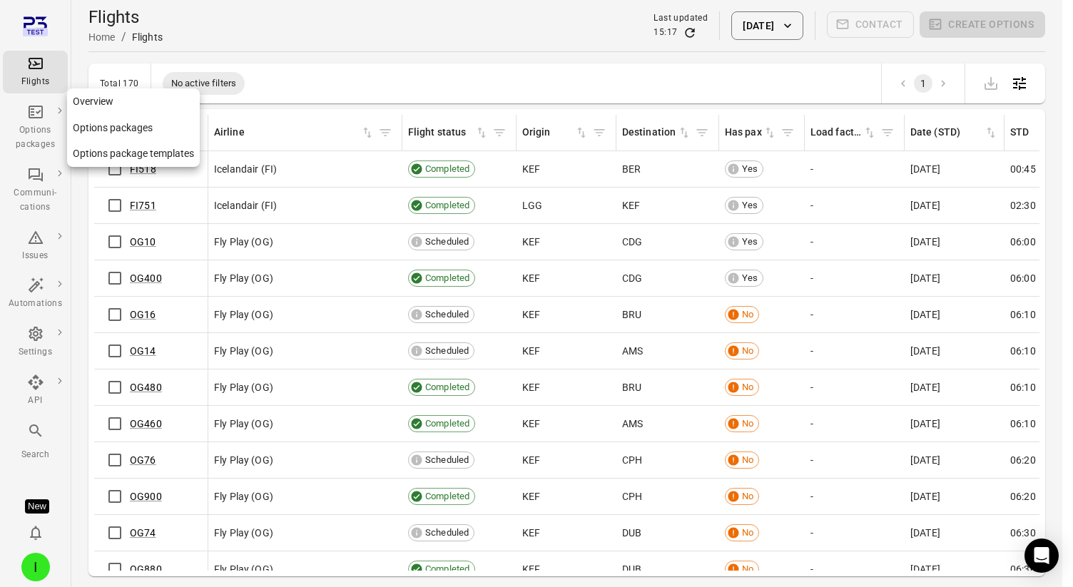
click at [44, 134] on div "Options packages" at bounding box center [35, 137] width 53 height 29
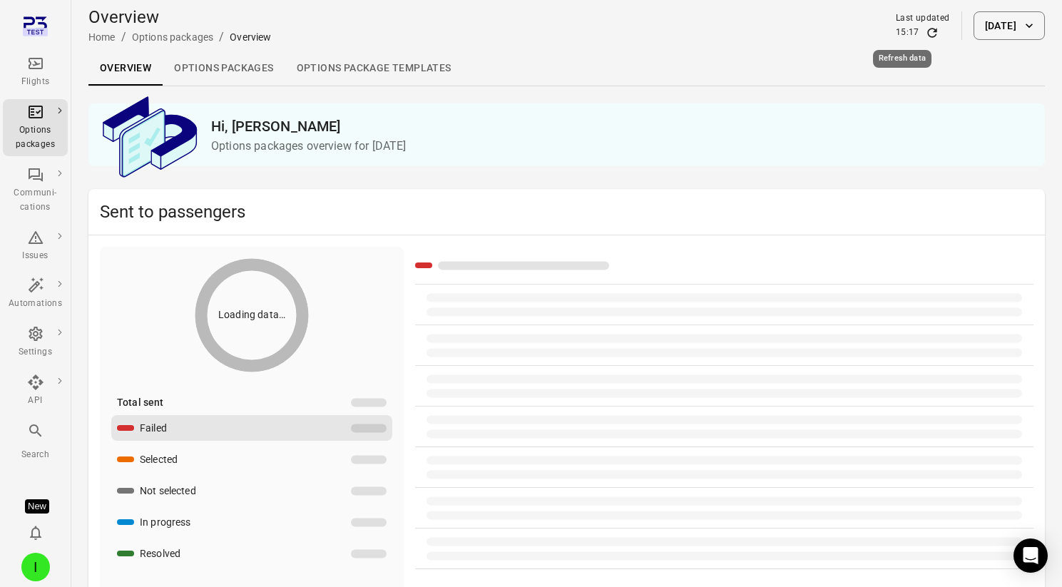
click at [927, 33] on icon "Refresh data" at bounding box center [931, 32] width 9 height 9
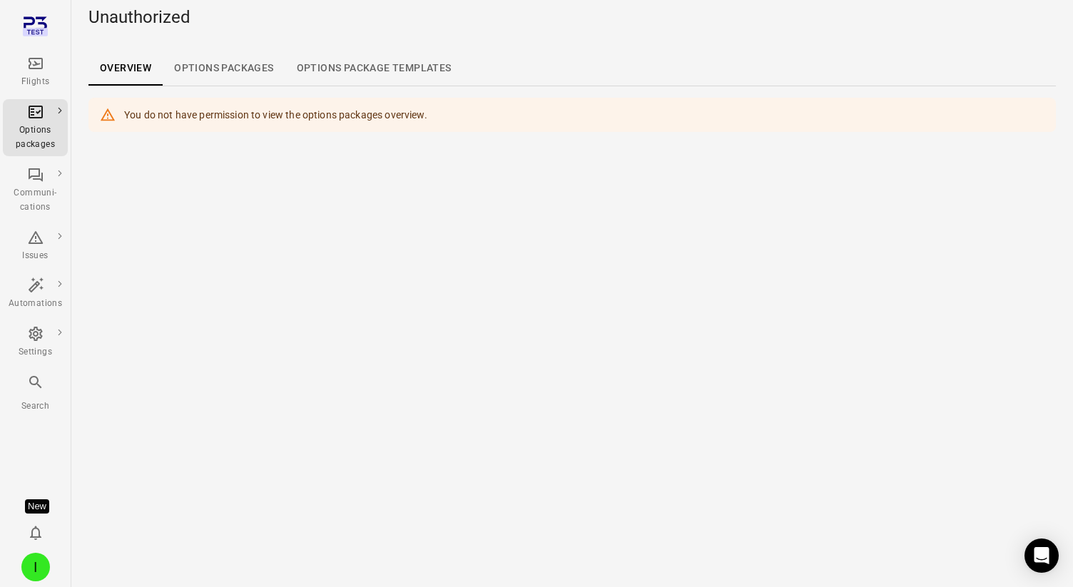
click at [38, 62] on icon "Main navigation" at bounding box center [35, 63] width 17 height 17
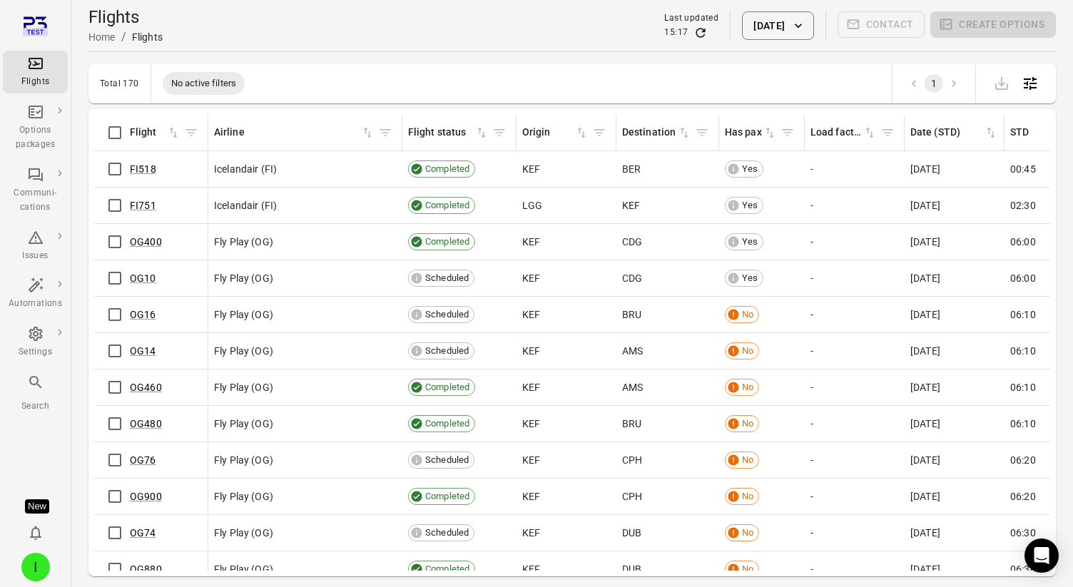
click at [48, 133] on div "Options packages" at bounding box center [35, 137] width 53 height 29
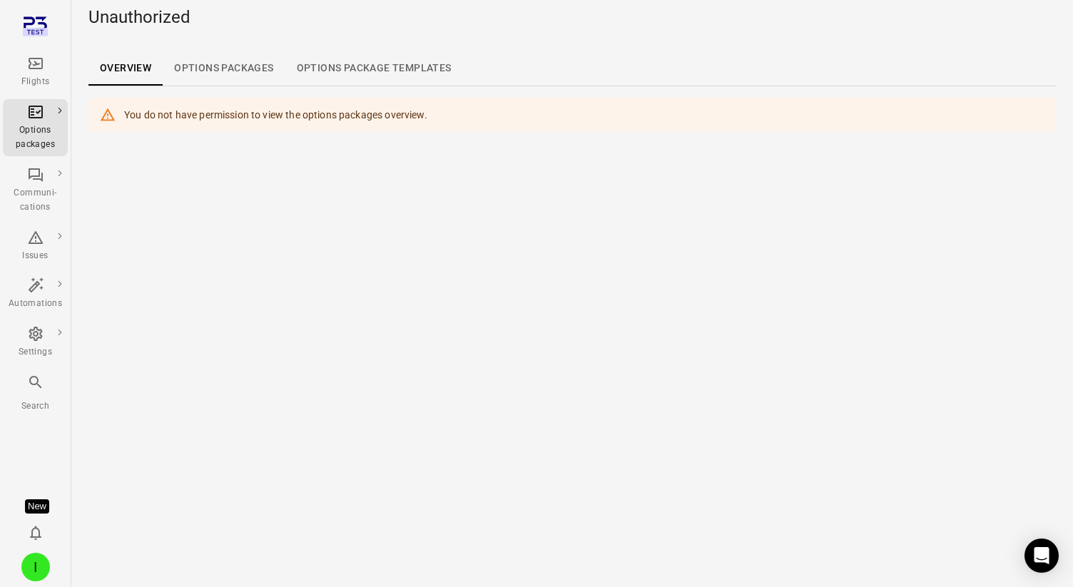
click at [39, 85] on div "Flights" at bounding box center [35, 82] width 53 height 14
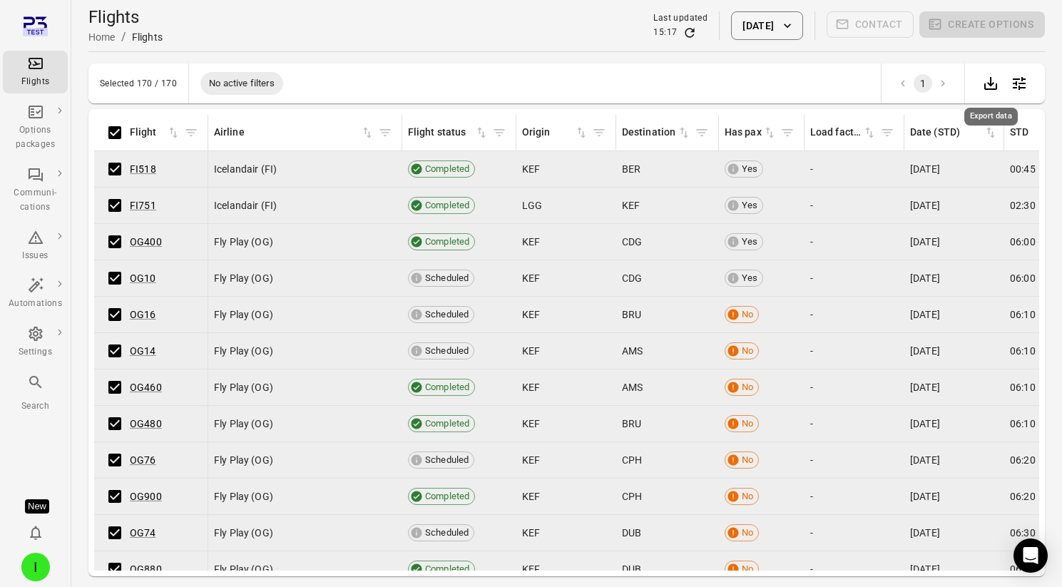
click at [994, 83] on icon "Export data" at bounding box center [990, 83] width 17 height 17
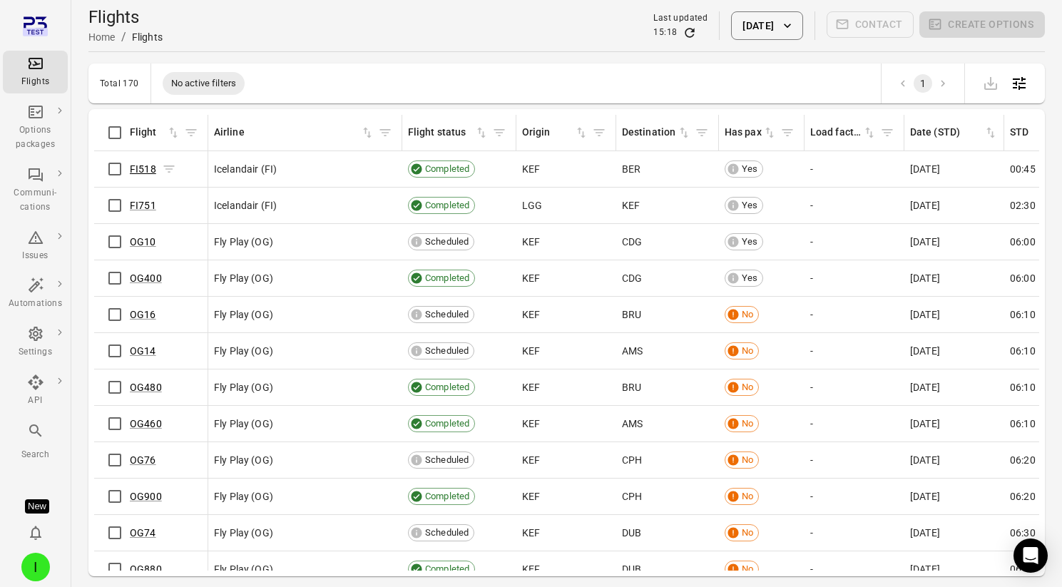
click at [146, 166] on link "FI518" at bounding box center [143, 168] width 26 height 11
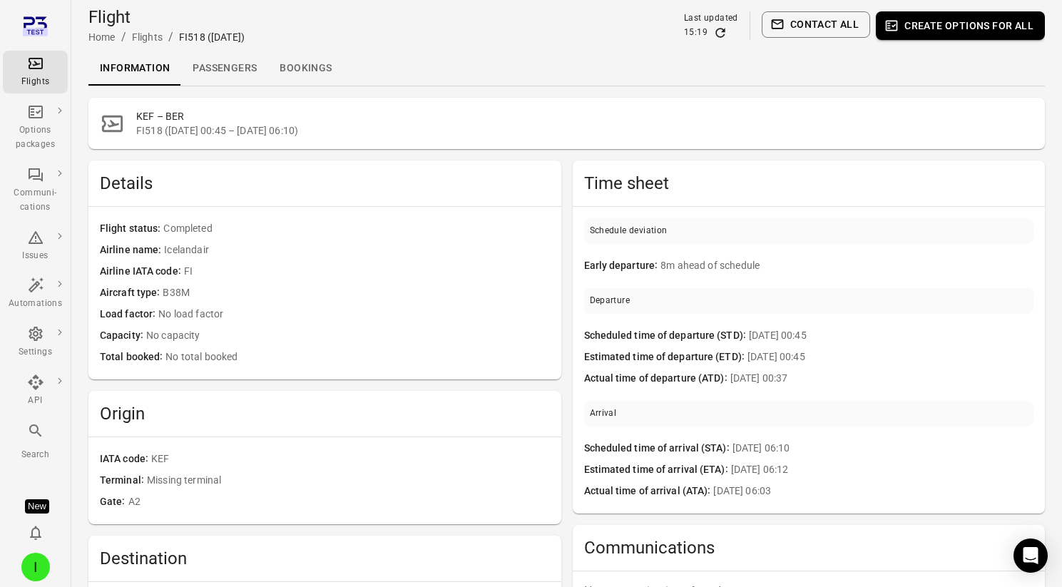
click at [220, 66] on link "Passengers" at bounding box center [224, 68] width 87 height 34
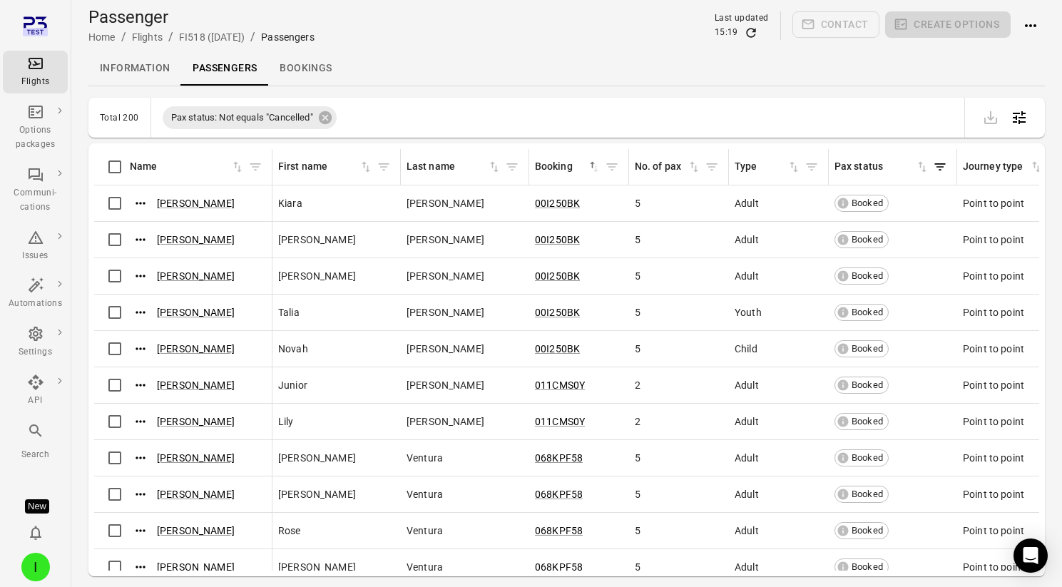
click at [37, 61] on icon "Main navigation" at bounding box center [35, 63] width 17 height 17
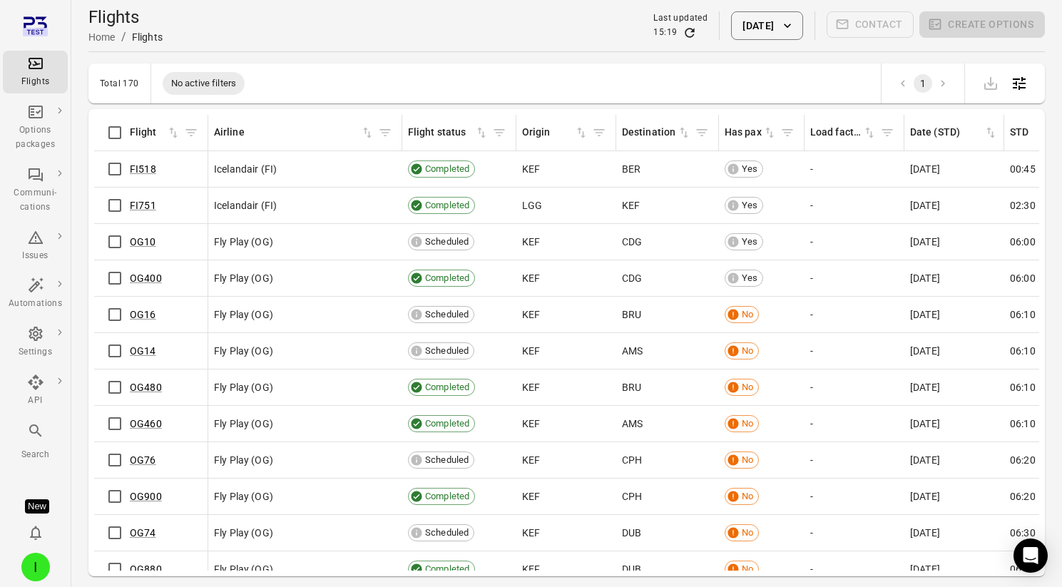
click at [58, 73] on div "Flights" at bounding box center [35, 72] width 53 height 34
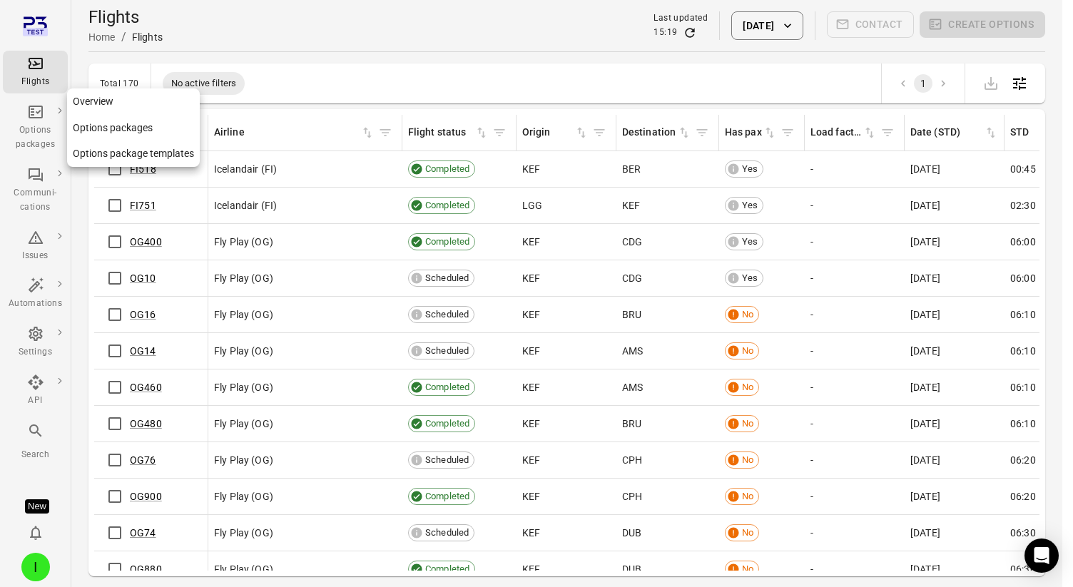
click at [35, 121] on div "Options packages" at bounding box center [35, 127] width 53 height 48
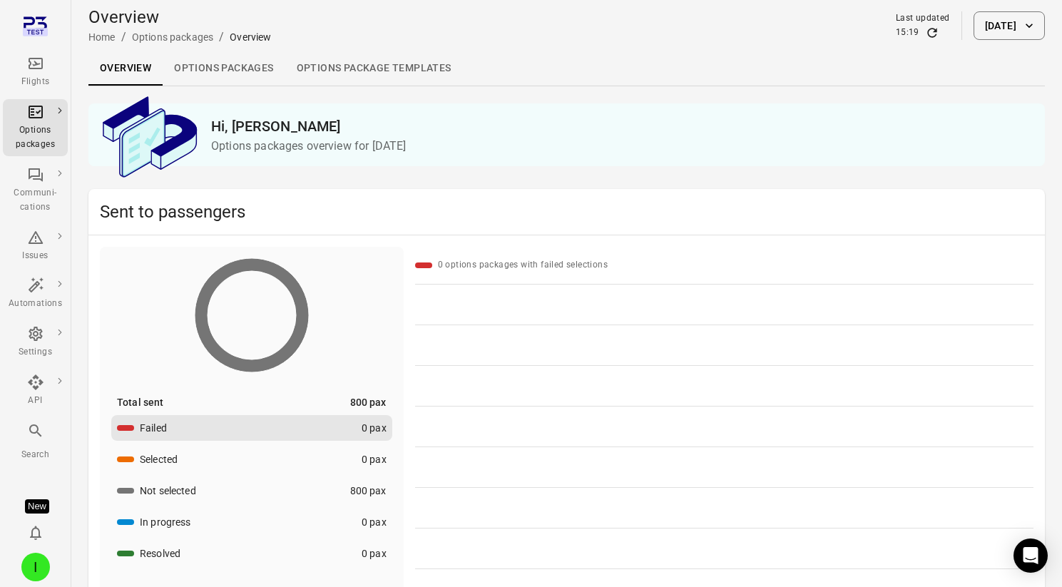
click at [241, 68] on link "Options packages" at bounding box center [224, 68] width 122 height 34
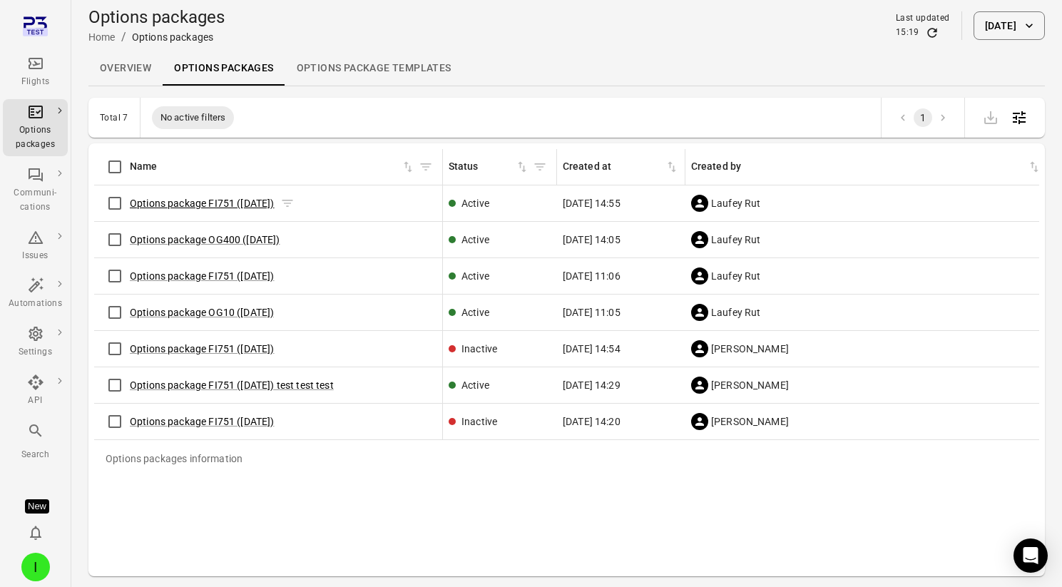
click at [210, 208] on link "Options package FI751 (26 Aug)" at bounding box center [202, 203] width 145 height 11
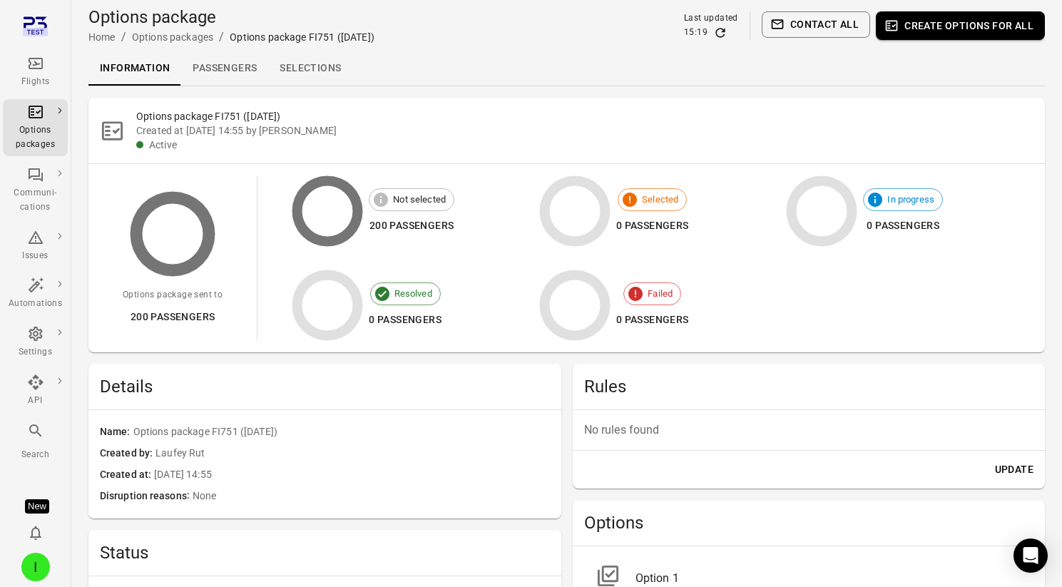
click at [330, 63] on link "Selections" at bounding box center [310, 68] width 84 height 34
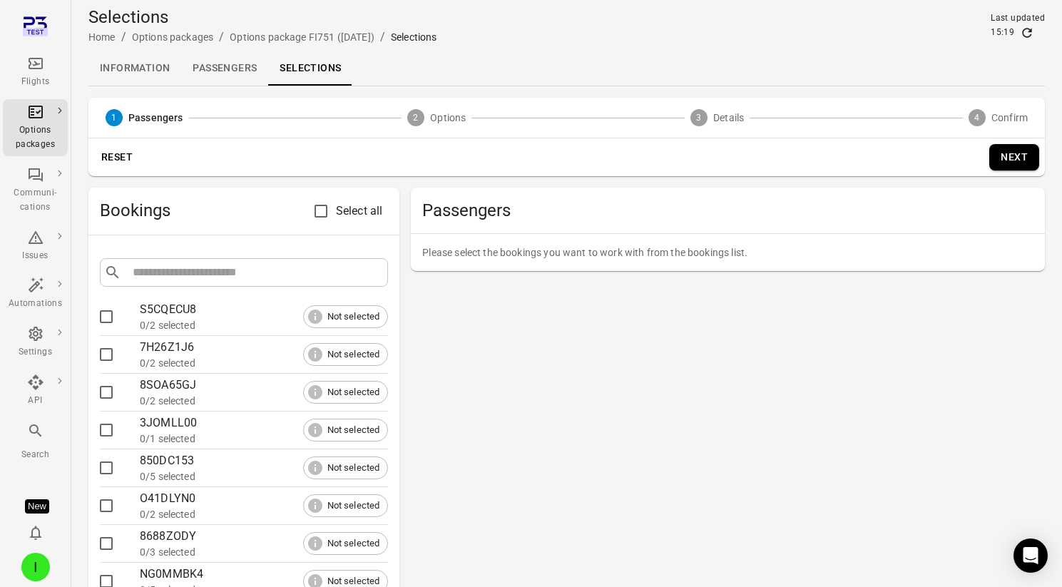
click at [223, 61] on link "Passengers" at bounding box center [224, 68] width 87 height 34
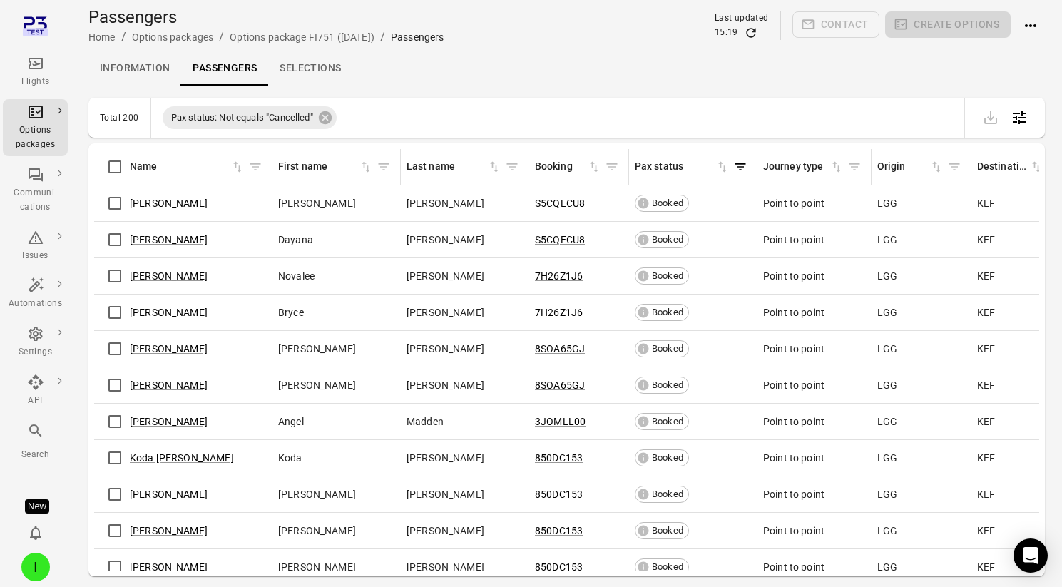
click at [125, 66] on link "Information" at bounding box center [134, 68] width 93 height 34
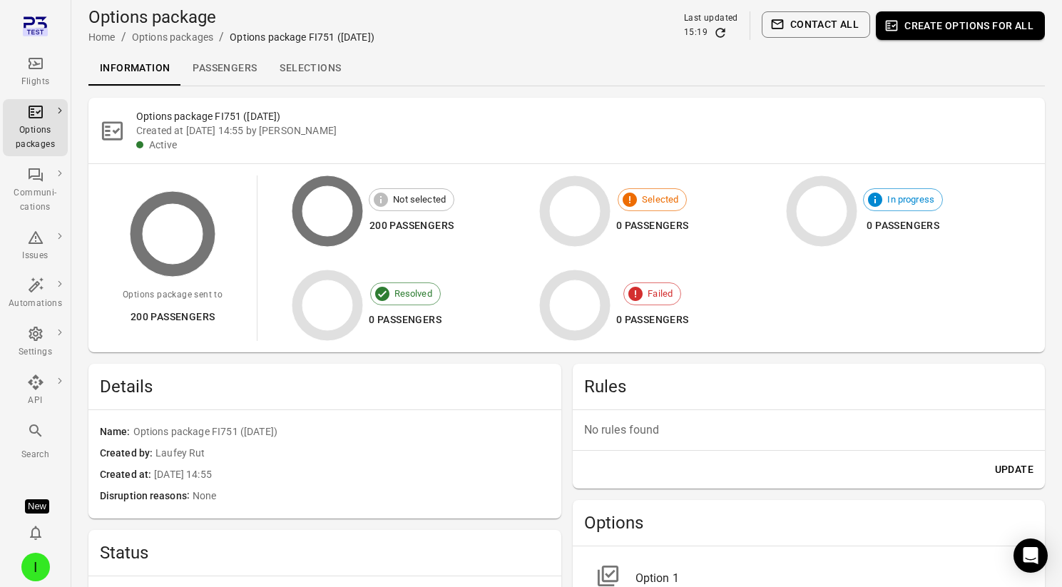
click at [235, 63] on link "Passengers" at bounding box center [224, 68] width 87 height 34
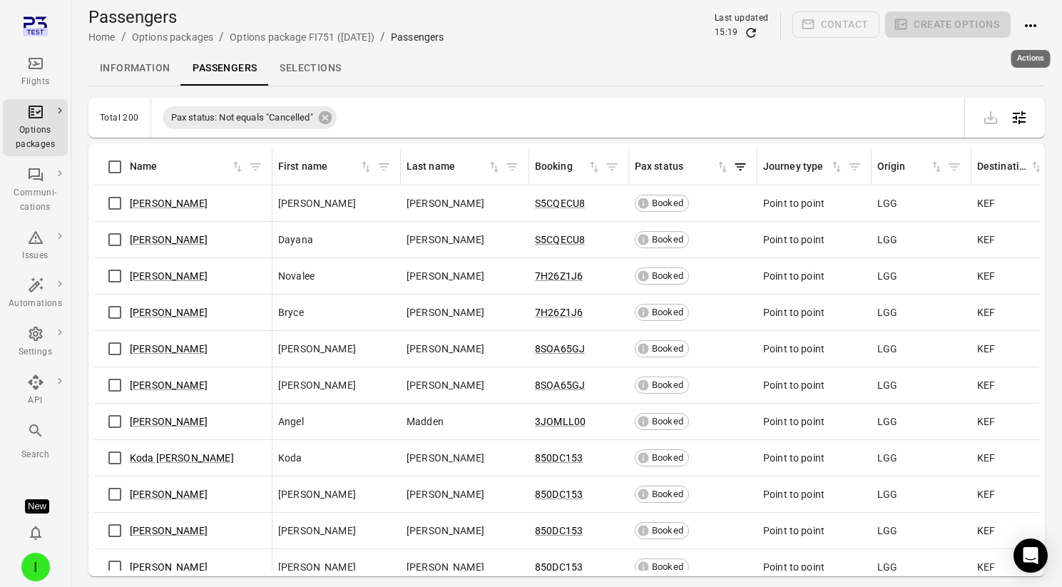
click at [1034, 25] on icon "Actions" at bounding box center [1030, 25] width 11 height 3
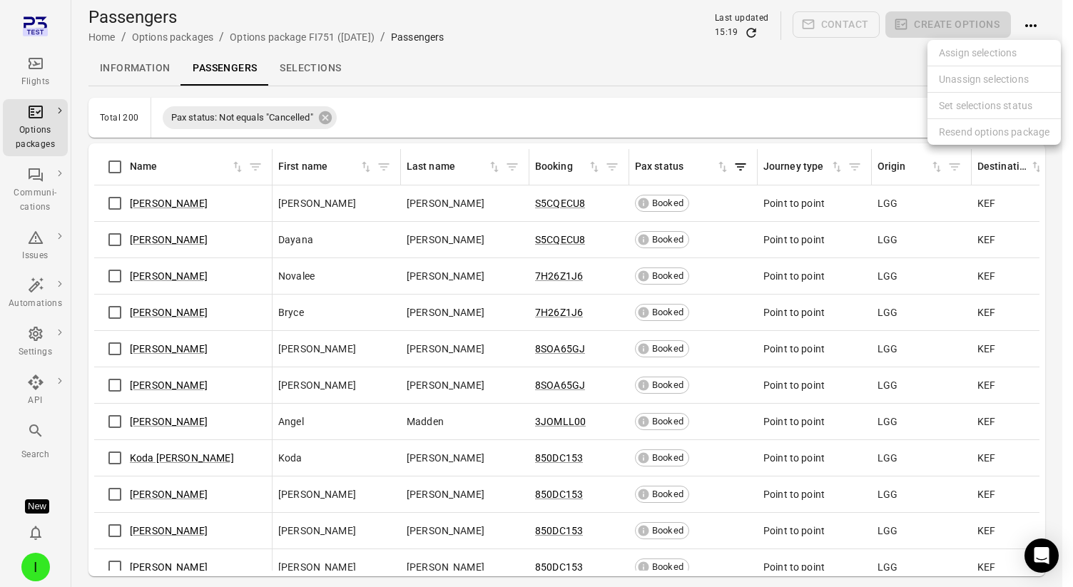
click at [325, 195] on div at bounding box center [536, 293] width 1073 height 587
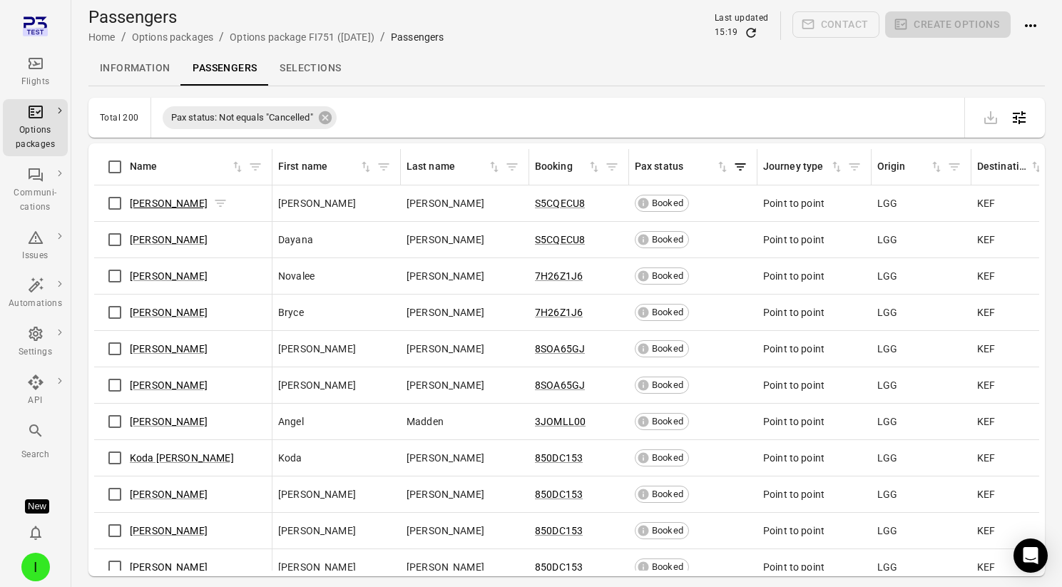
click at [133, 208] on link "Laney Norman" at bounding box center [169, 203] width 78 height 11
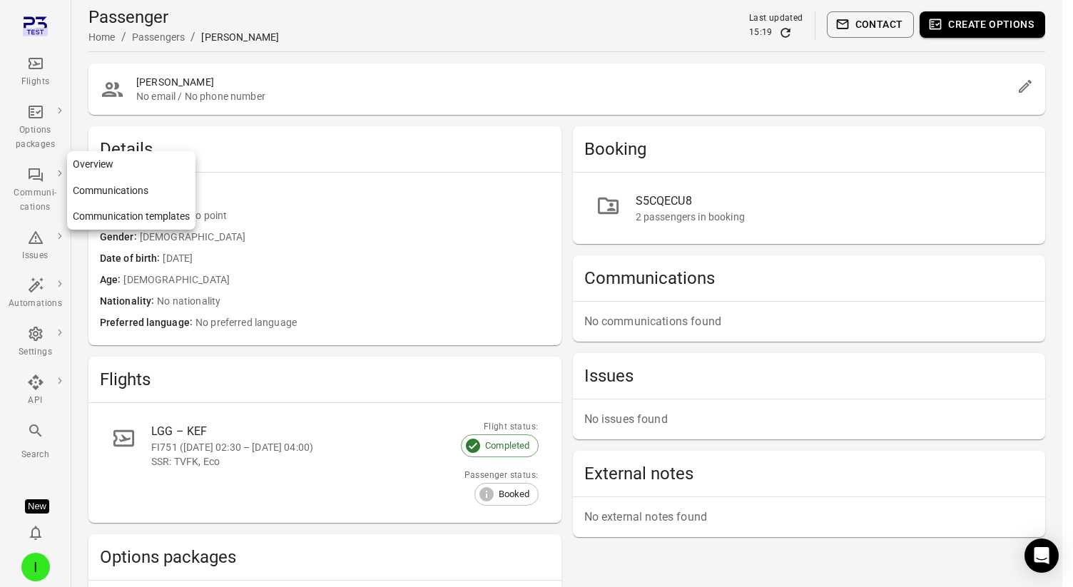
click at [36, 173] on icon "Main navigation" at bounding box center [35, 174] width 17 height 17
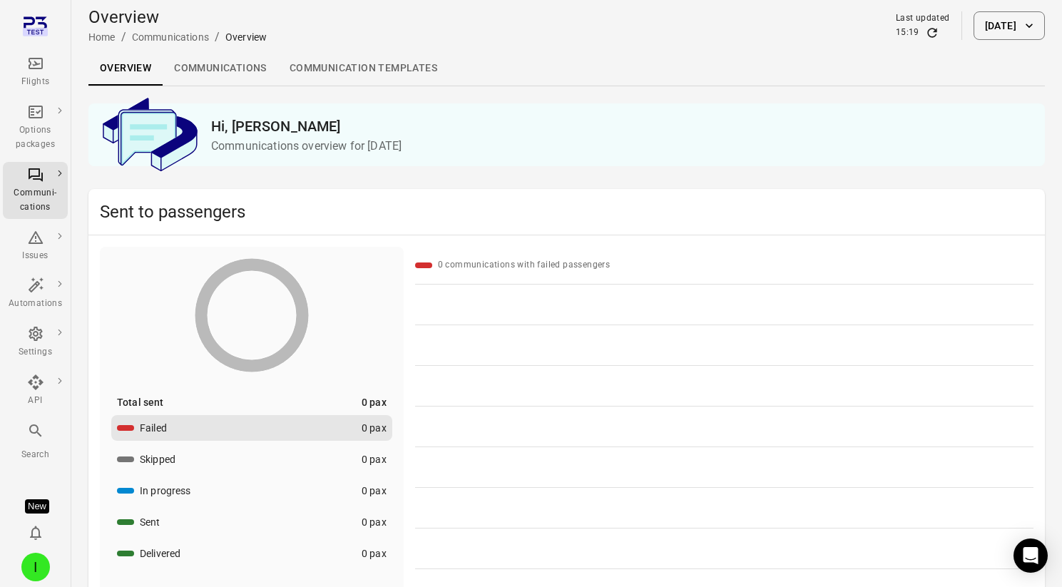
click at [250, 78] on link "Communications" at bounding box center [221, 68] width 116 height 34
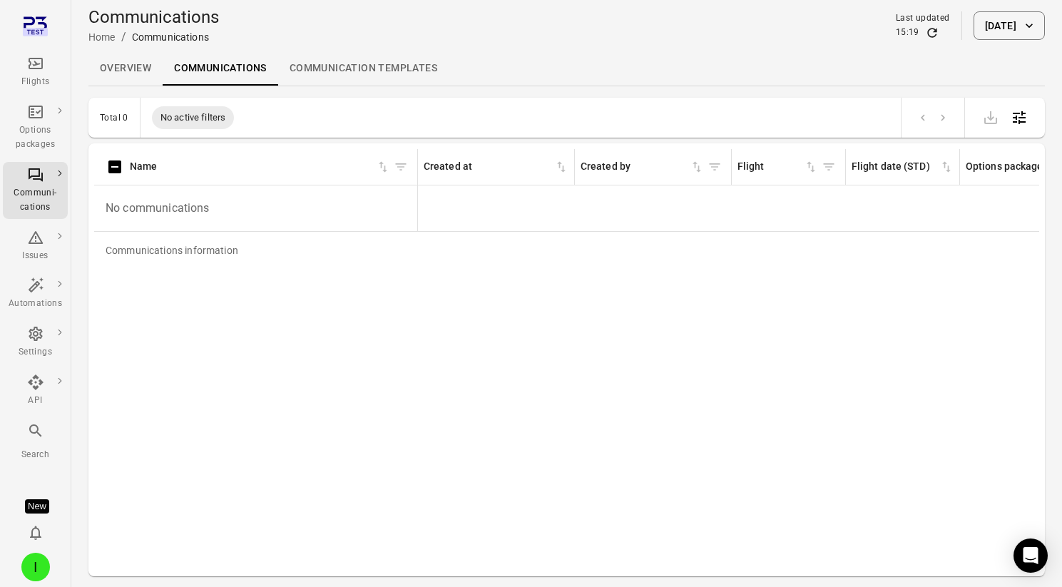
click at [925, 35] on icon "Refresh data" at bounding box center [932, 33] width 14 height 14
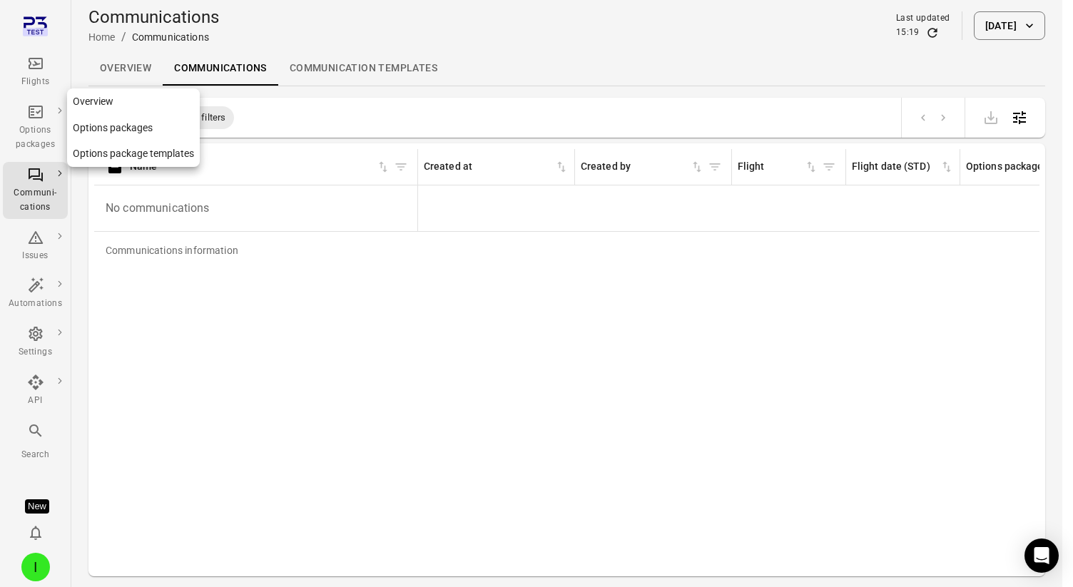
click at [45, 123] on div "Options packages" at bounding box center [35, 137] width 53 height 29
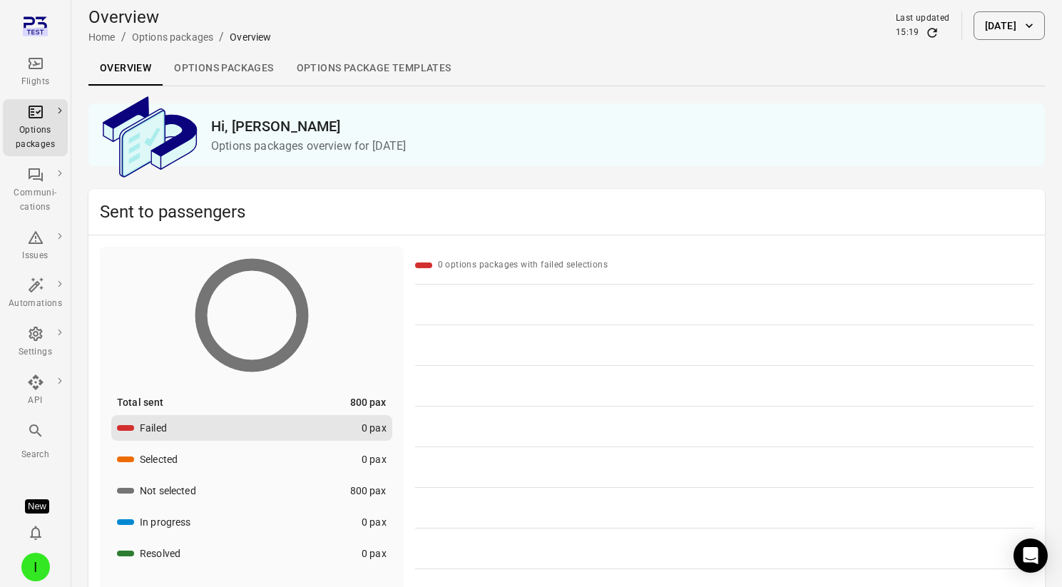
click at [252, 70] on link "Options packages" at bounding box center [224, 68] width 122 height 34
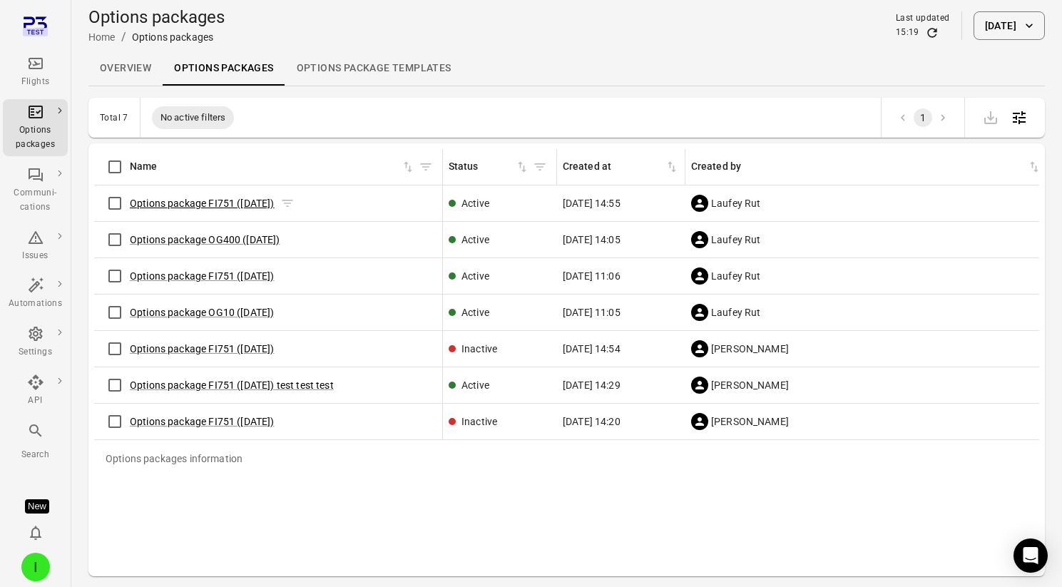
click at [264, 204] on link "Options package FI751 (26 Aug)" at bounding box center [202, 203] width 145 height 11
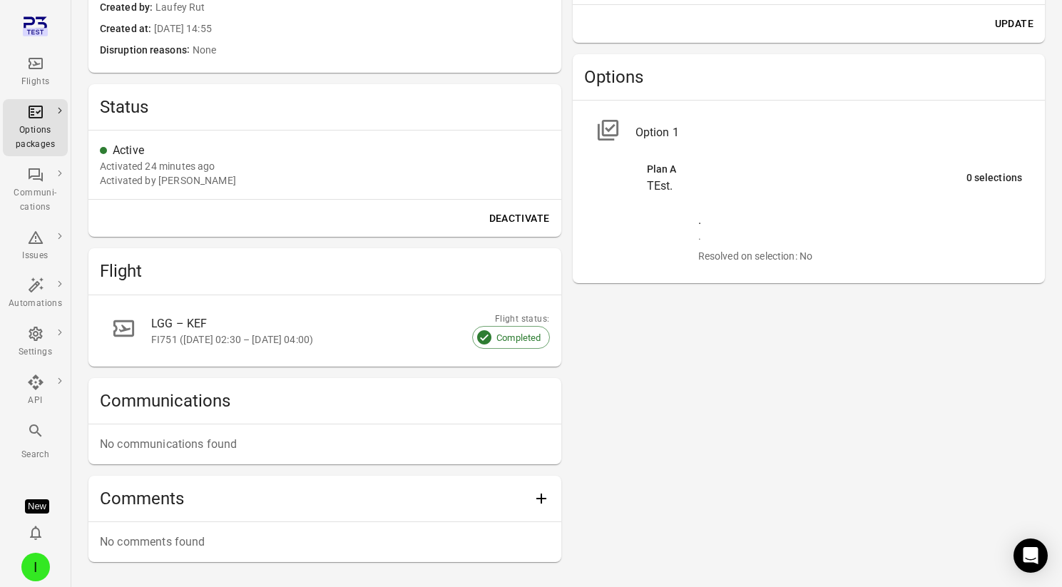
scroll to position [500, 0]
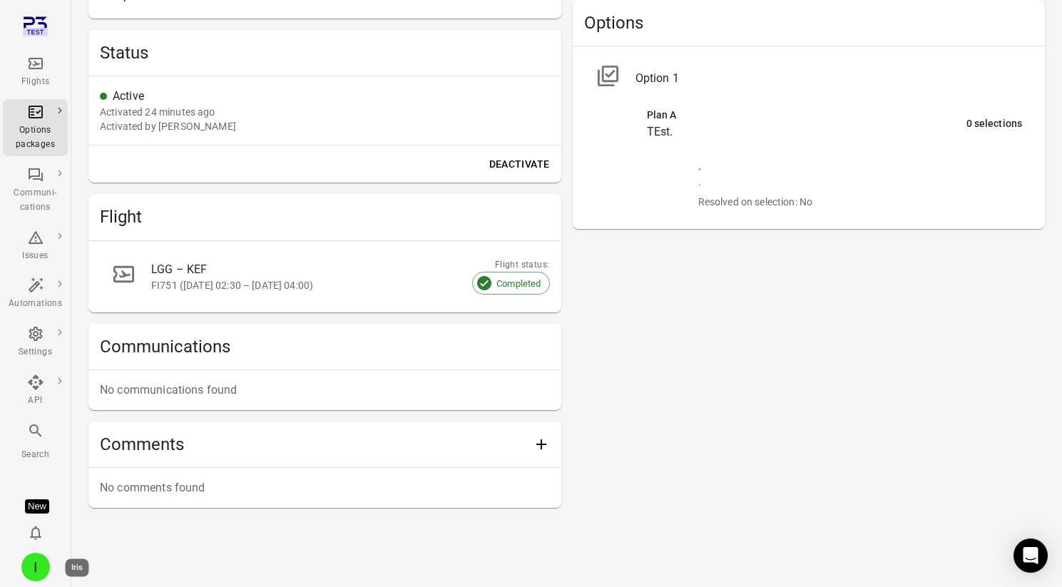
click at [27, 567] on div "I" at bounding box center [35, 567] width 29 height 29
click at [119, 583] on div at bounding box center [536, 293] width 1073 height 587
click at [38, 548] on button "I" at bounding box center [36, 567] width 40 height 40
click at [126, 558] on button "Log out" at bounding box center [109, 563] width 107 height 26
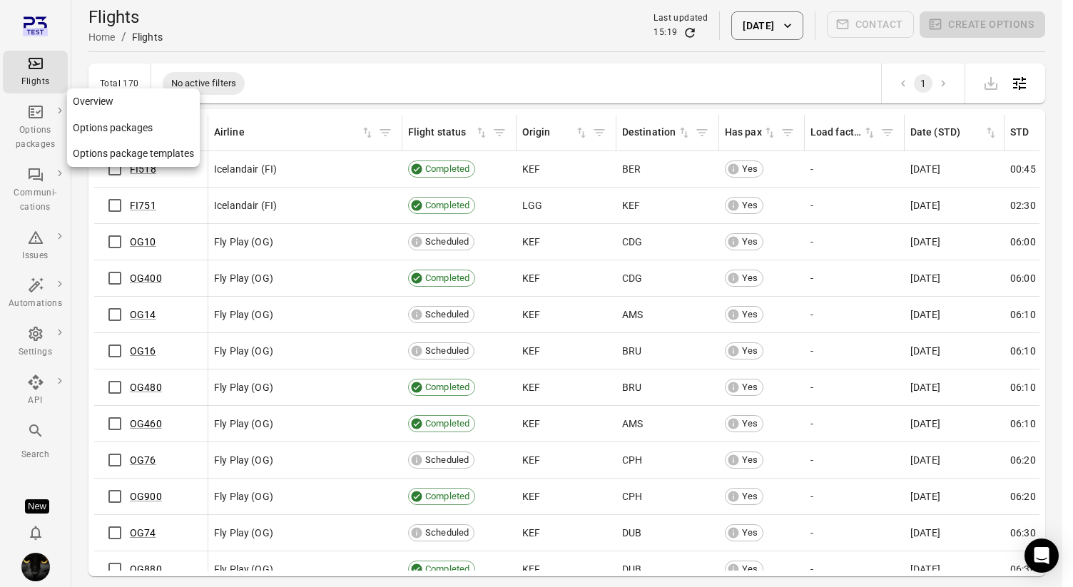
click at [41, 134] on div "Options packages" at bounding box center [35, 137] width 53 height 29
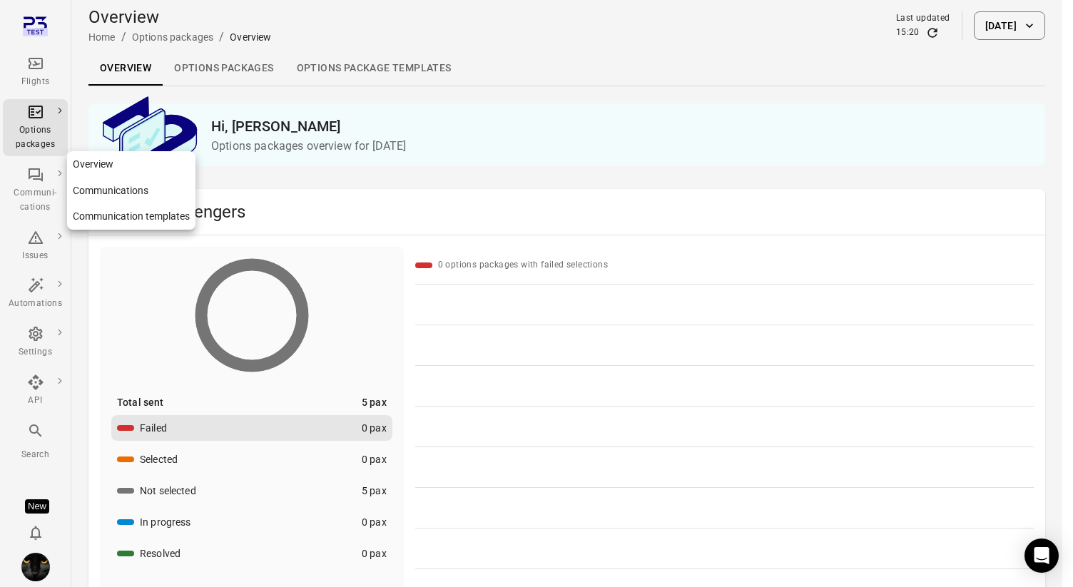
click at [43, 194] on div "Communi-cations" at bounding box center [35, 200] width 53 height 29
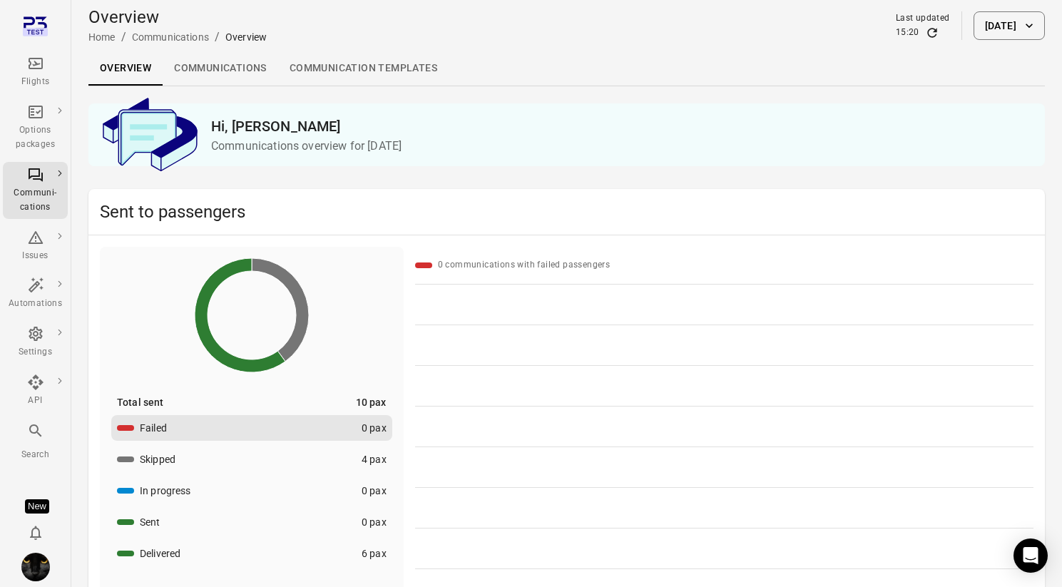
click at [228, 57] on link "Communications" at bounding box center [221, 68] width 116 height 34
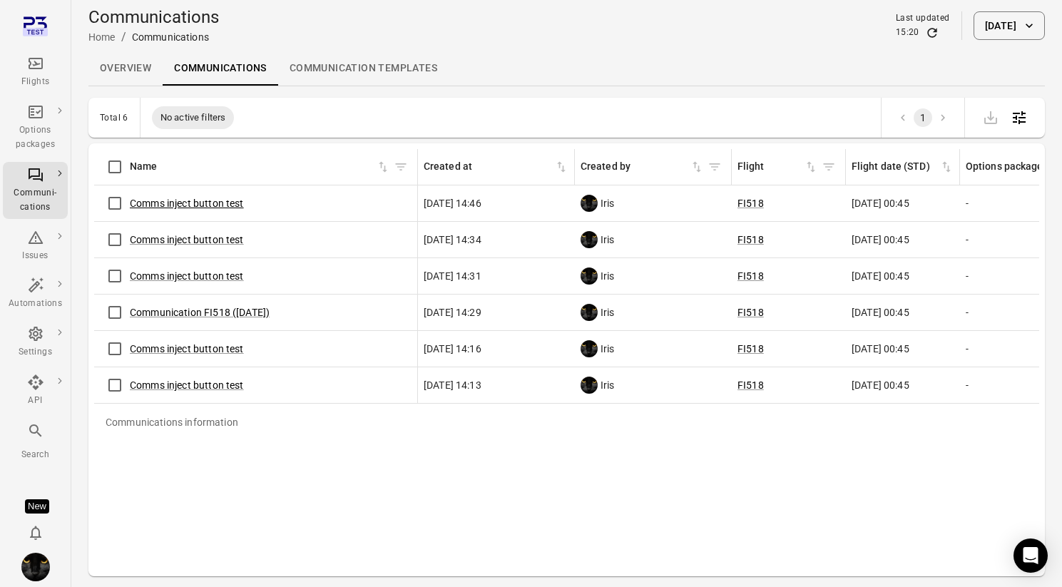
click at [209, 206] on link "Comms inject button test" at bounding box center [187, 203] width 114 height 11
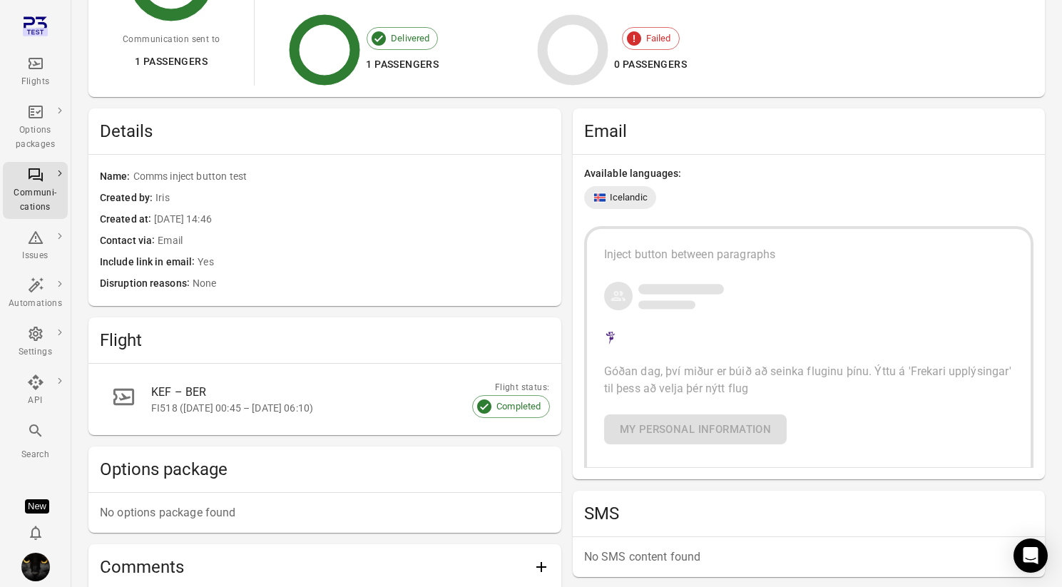
scroll to position [310, 0]
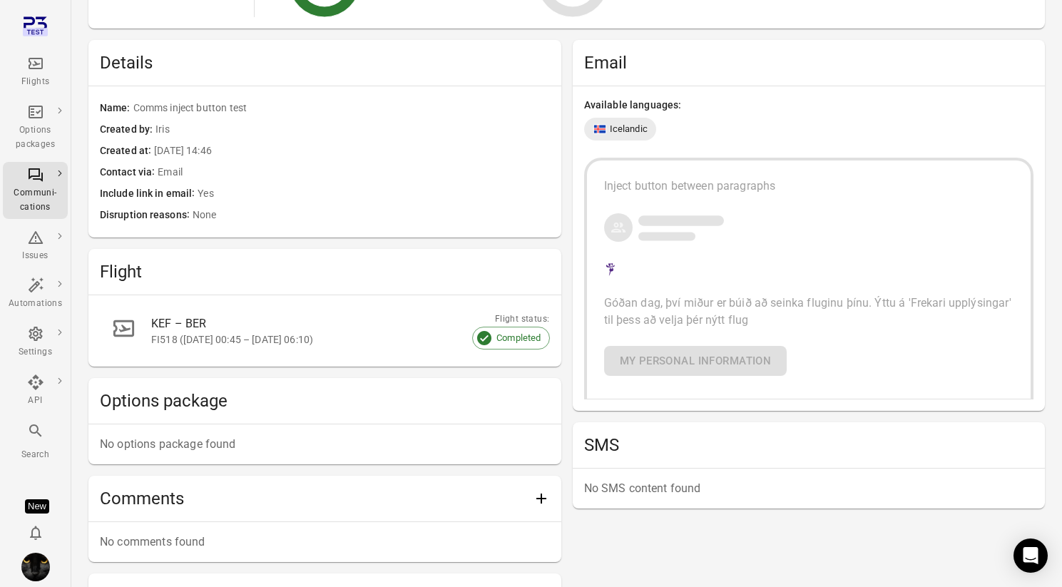
click at [704, 320] on span "Góðan dag, því miður er búið að seinka fluginu þínu. Ýttu á 'Frekari upplýsinga…" at bounding box center [809, 311] width 410 height 31
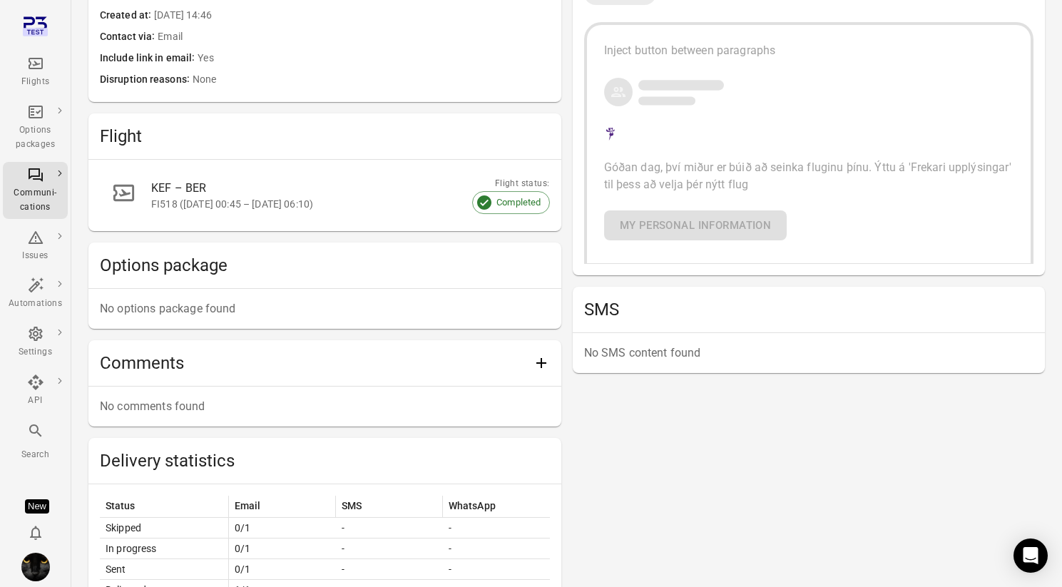
scroll to position [387, 0]
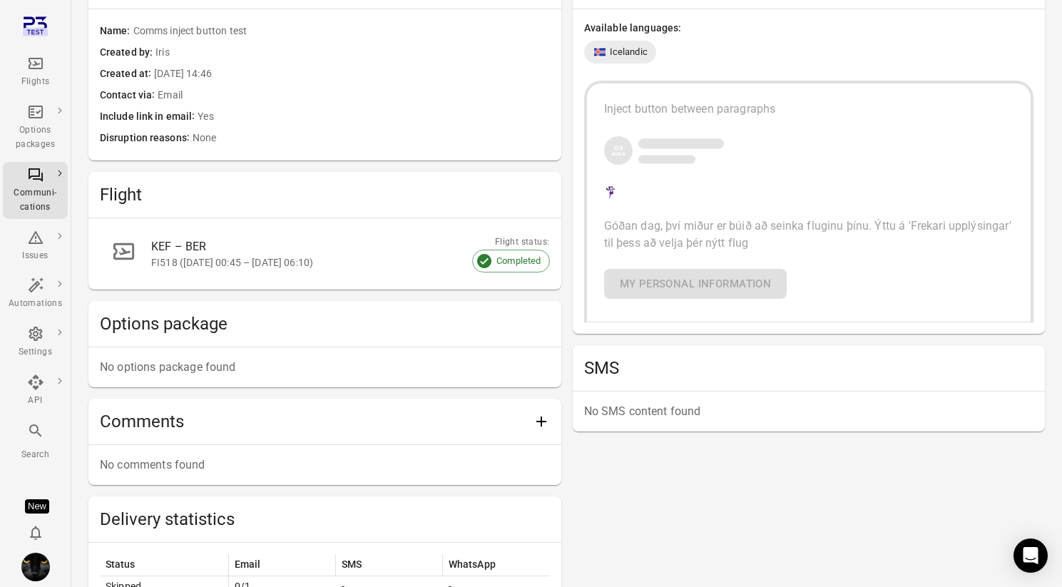
click at [205, 252] on div "KEF – BER" at bounding box center [333, 246] width 364 height 17
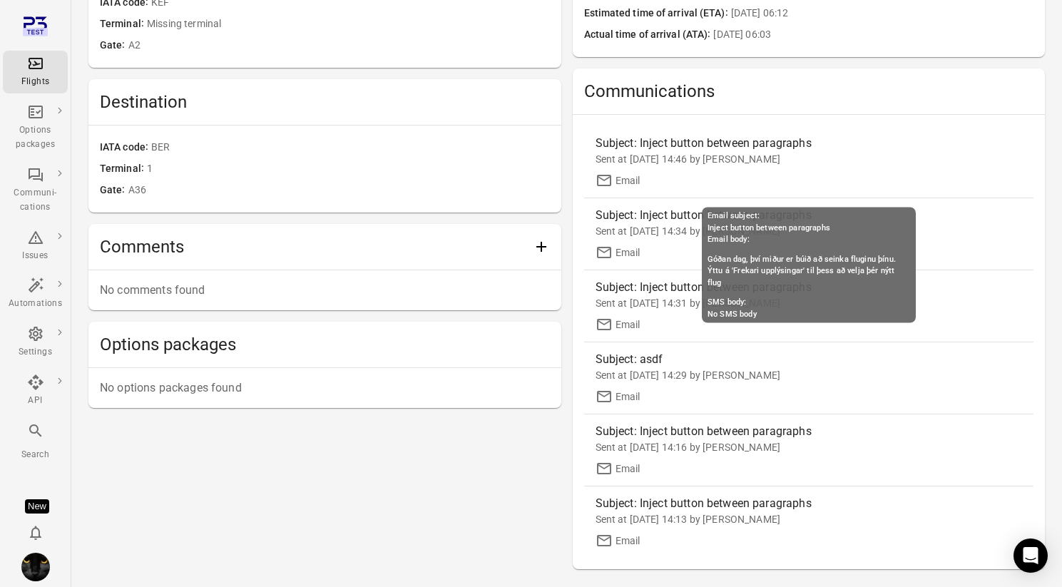
scroll to position [449, 0]
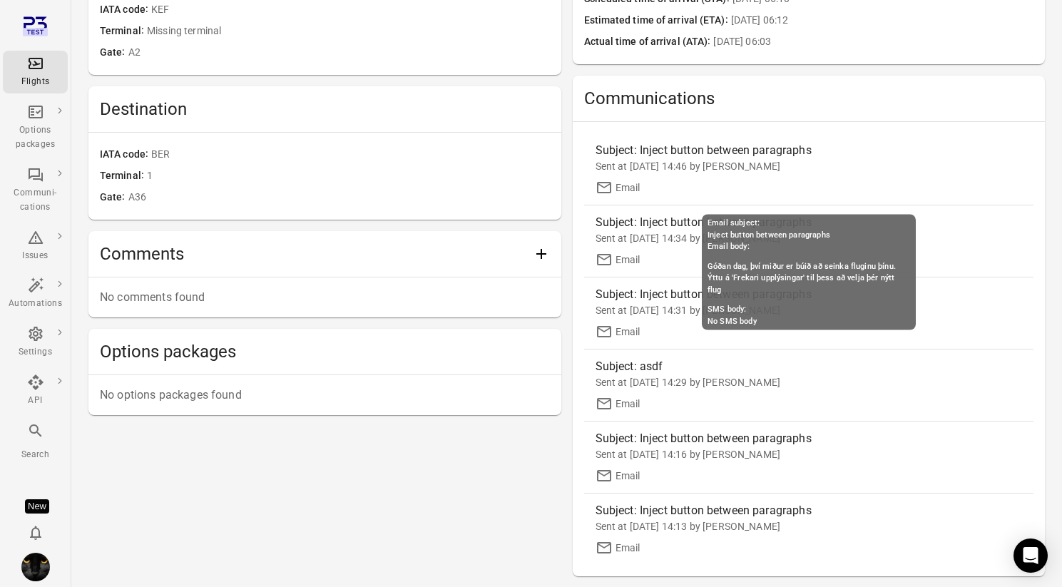
click at [790, 168] on div "Sent at [DATE] 14:46 by [PERSON_NAME]" at bounding box center [809, 166] width 427 height 14
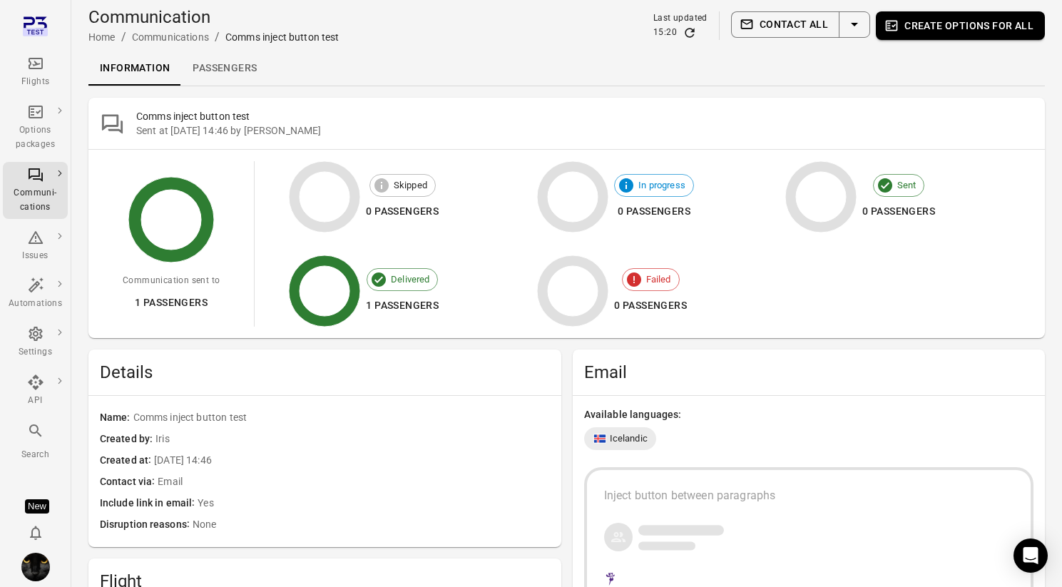
click at [218, 71] on link "Passengers" at bounding box center [224, 68] width 87 height 34
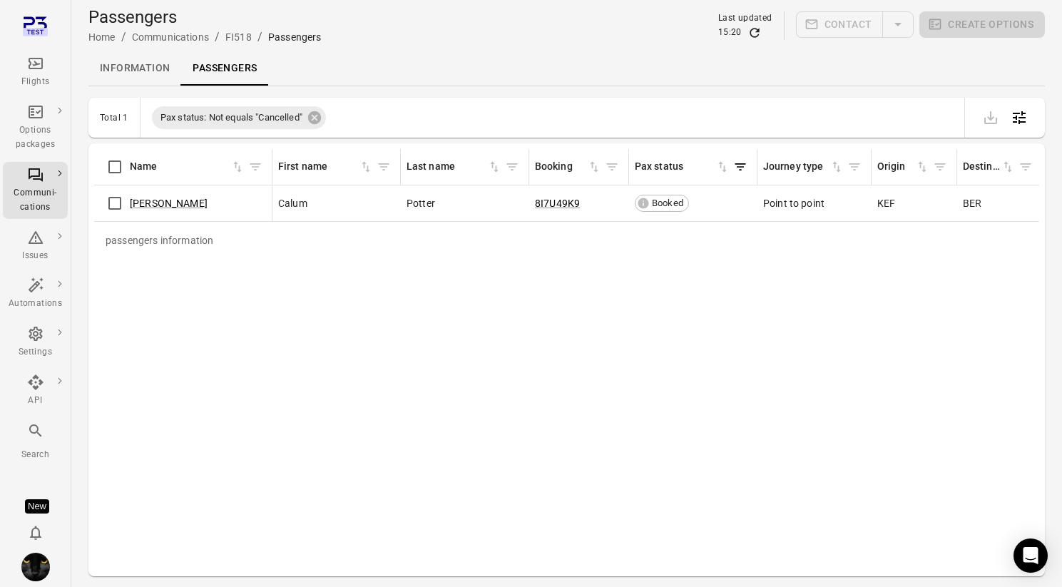
click at [135, 215] on div "[PERSON_NAME]" at bounding box center [183, 203] width 166 height 30
click at [149, 203] on link "[PERSON_NAME]" at bounding box center [169, 203] width 78 height 11
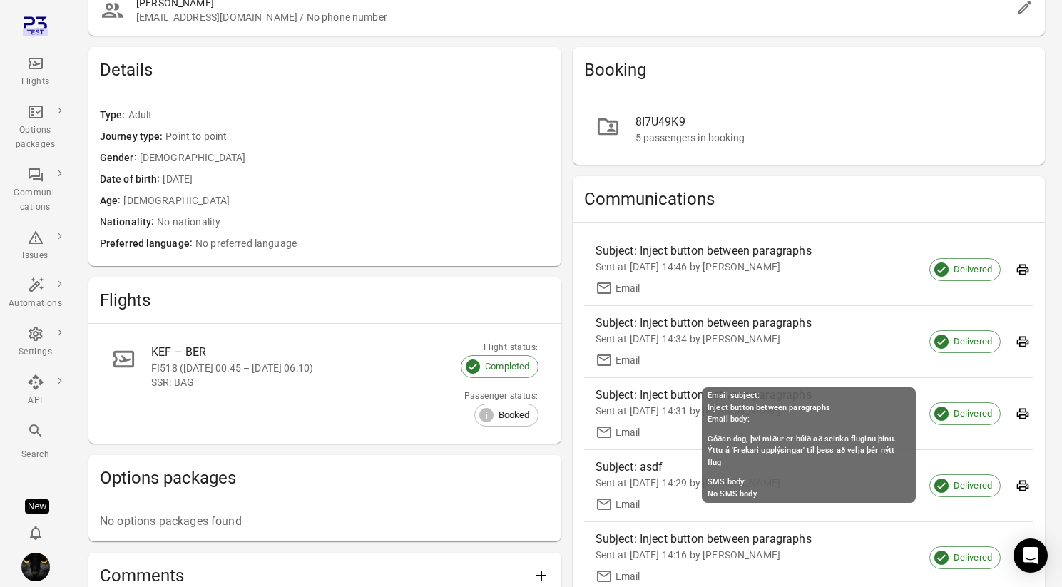
scroll to position [131, 0]
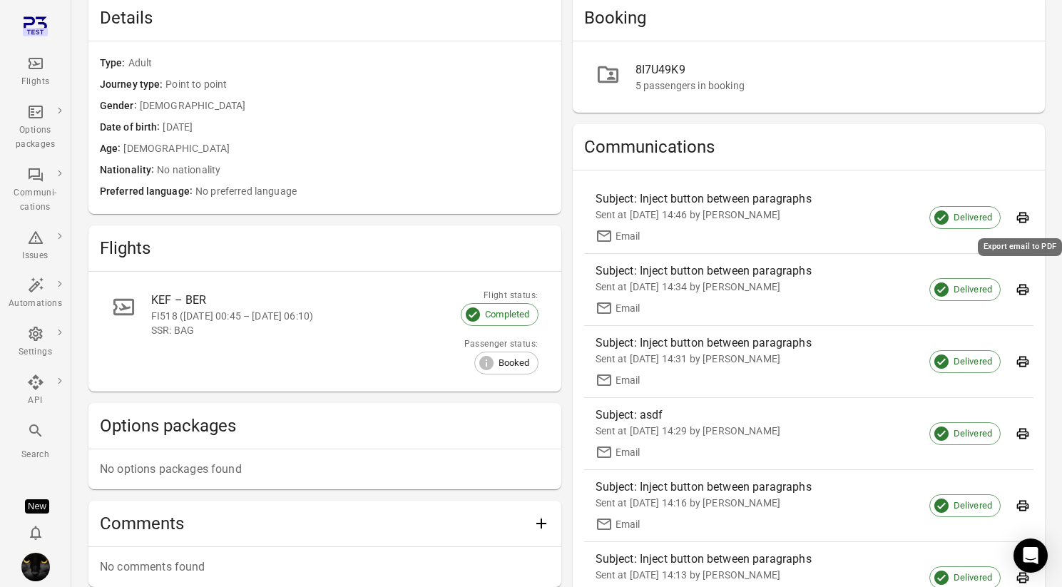
click at [1023, 217] on icon "Export email to PDF" at bounding box center [1023, 217] width 14 height 14
click at [999, 119] on div "Booking 8I7U49K9 5 passengers in booking Communications Subject: Inject button …" at bounding box center [809, 407] width 473 height 825
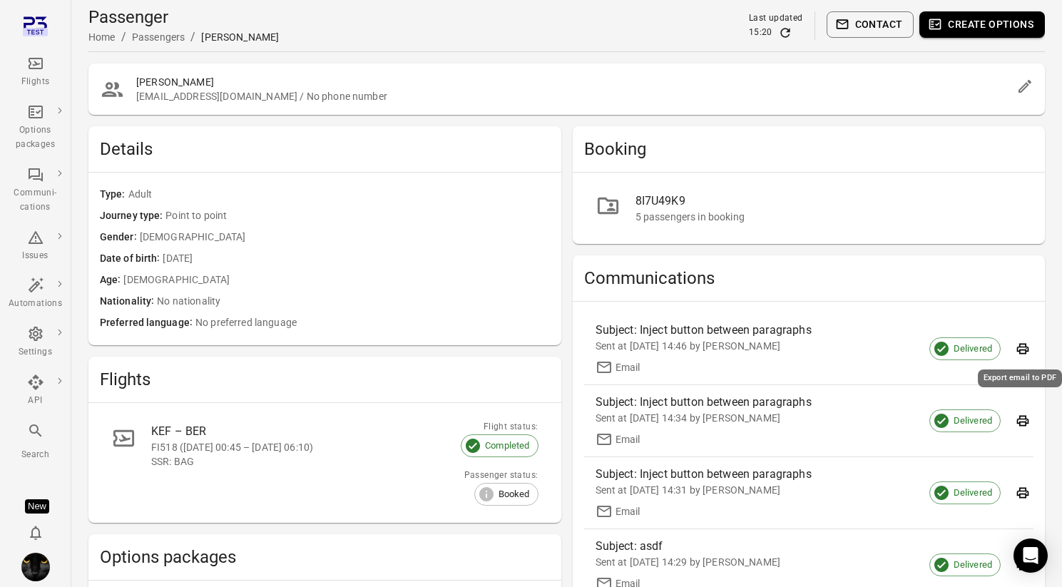
click at [1024, 348] on icon "Export email to PDF" at bounding box center [1023, 349] width 14 height 14
click at [46, 83] on div "Flights" at bounding box center [35, 82] width 53 height 14
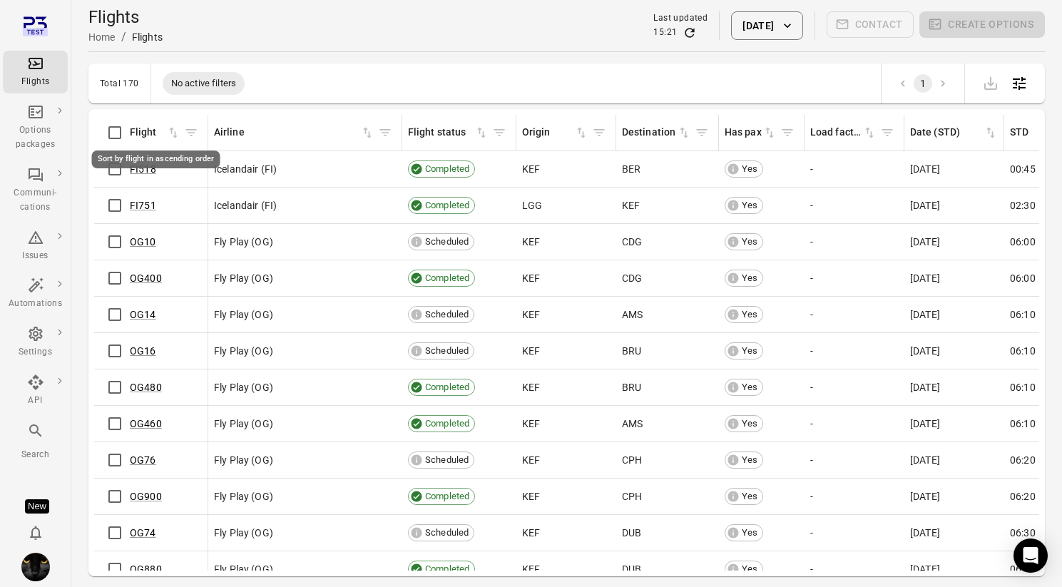
click at [142, 167] on div "Sort by flight in ascending order" at bounding box center [156, 159] width 128 height 18
click at [141, 170] on link "FI518" at bounding box center [143, 168] width 26 height 11
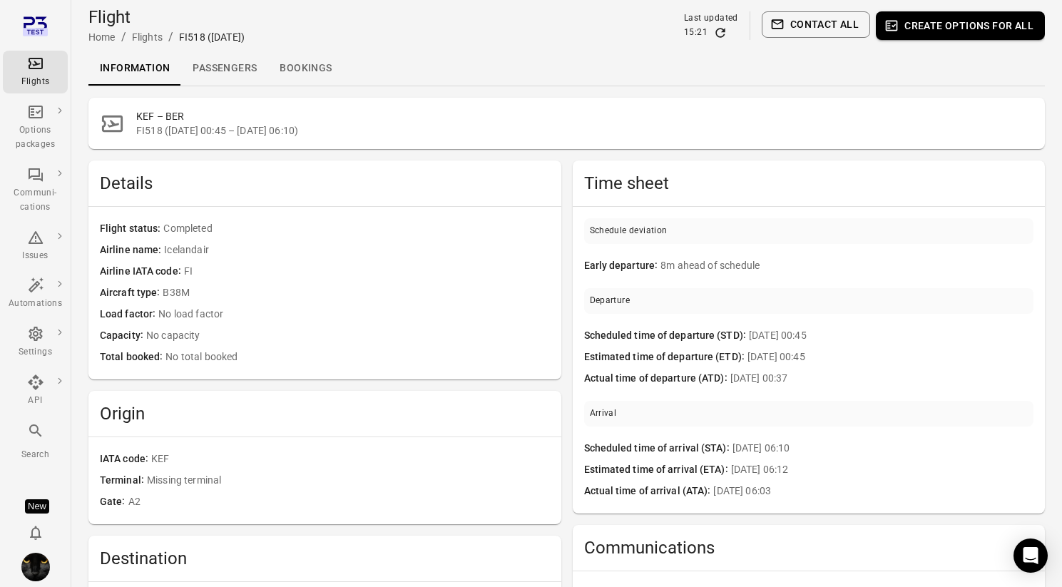
click at [198, 68] on link "Passengers" at bounding box center [224, 68] width 87 height 34
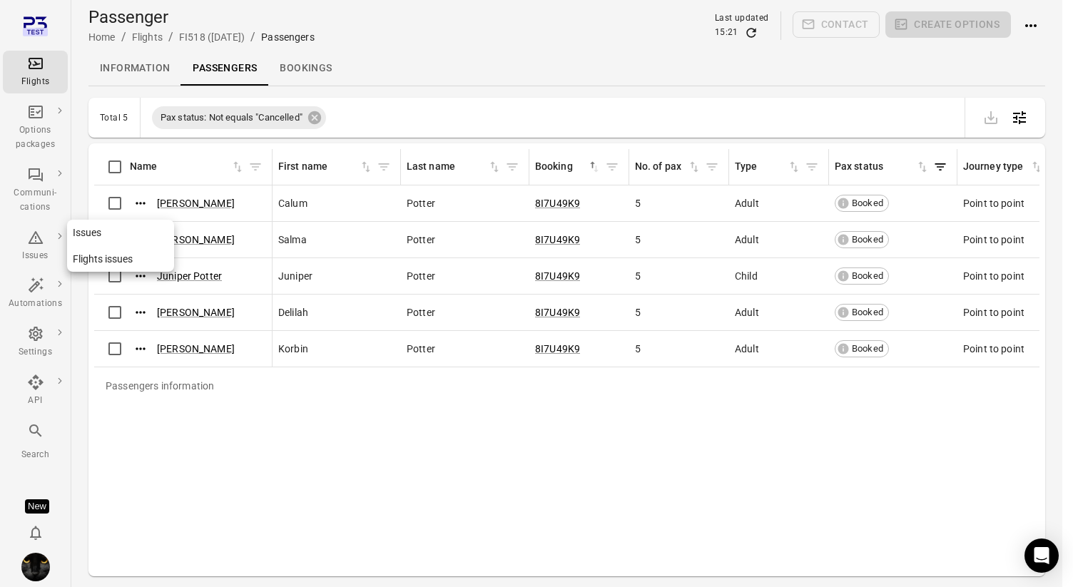
click at [34, 250] on div "Issues" at bounding box center [35, 256] width 53 height 14
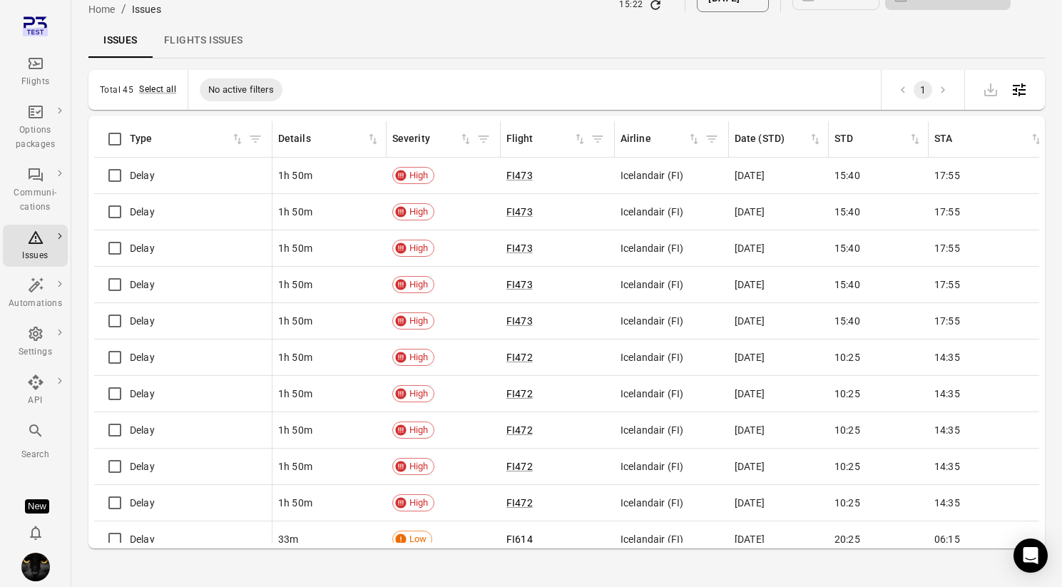
scroll to position [29, 0]
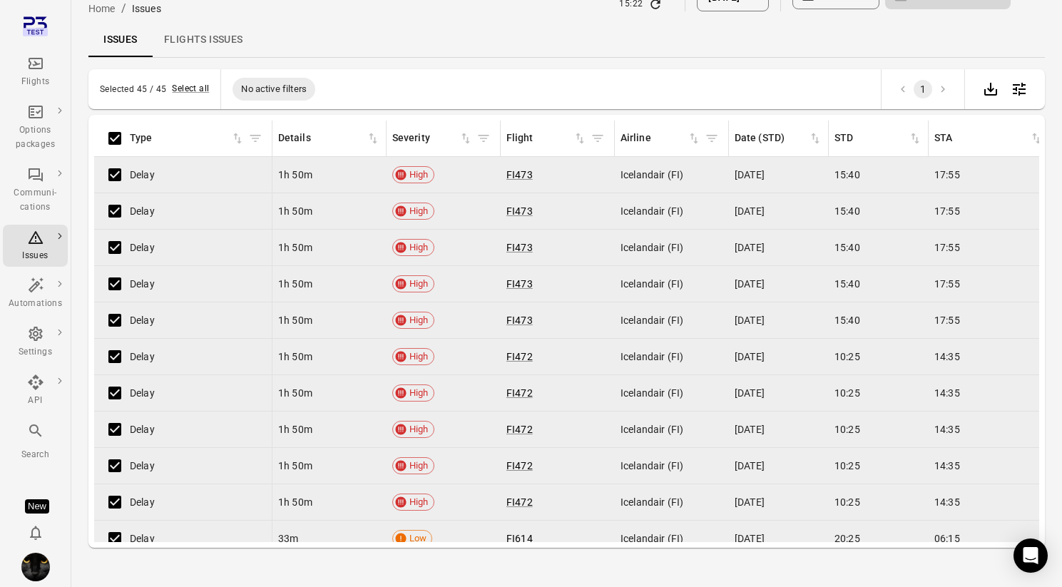
click at [31, 71] on icon "Main navigation" at bounding box center [35, 63] width 17 height 17
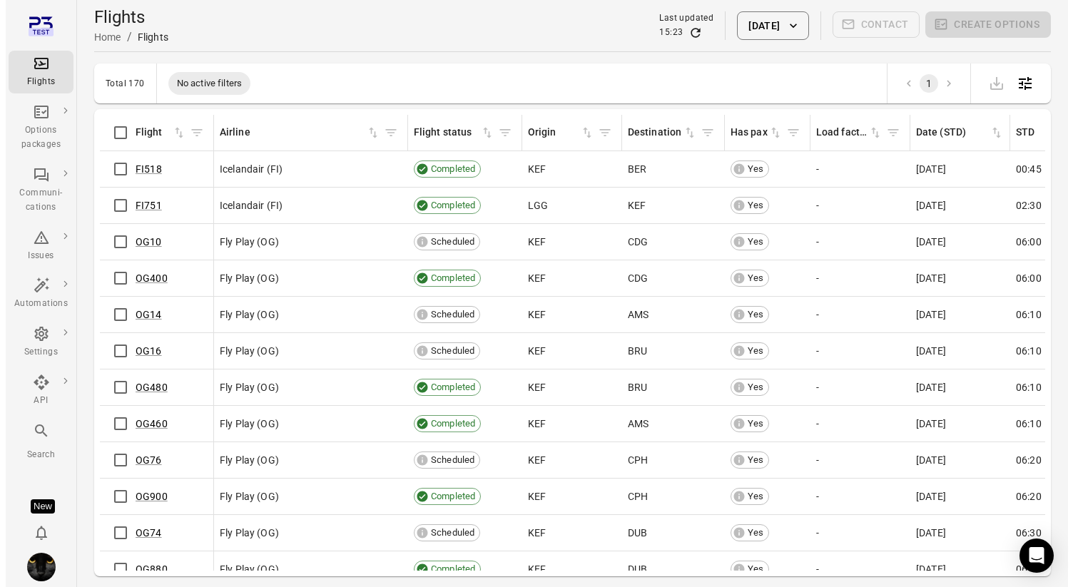
scroll to position [48, 0]
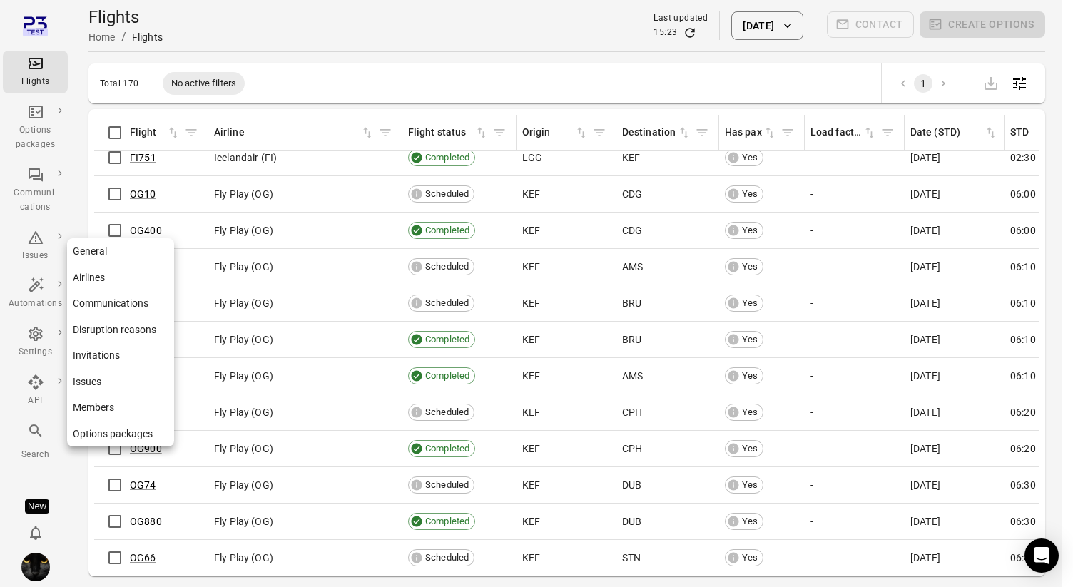
click at [25, 335] on div "Settings" at bounding box center [35, 342] width 53 height 34
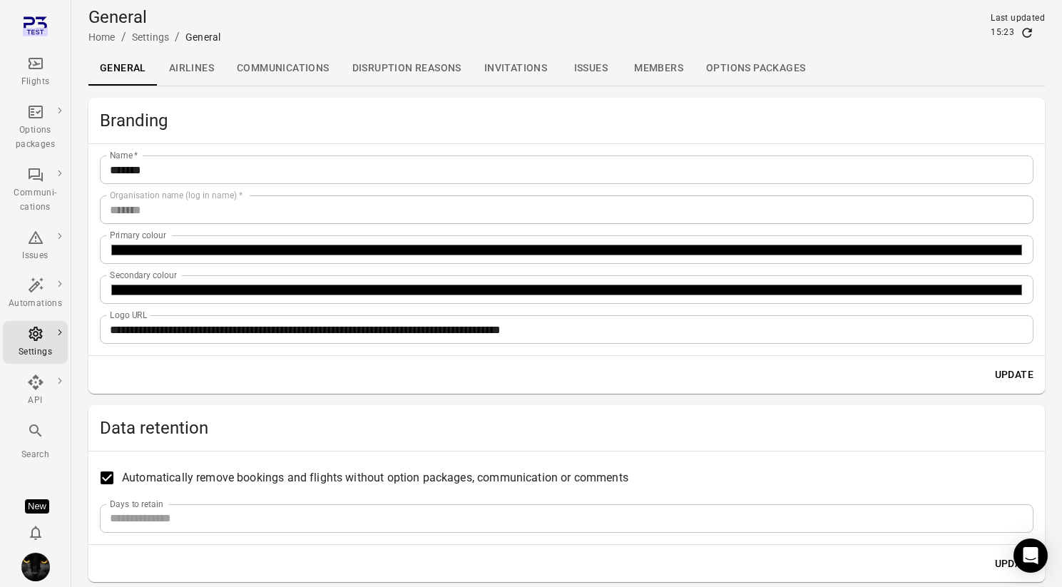
click at [663, 71] on link "Members" at bounding box center [659, 68] width 72 height 34
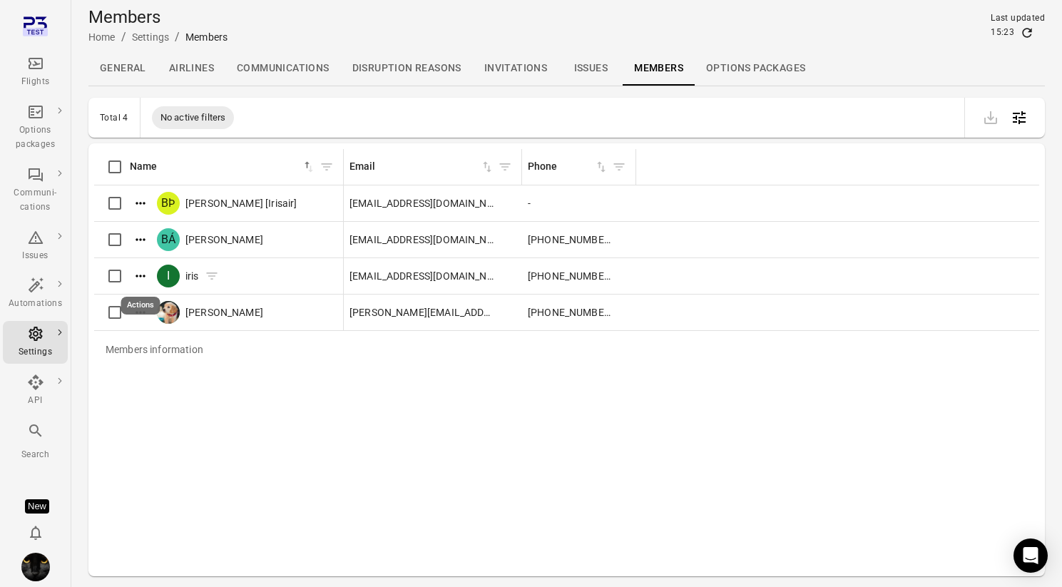
click at [141, 275] on icon "Actions" at bounding box center [140, 276] width 14 height 14
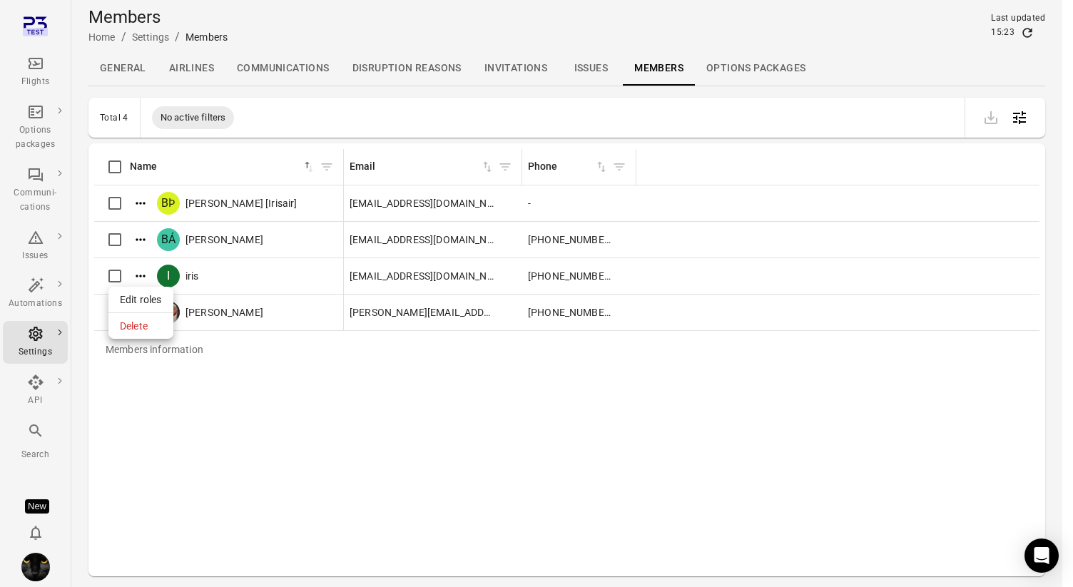
click at [151, 297] on span "Edit roles" at bounding box center [141, 299] width 42 height 14
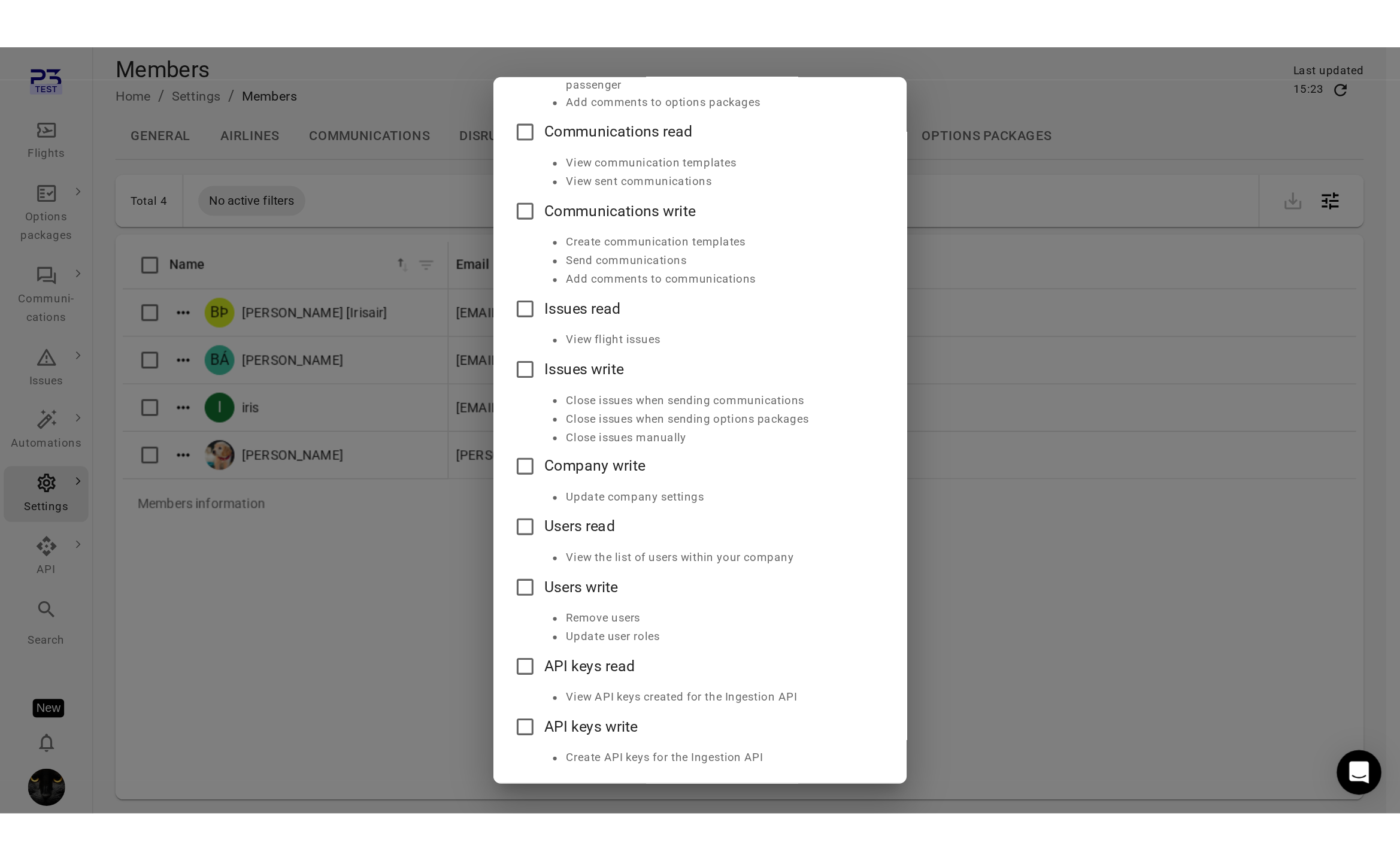
scroll to position [467, 0]
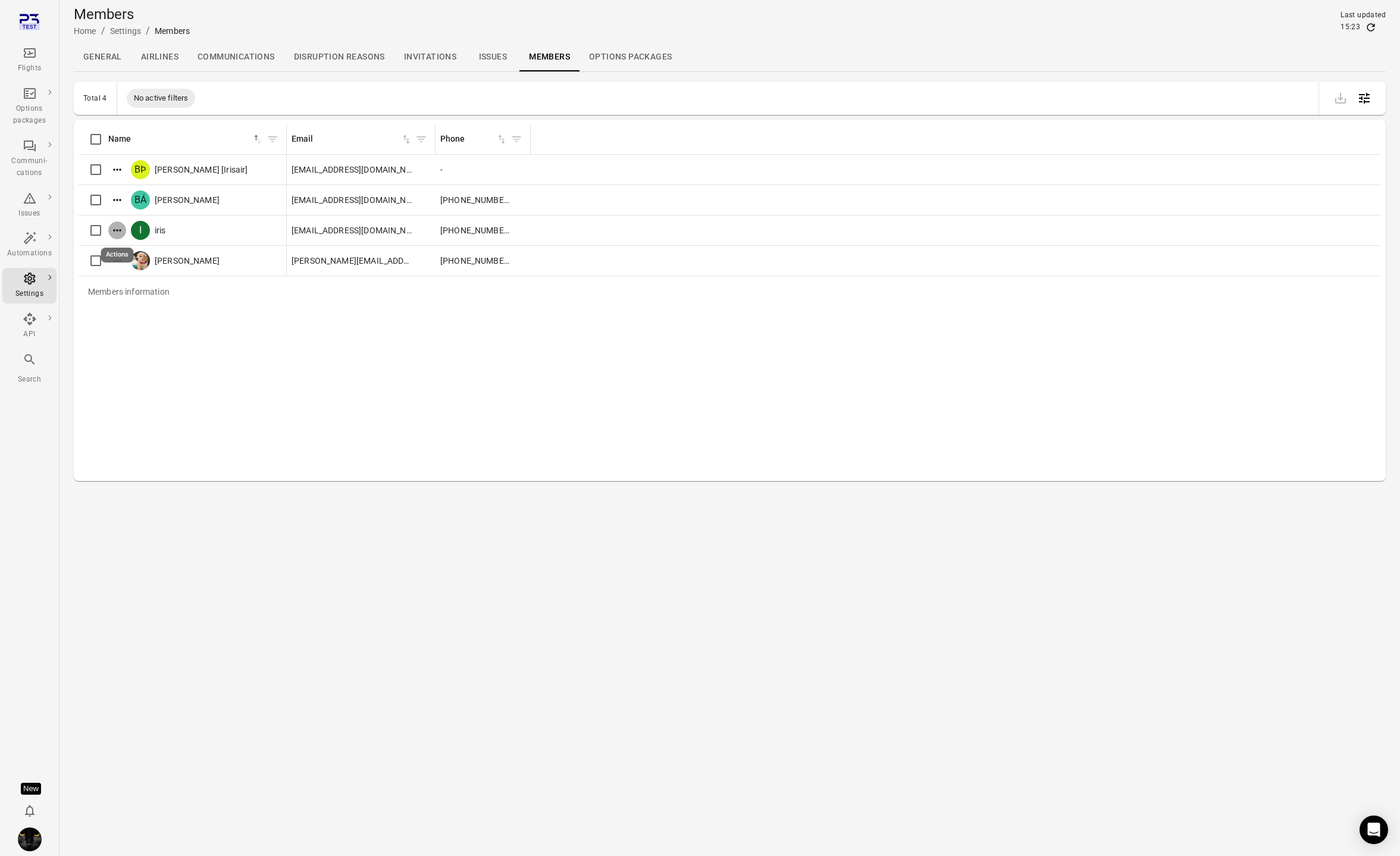
click at [32, 57] on icon "Main navigation" at bounding box center [30, 53] width 12 height 9
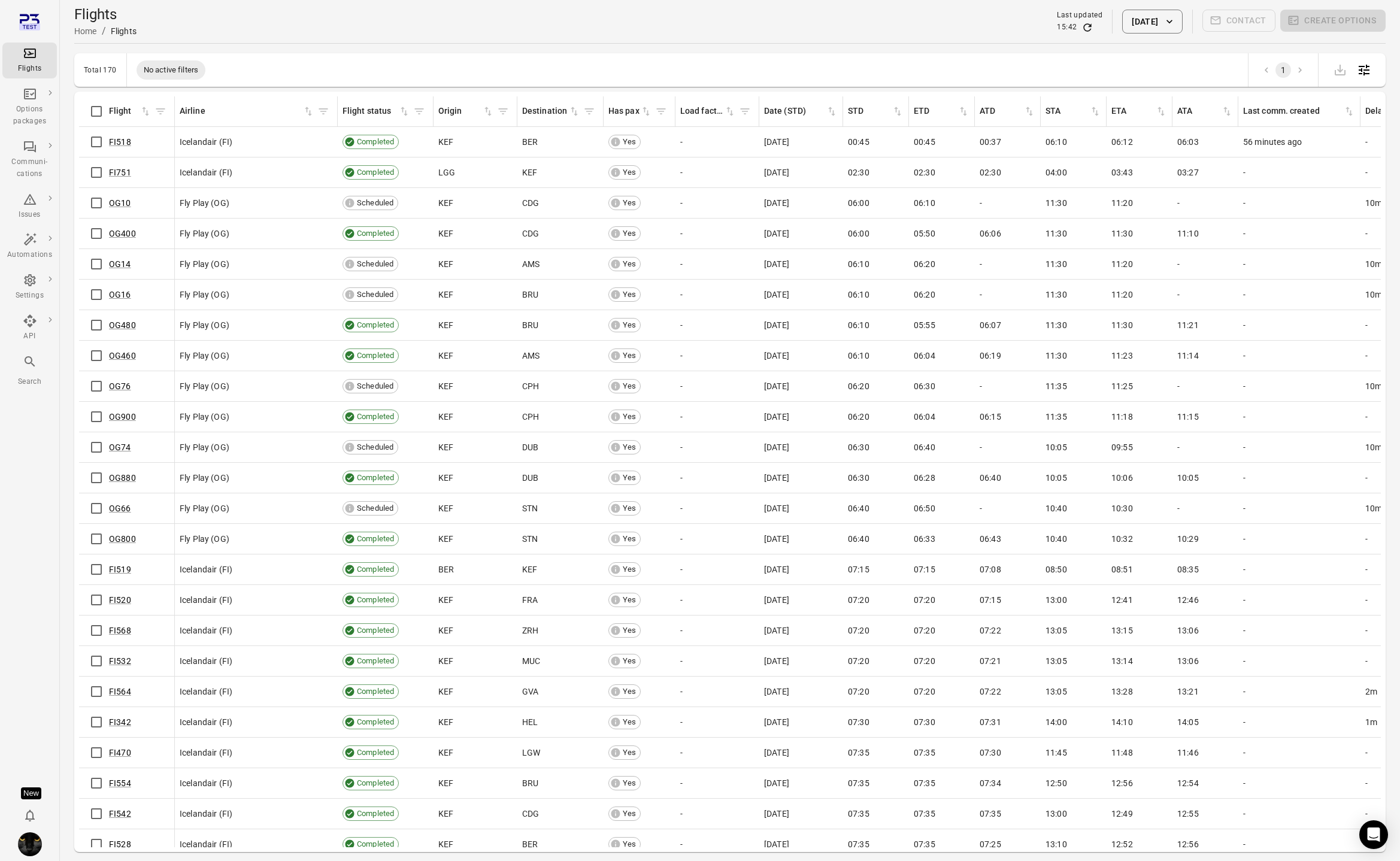
click at [33, 65] on div "Flights" at bounding box center [29, 69] width 44 height 12
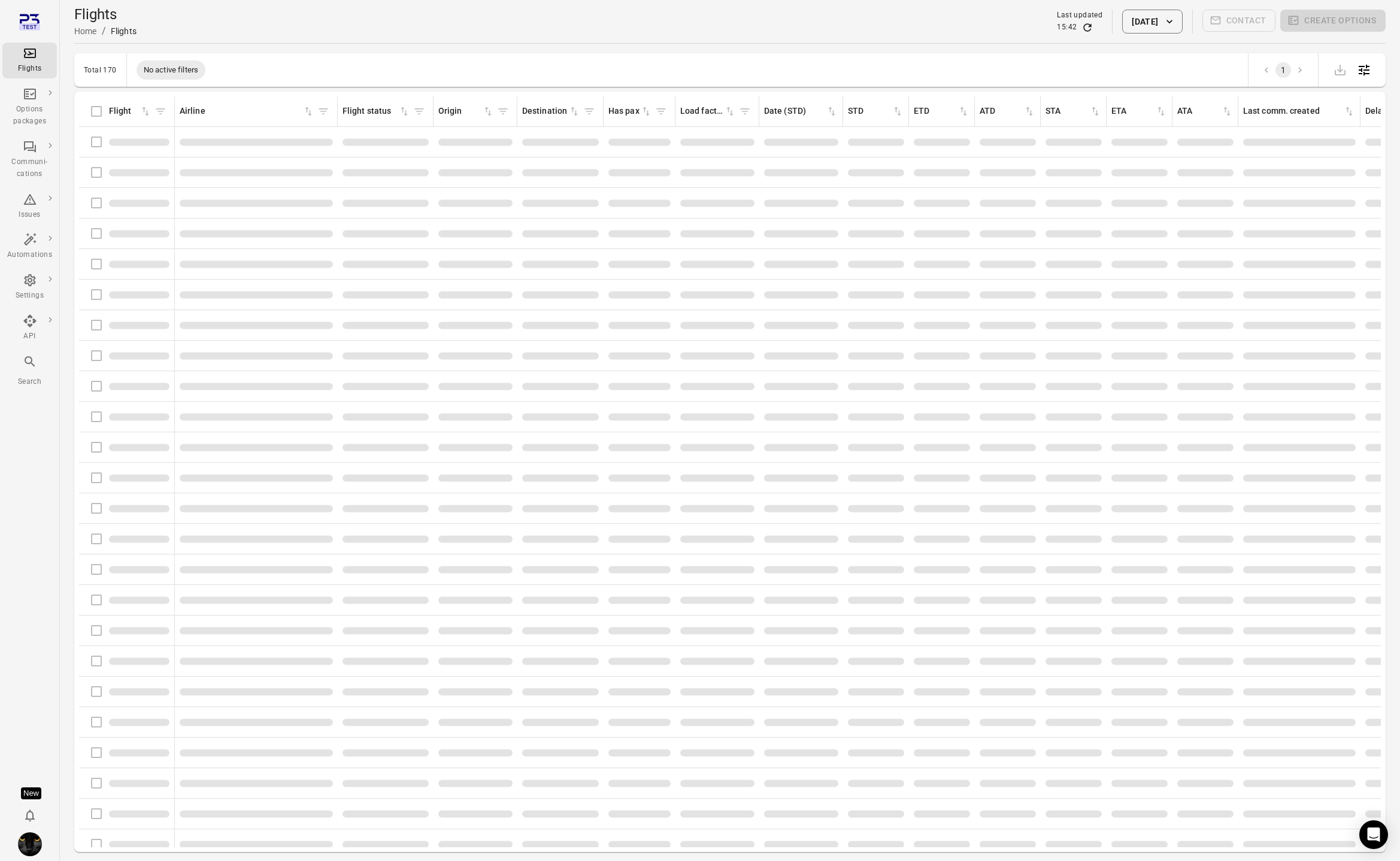
click at [891, 27] on button "[DATE]" at bounding box center [1152, 21] width 60 height 24
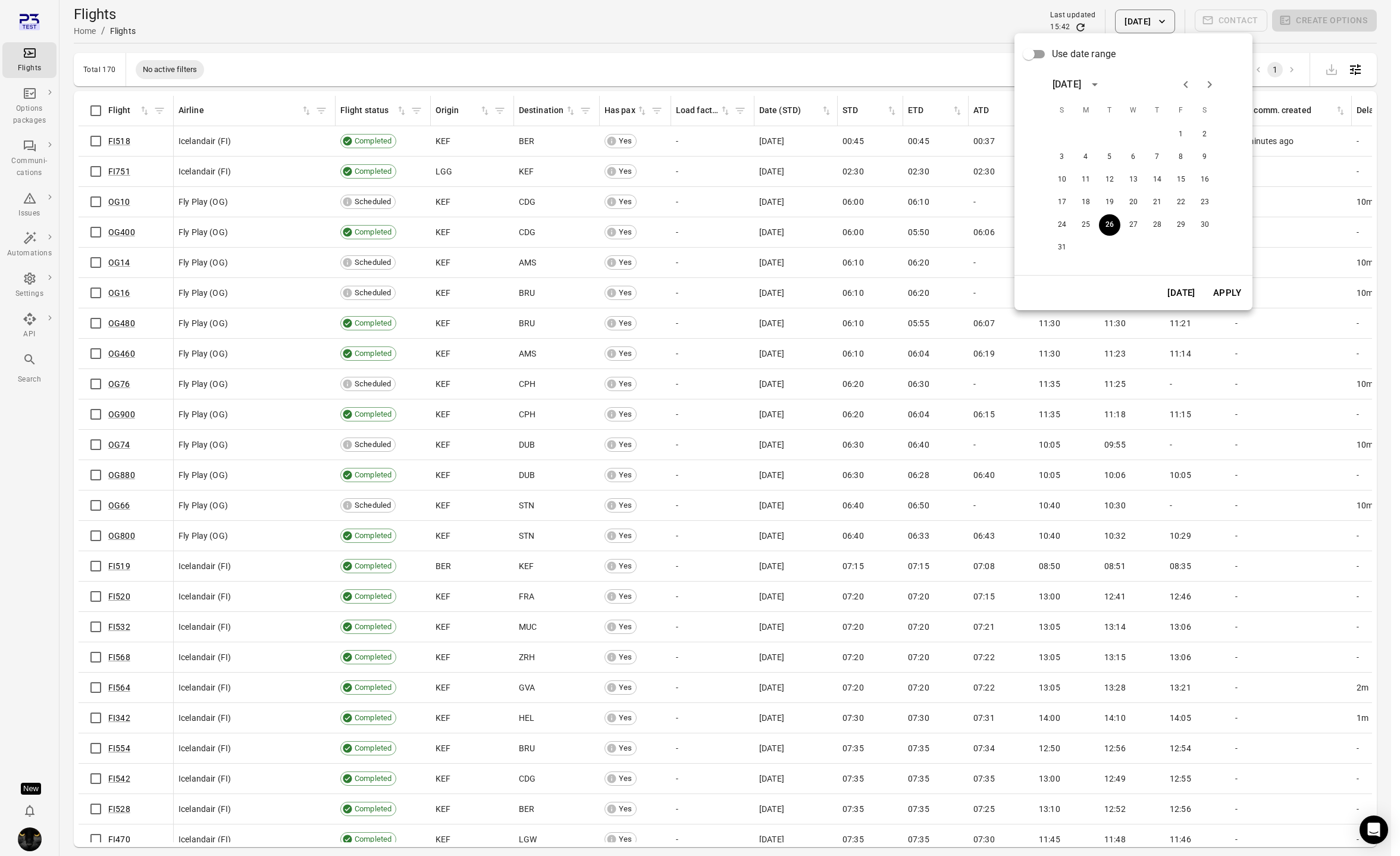
click at [885, 290] on button "Today" at bounding box center [1181, 293] width 41 height 25
